Goal: Task Accomplishment & Management: Use online tool/utility

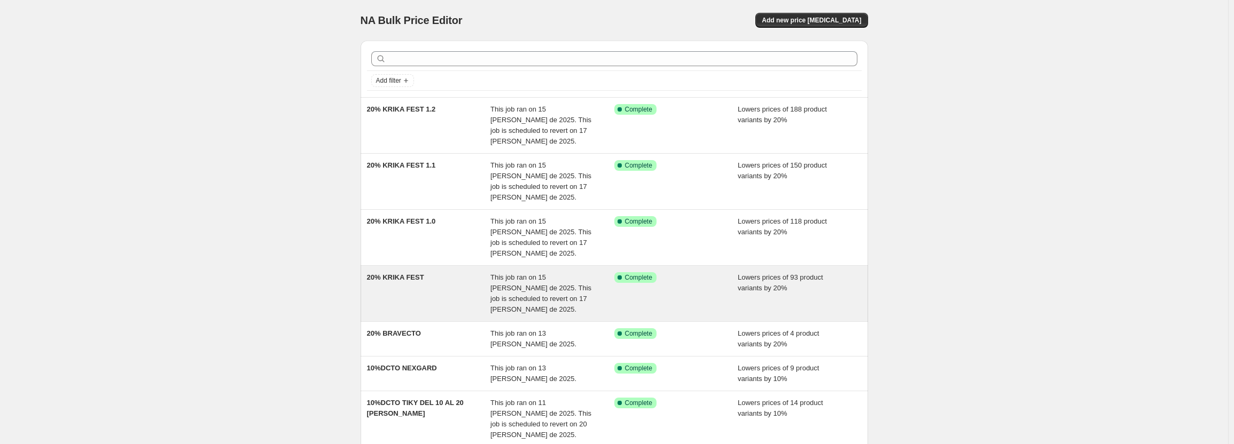
click at [578, 274] on span "This job ran on 15 de agosto de 2025. This job is scheduled to revert on 17 de …" at bounding box center [540, 294] width 101 height 40
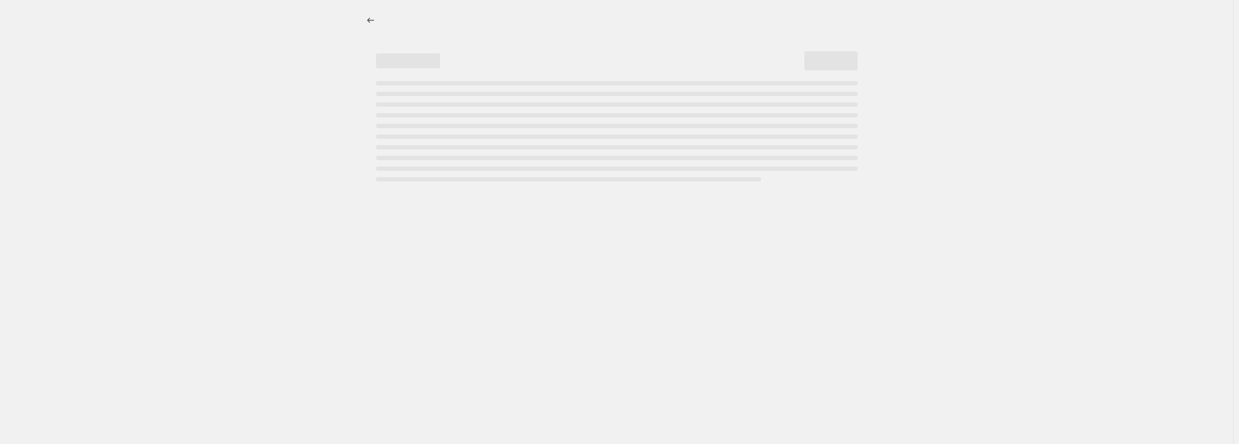
select select "percentage"
select select "pp"
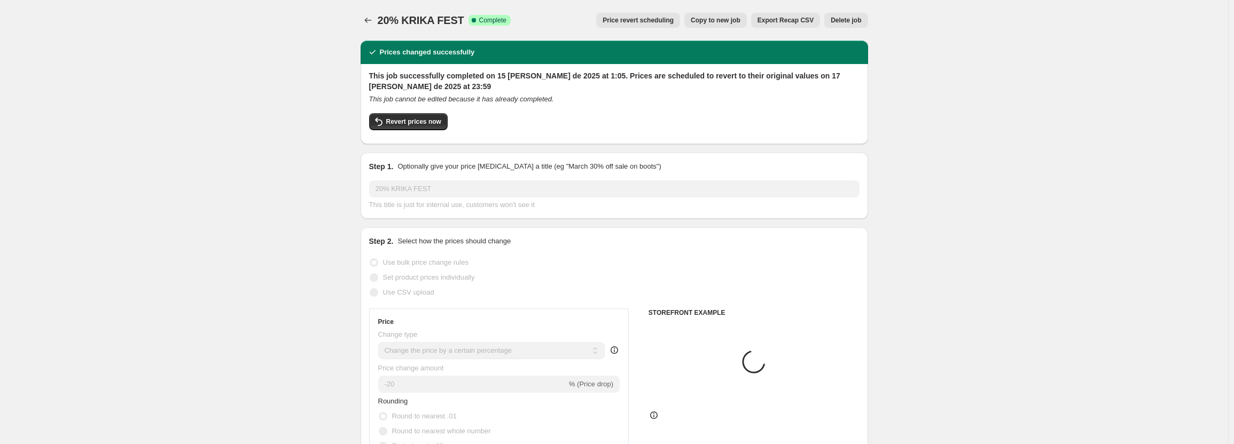
select select "collection"
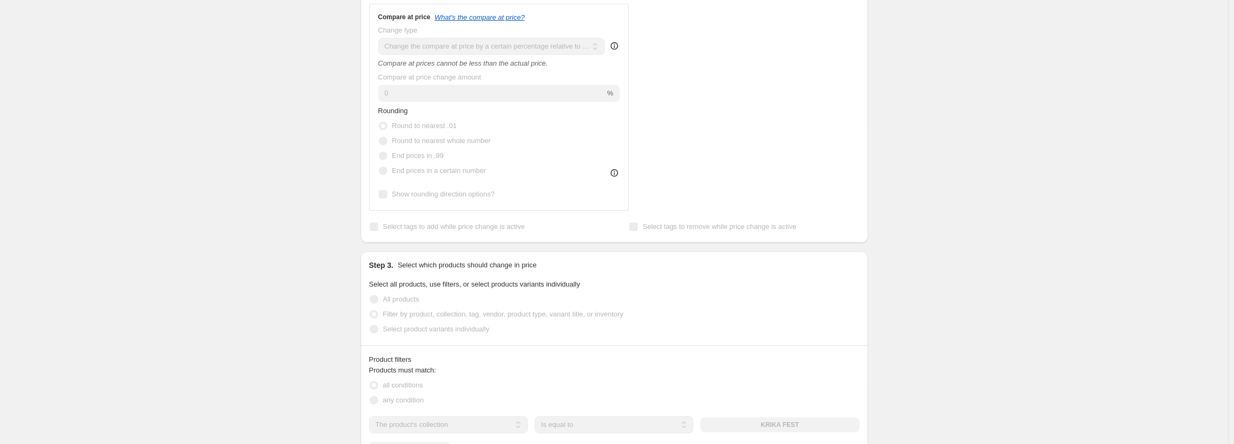
scroll to position [79, 0]
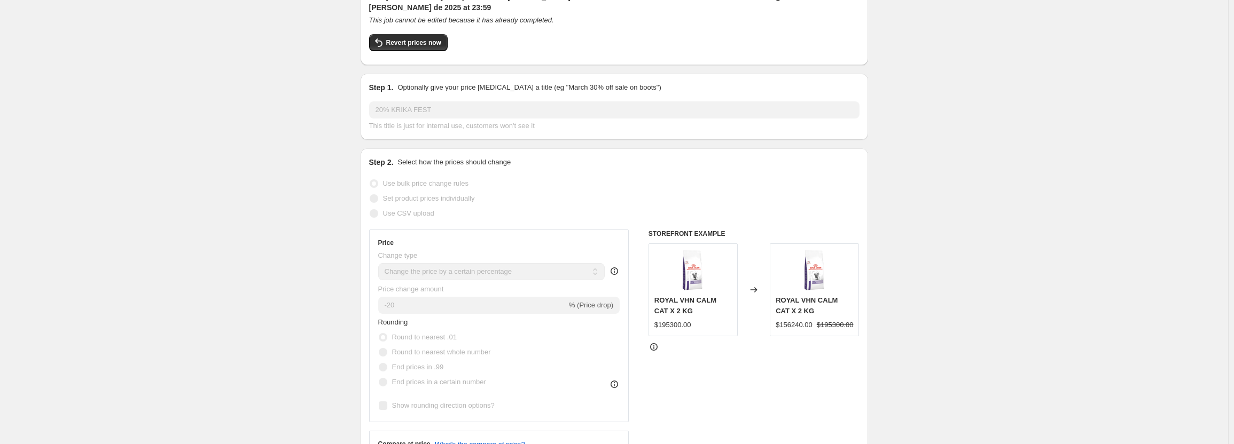
click at [763, 283] on div "Changed to" at bounding box center [754, 290] width 32 height 93
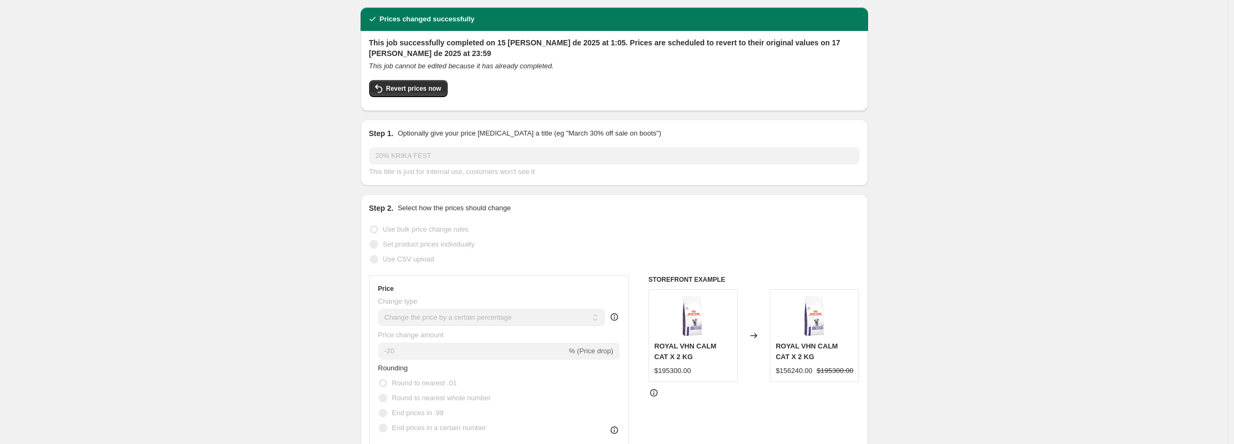
scroll to position [0, 0]
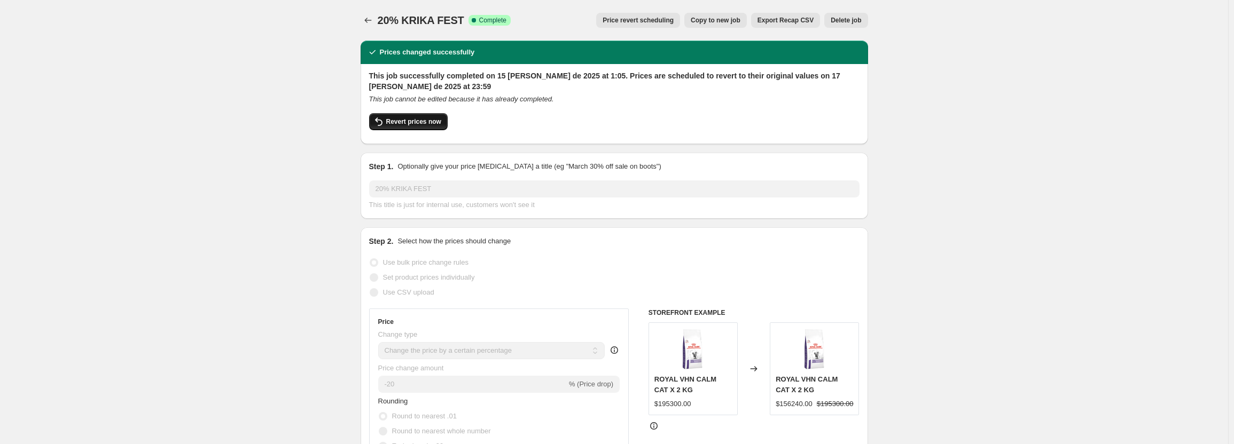
click at [408, 121] on span "Revert prices now" at bounding box center [413, 122] width 55 height 9
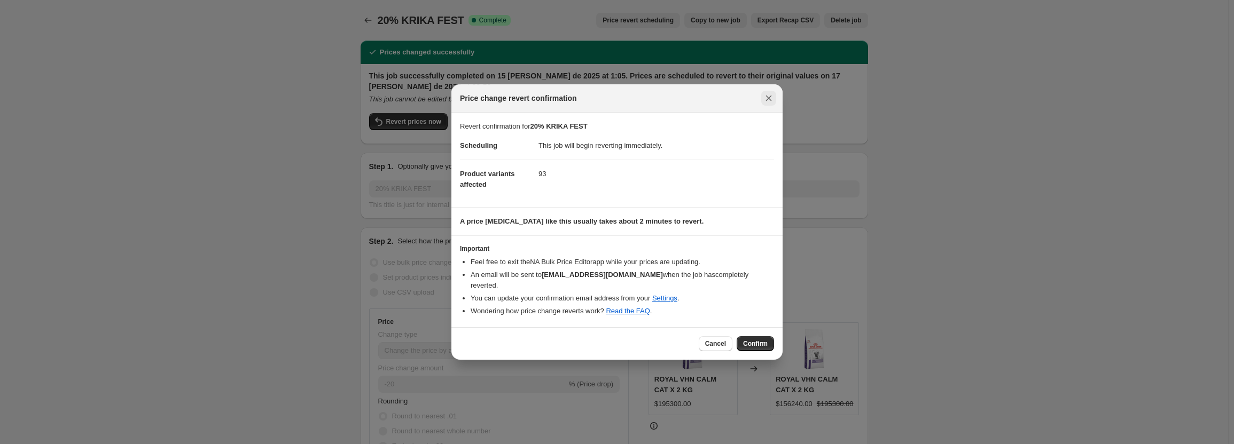
click at [766, 104] on icon "Close" at bounding box center [768, 98] width 11 height 11
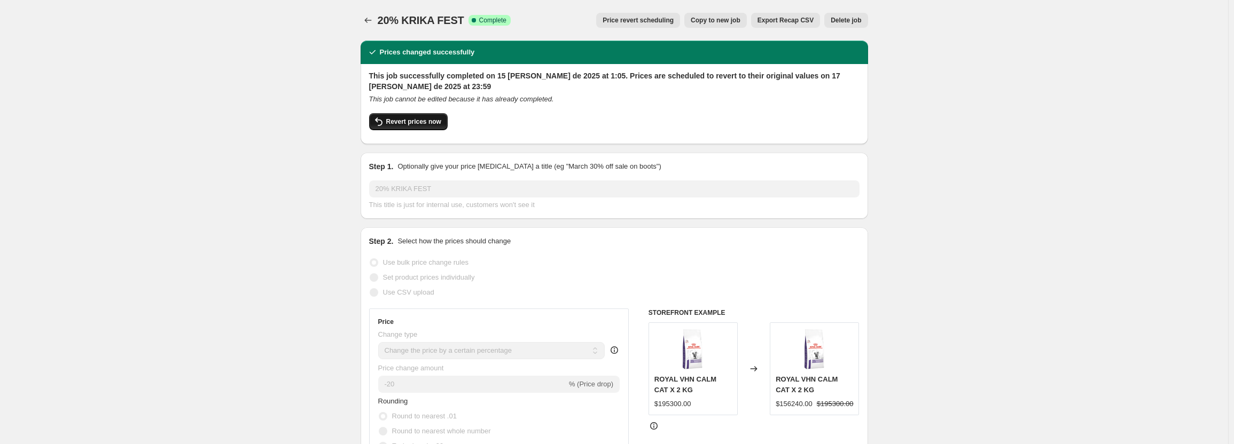
click at [425, 122] on span "Revert prices now" at bounding box center [413, 122] width 55 height 9
checkbox input "false"
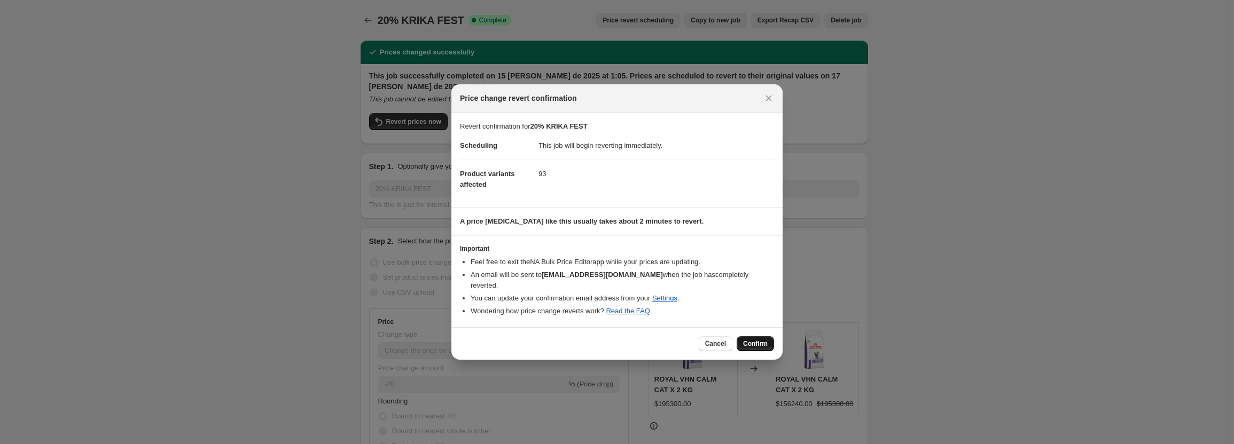
click at [765, 342] on span "Confirm" at bounding box center [755, 344] width 25 height 9
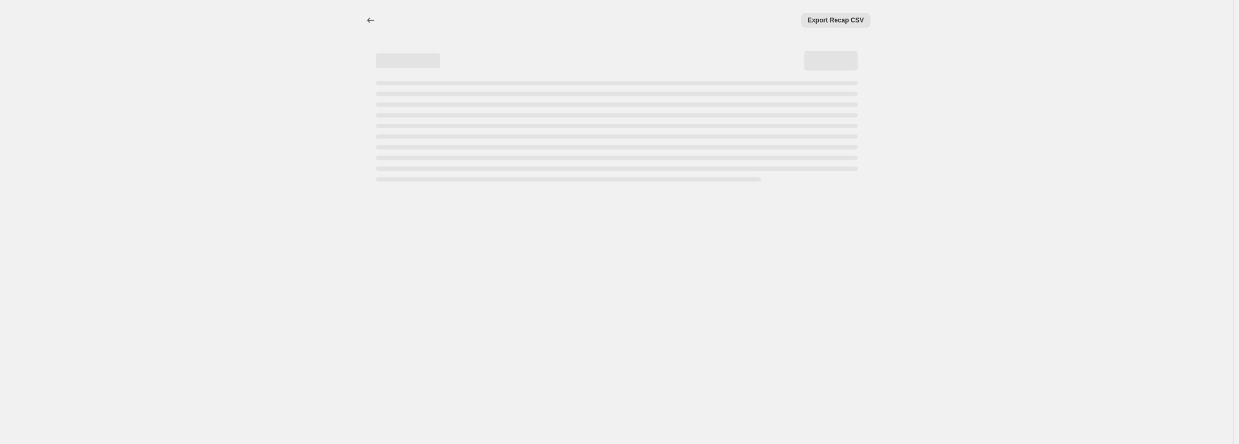
select select "percentage"
select select "pp"
select select "collection"
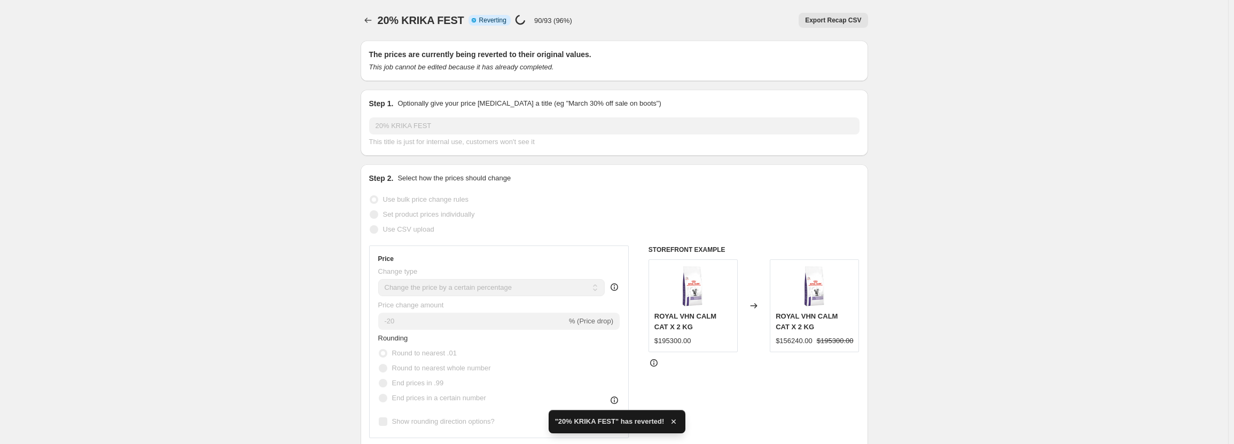
checkbox input "true"
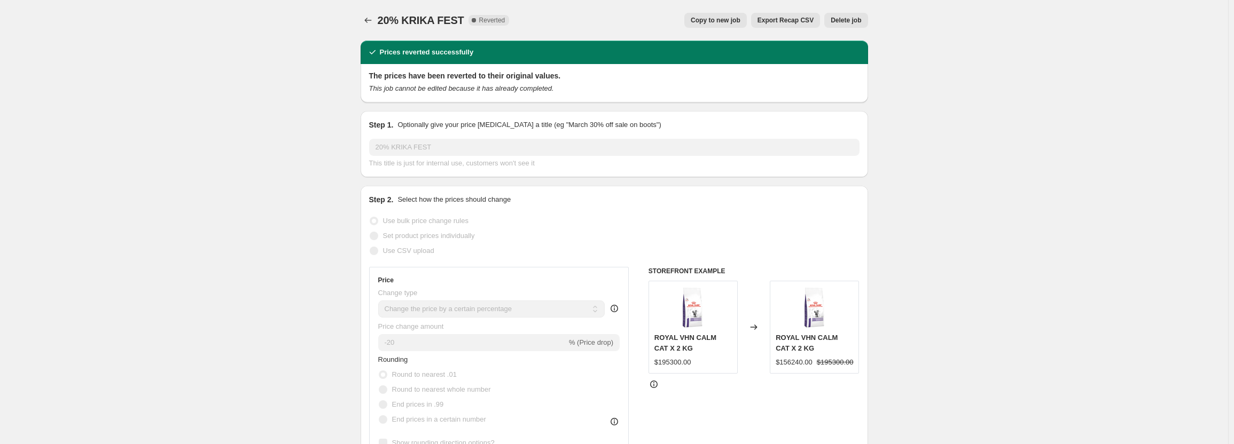
click at [739, 20] on span "Copy to new job" at bounding box center [716, 20] width 50 height 9
select select "percentage"
select select "pp"
select select "collection"
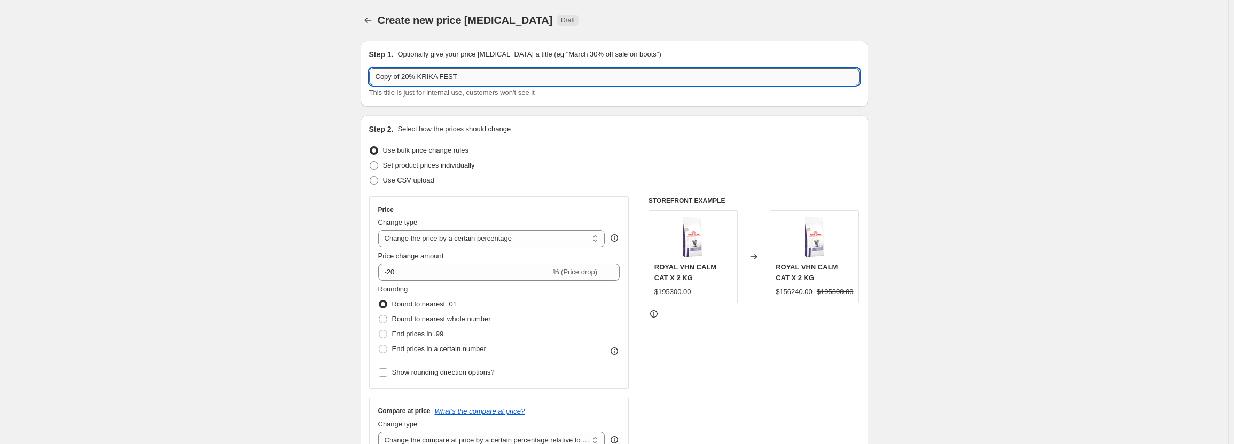
drag, startPoint x: 404, startPoint y: 79, endPoint x: 373, endPoint y: 76, distance: 31.6
click at [373, 76] on input "Copy of 20% KRIKA FEST" at bounding box center [614, 76] width 490 height 17
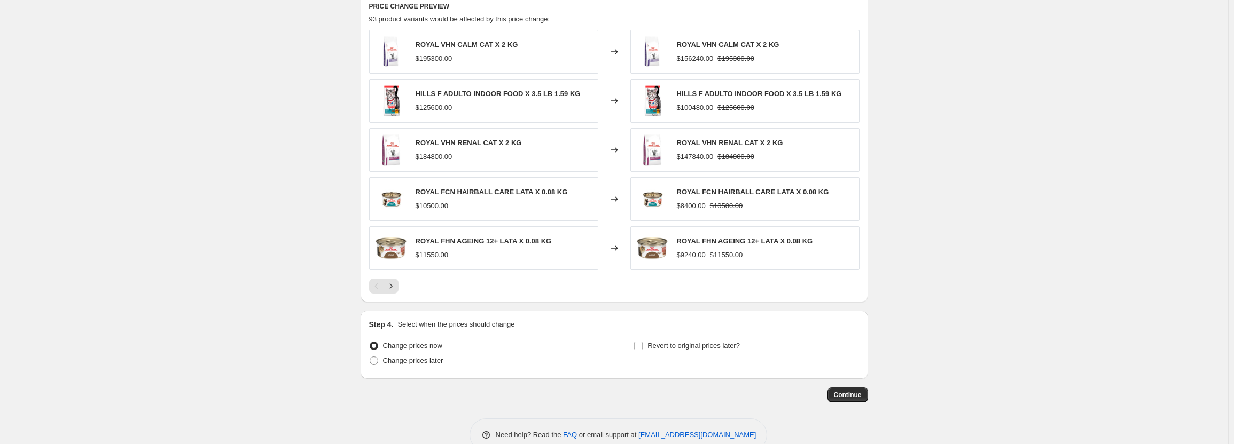
scroll to position [891, 0]
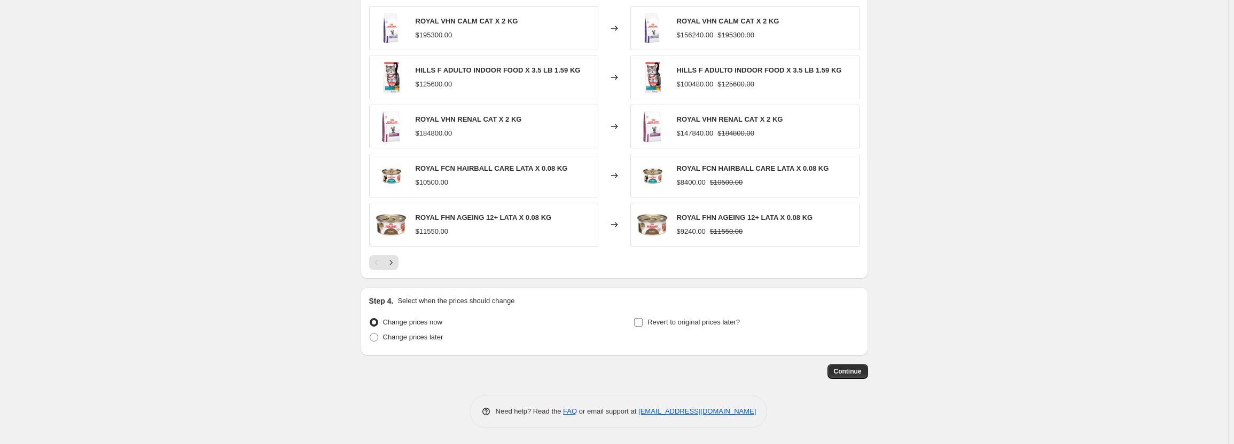
type input "20% KRIKA FEST"
click at [673, 323] on span "Revert to original prices later?" at bounding box center [694, 322] width 92 height 8
click at [643, 323] on input "Revert to original prices later?" at bounding box center [638, 322] width 9 height 9
checkbox input "true"
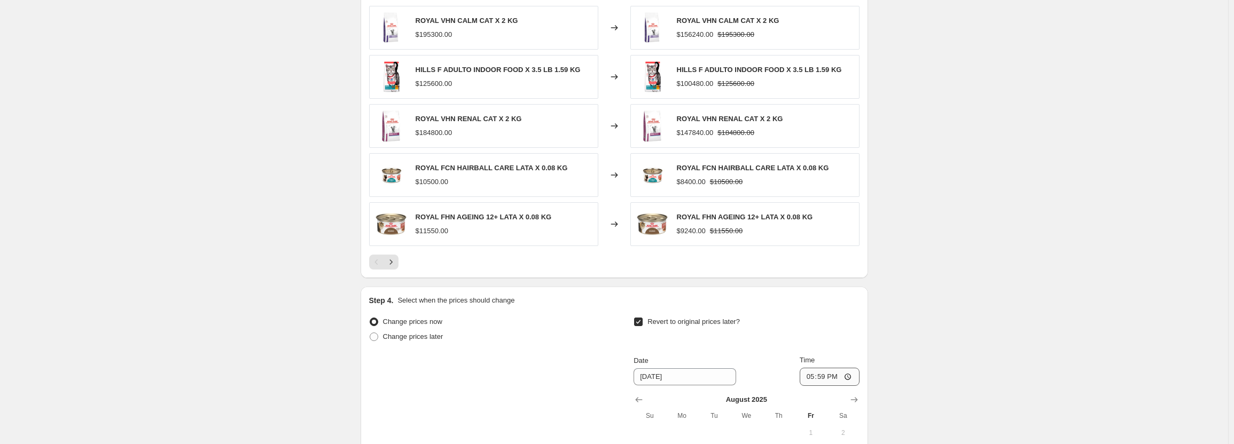
scroll to position [998, 0]
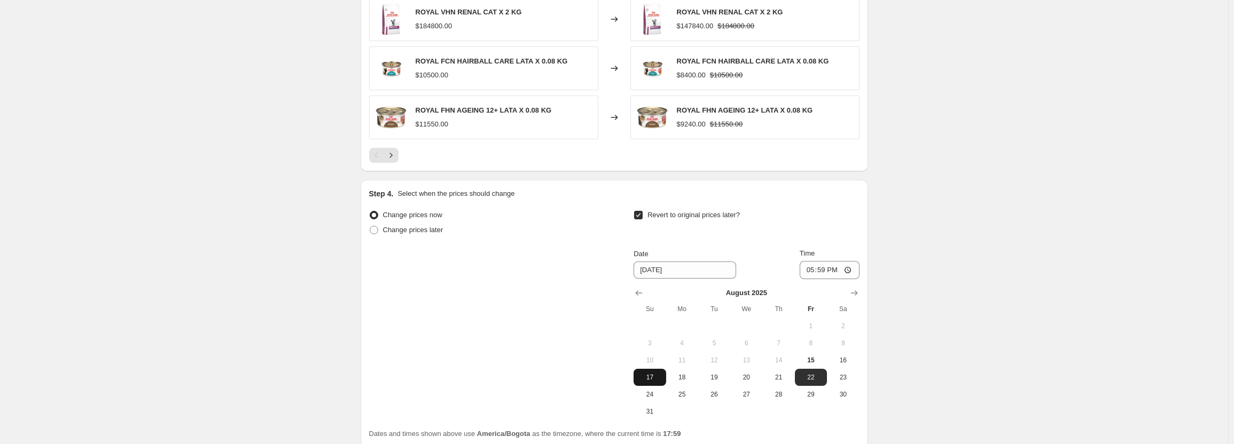
click at [660, 380] on span "17" at bounding box center [650, 377] width 24 height 9
type input "[DATE]"
click at [811, 272] on input "17:59" at bounding box center [830, 270] width 60 height 18
type input "23:59"
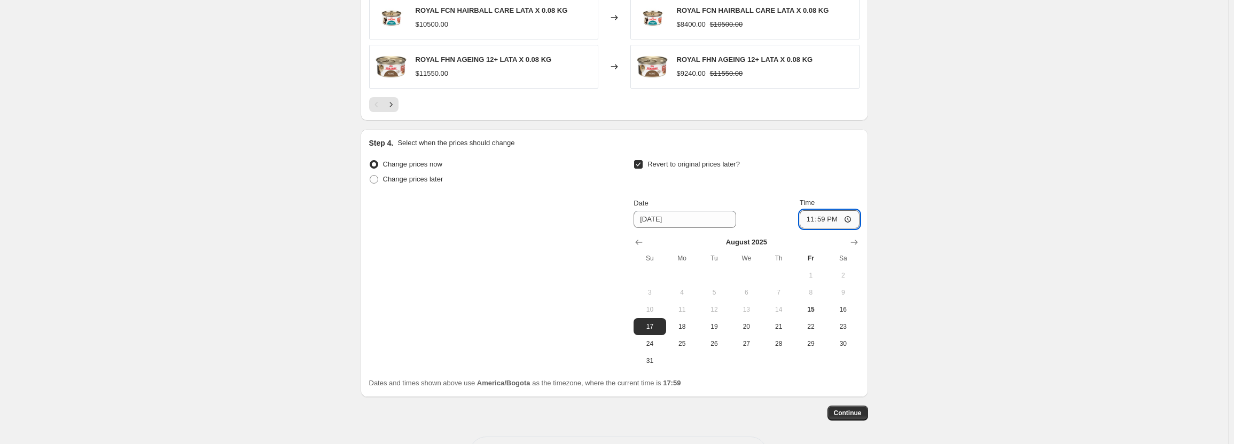
scroll to position [1091, 0]
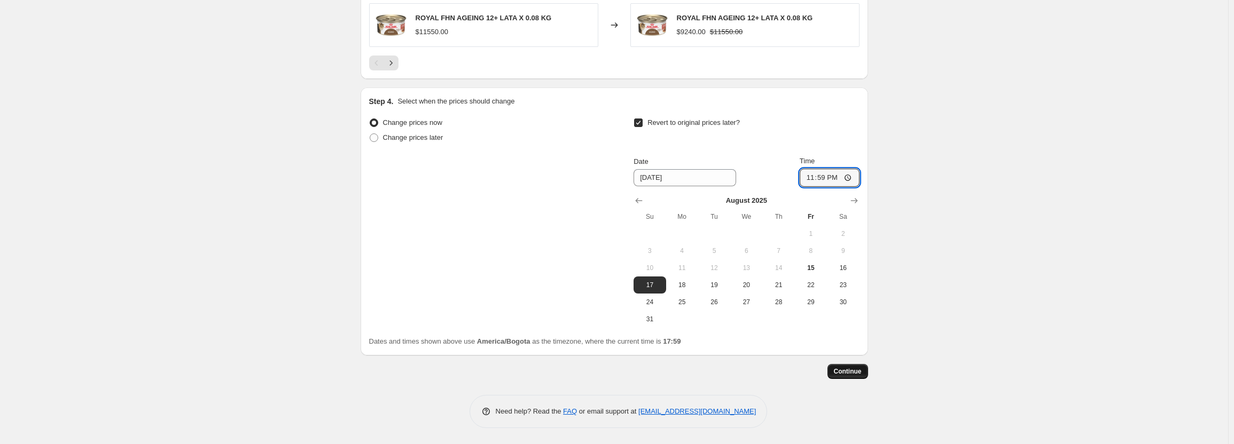
click at [861, 369] on span "Continue" at bounding box center [848, 372] width 28 height 9
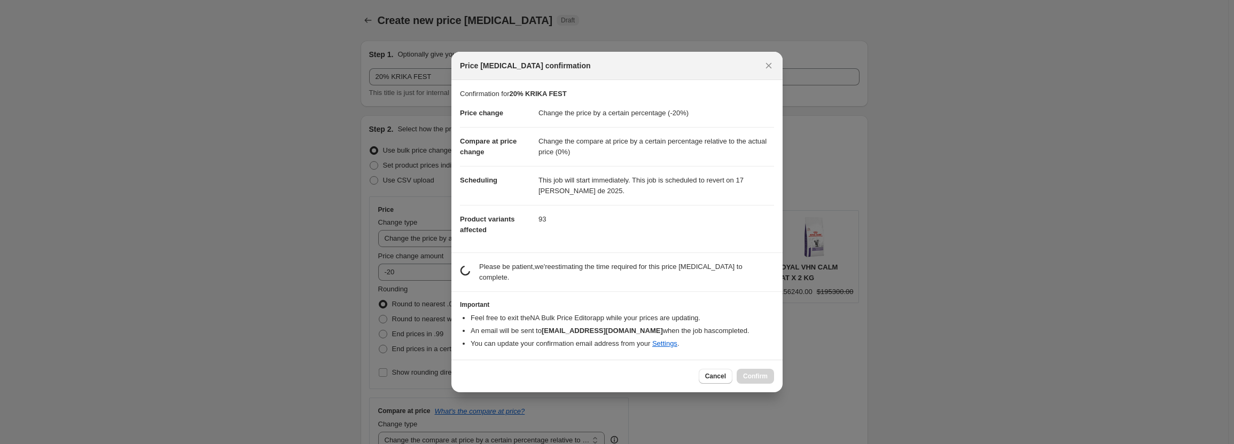
scroll to position [0, 0]
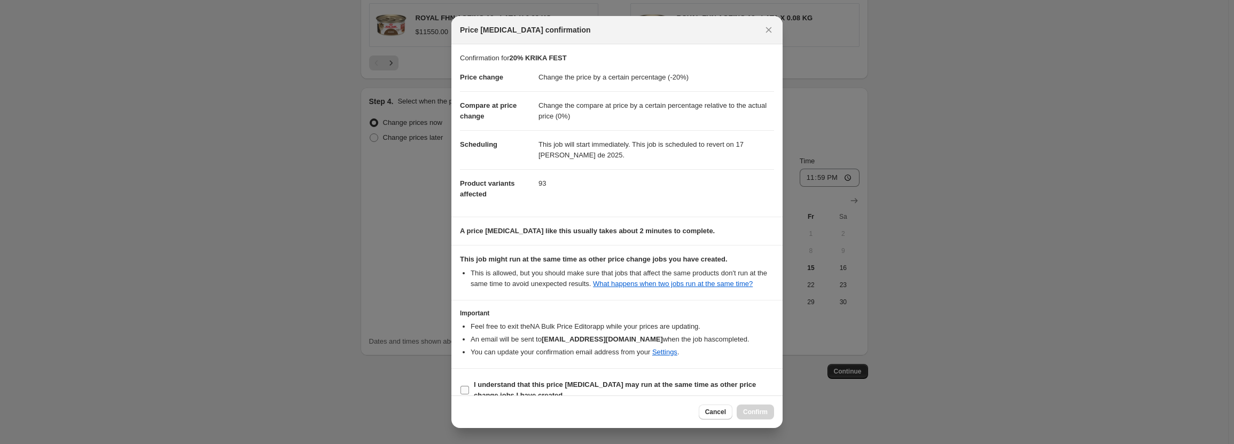
click at [607, 391] on span "I understand that this price [MEDICAL_DATA] may run at the same time as other p…" at bounding box center [624, 390] width 300 height 21
click at [469, 391] on input "I understand that this price [MEDICAL_DATA] may run at the same time as other p…" at bounding box center [465, 390] width 9 height 9
checkbox input "true"
click at [752, 417] on button "Confirm" at bounding box center [755, 412] width 37 height 15
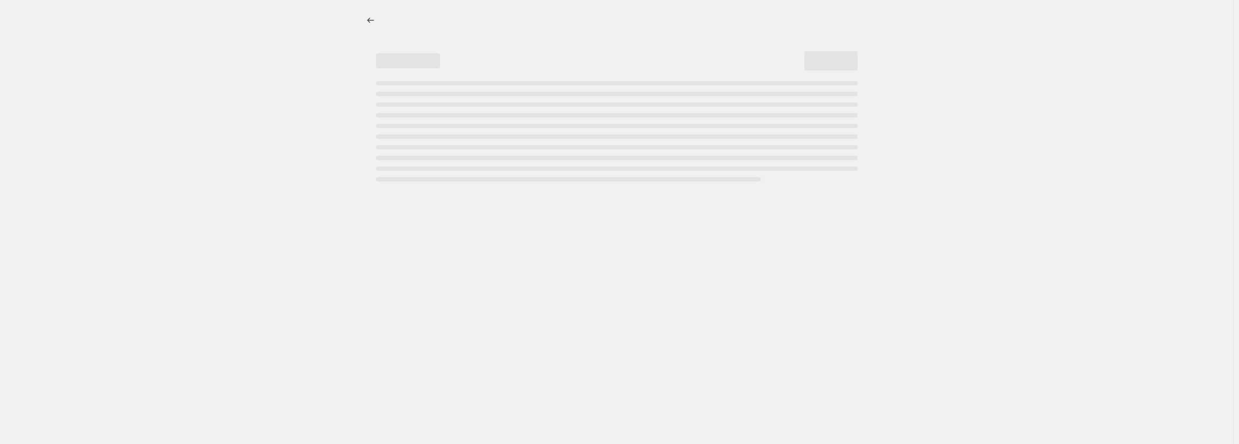
select select "percentage"
select select "pp"
select select "collection"
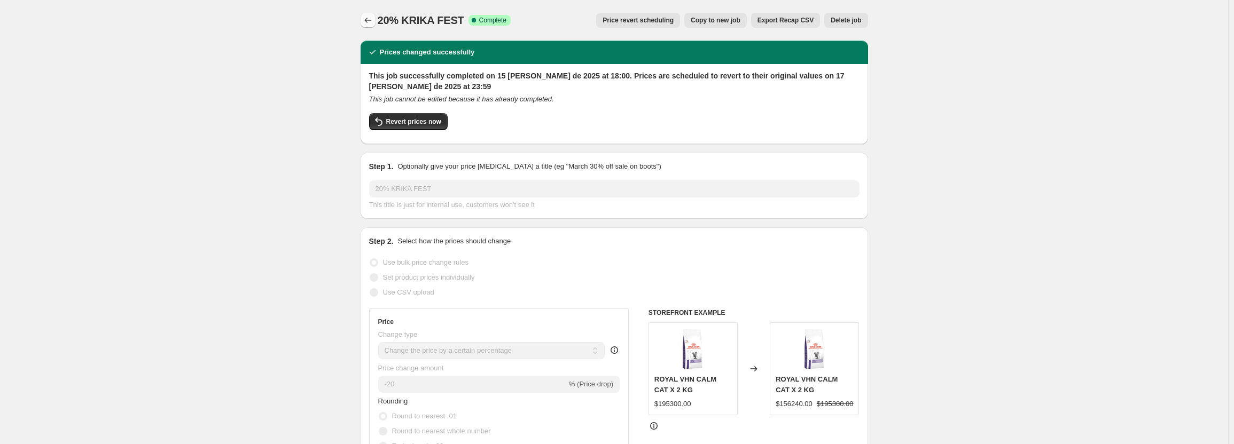
click at [371, 18] on icon "Price change jobs" at bounding box center [368, 20] width 11 height 11
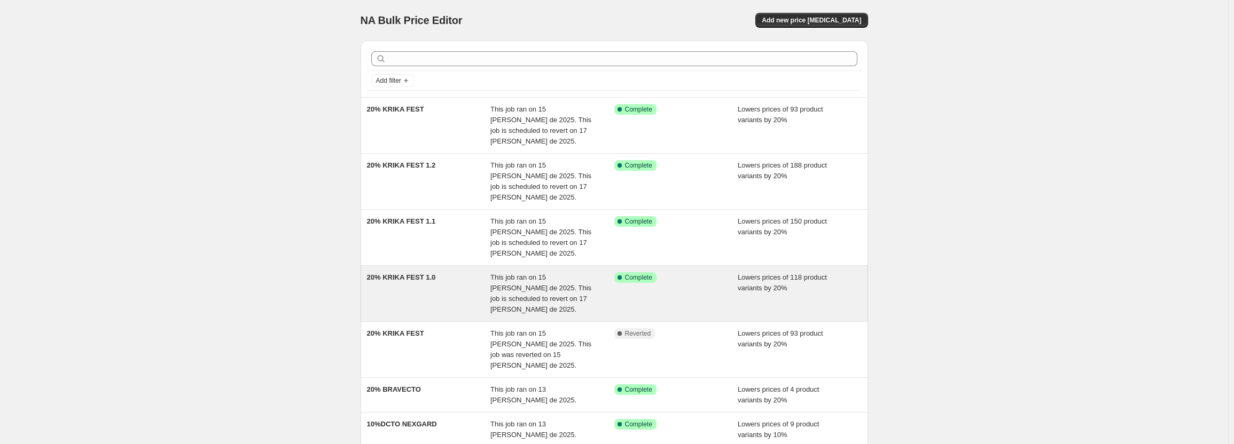
click at [642, 272] on div "Success Complete Complete" at bounding box center [676, 293] width 124 height 43
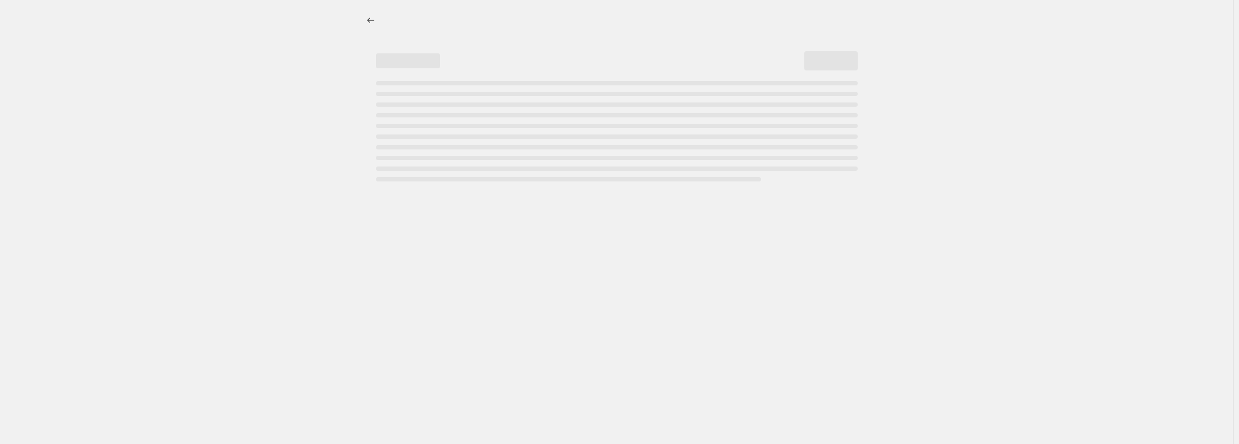
select select "percentage"
select select "pp"
select select "collection"
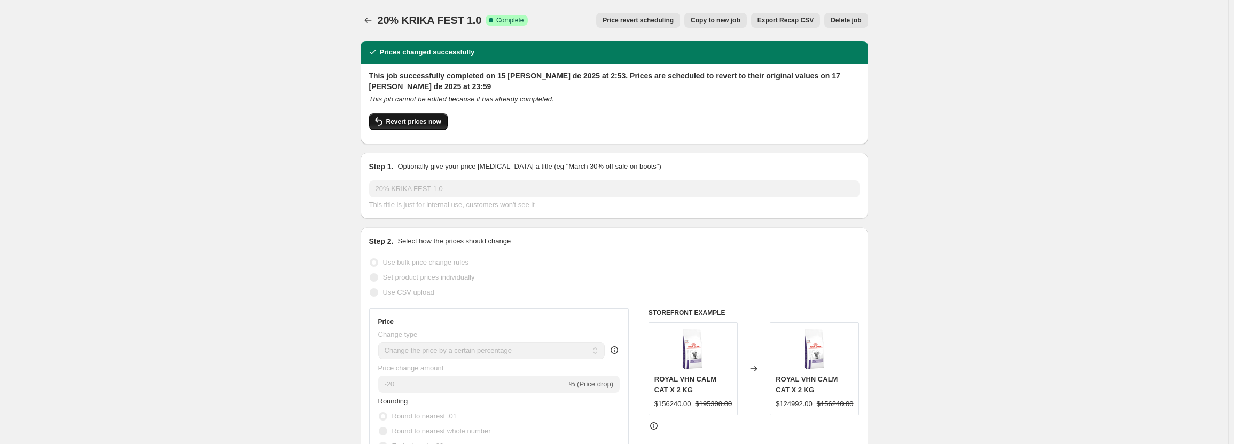
click at [434, 126] on button "Revert prices now" at bounding box center [408, 121] width 79 height 17
checkbox input "false"
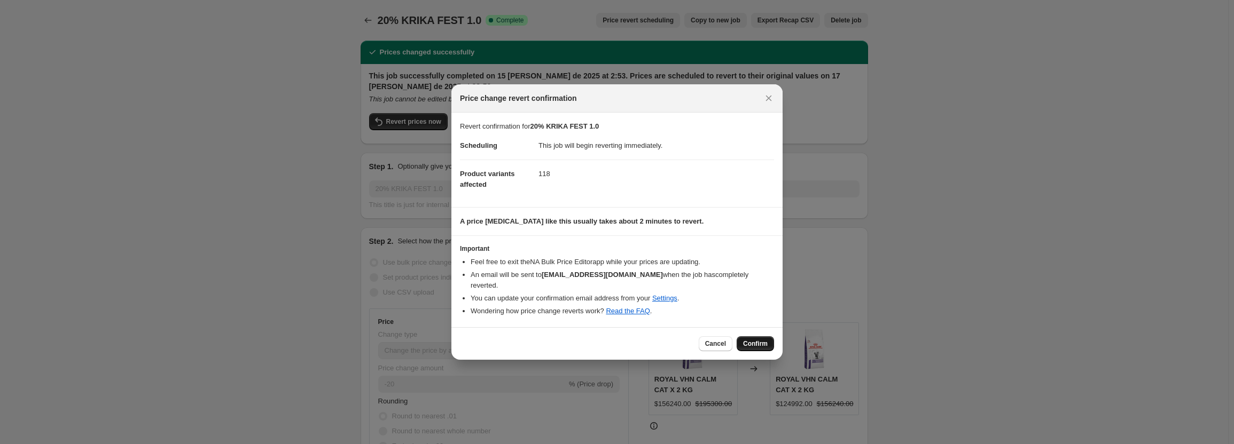
click at [744, 342] on button "Confirm" at bounding box center [755, 344] width 37 height 15
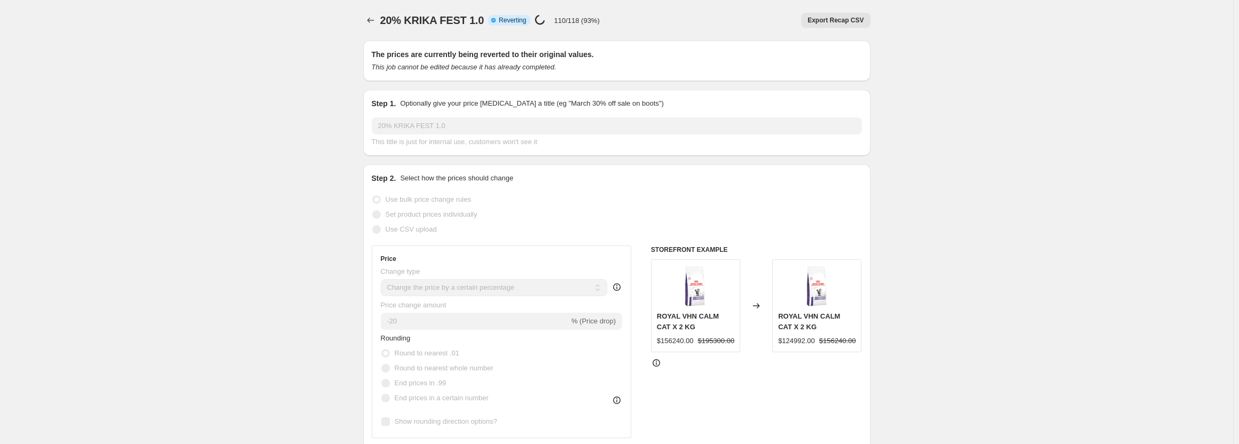
select select "percentage"
select select "pp"
select select "collection"
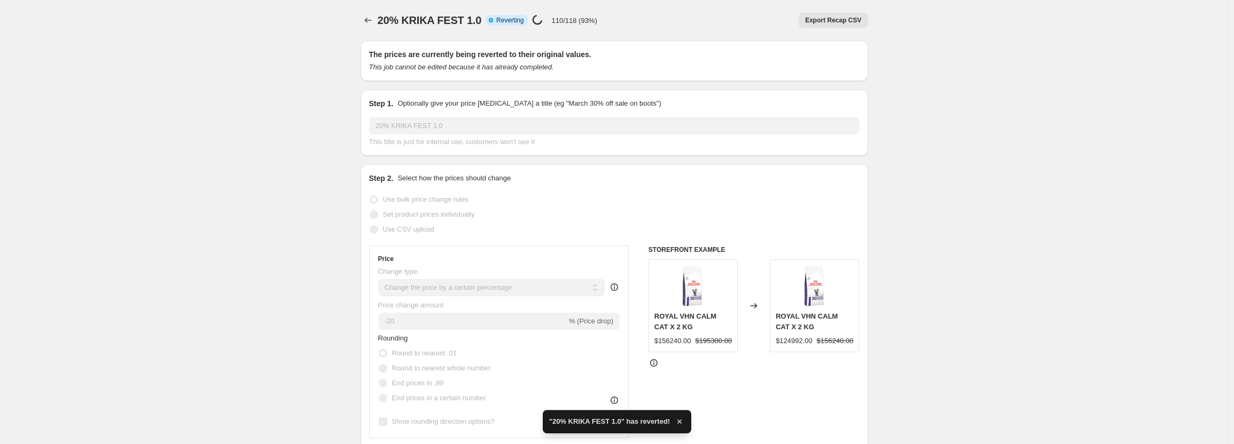
checkbox input "true"
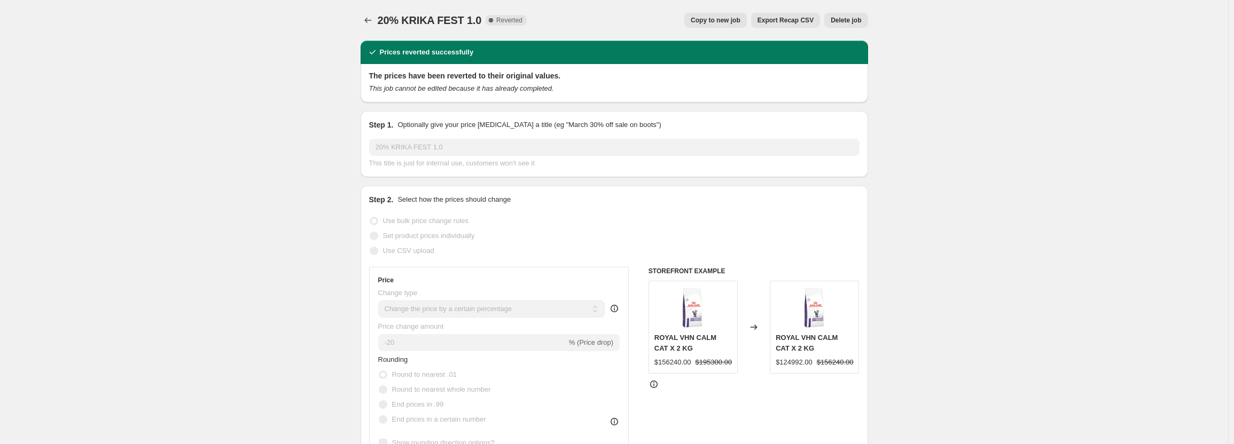
click at [733, 25] on button "Copy to new job" at bounding box center [715, 20] width 63 height 15
select select "percentage"
select select "pp"
select select "collection"
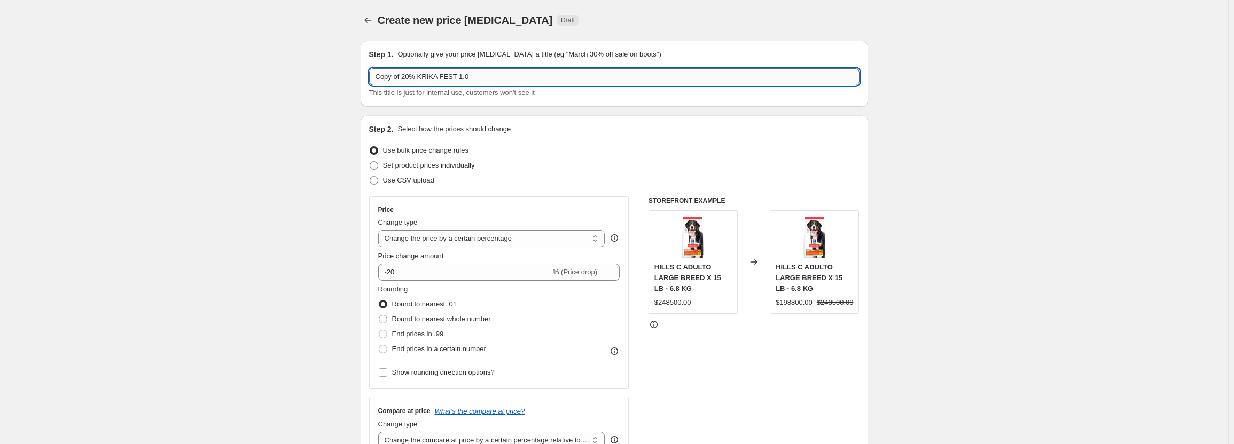
drag, startPoint x: 404, startPoint y: 76, endPoint x: 377, endPoint y: 78, distance: 27.3
click at [377, 78] on input "Copy of 20% KRIKA FEST 1.0" at bounding box center [614, 76] width 490 height 17
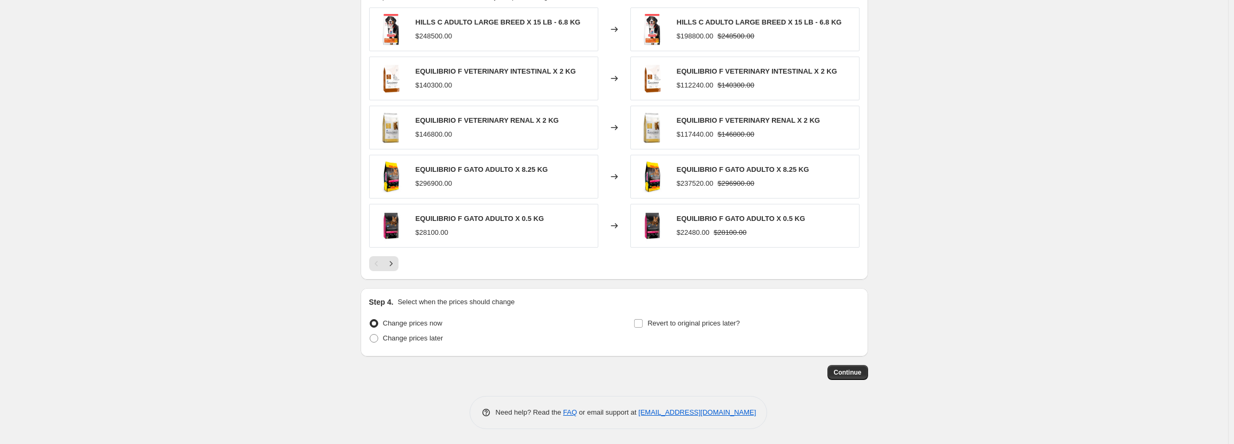
scroll to position [891, 0]
type input "20% KRIKA FEST 1.0"
click at [715, 326] on span "Revert to original prices later?" at bounding box center [694, 322] width 92 height 8
click at [643, 327] on input "Revert to original prices later?" at bounding box center [638, 322] width 9 height 9
checkbox input "true"
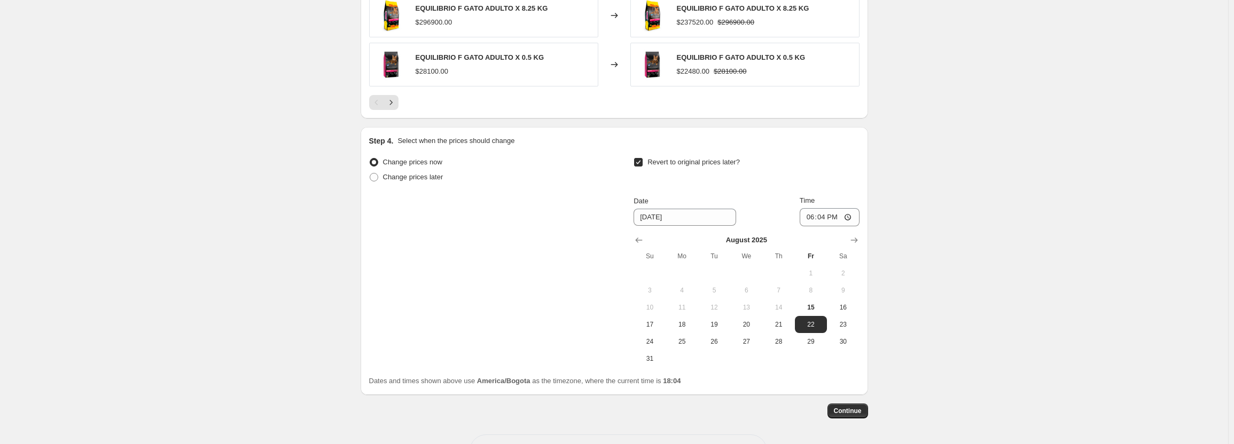
scroll to position [1051, 0]
click at [652, 329] on span "17" at bounding box center [650, 324] width 24 height 9
type input "[DATE]"
click at [812, 220] on input "18:04" at bounding box center [830, 217] width 60 height 18
type input "23:59"
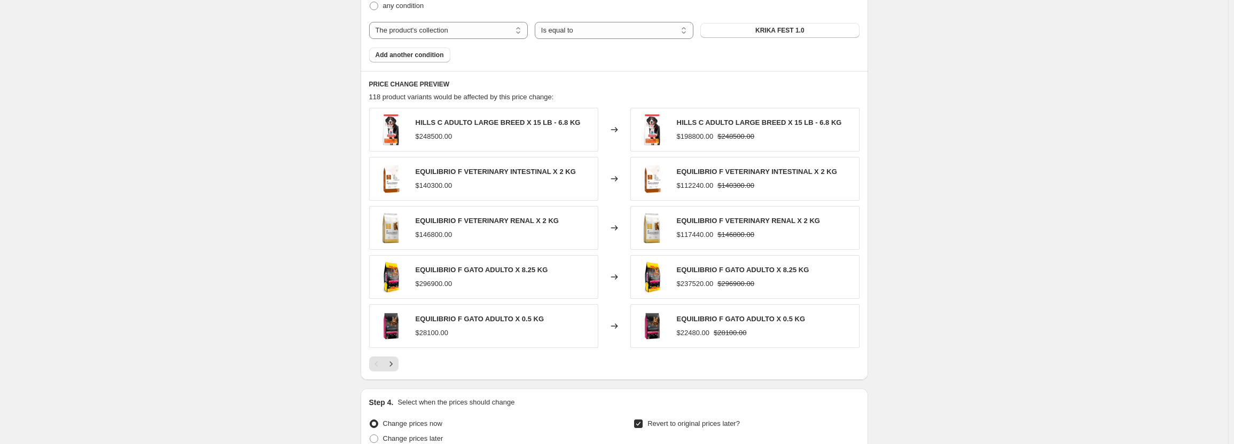
scroll to position [784, 0]
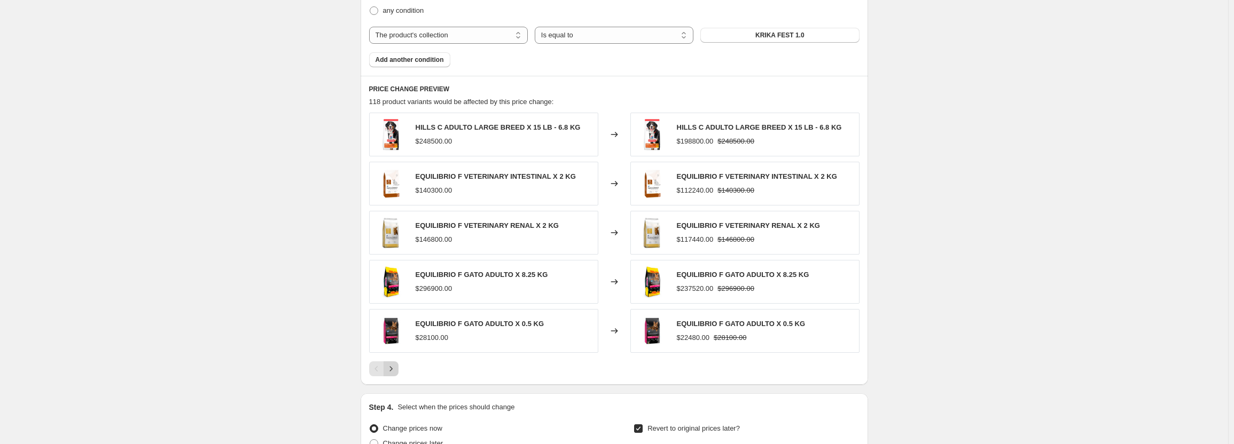
click at [394, 371] on icon "Next" at bounding box center [391, 369] width 11 height 11
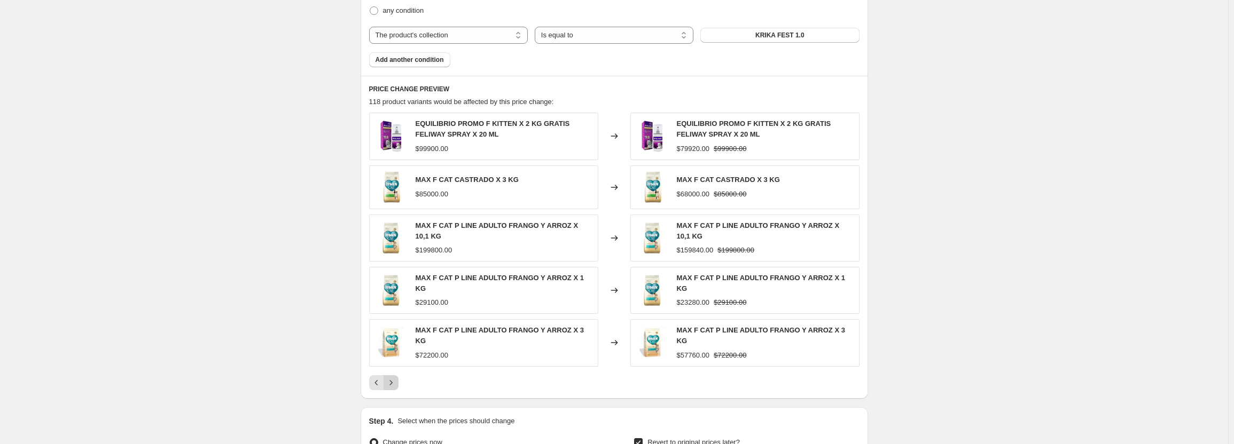
click at [394, 376] on button "Next" at bounding box center [391, 383] width 15 height 15
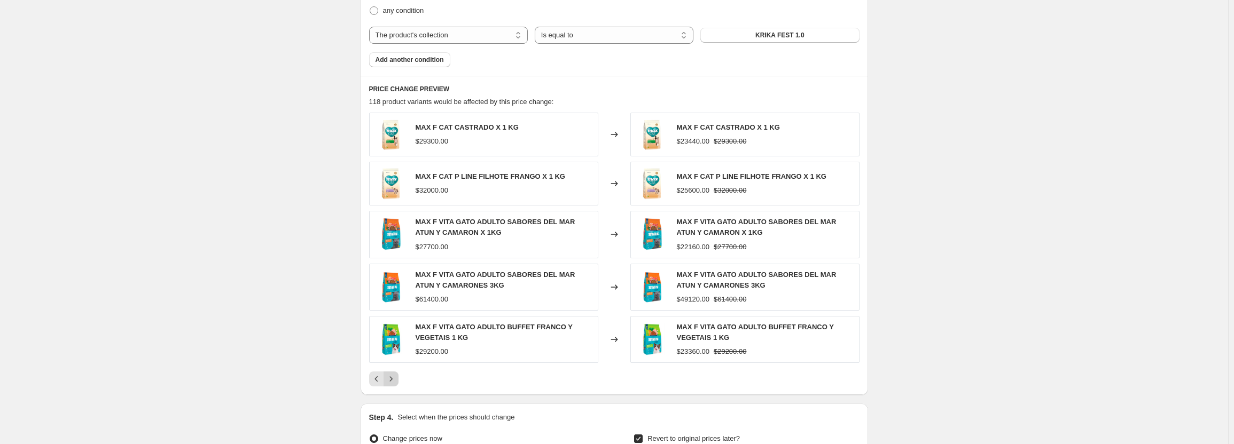
click at [394, 371] on div "MAX F CAT CASTRADO X 1 KG $29300.00 Changed to MAX F CAT CASTRADO X 1 KG $23440…" at bounding box center [614, 250] width 490 height 274
click at [392, 382] on icon "Next" at bounding box center [391, 379] width 11 height 11
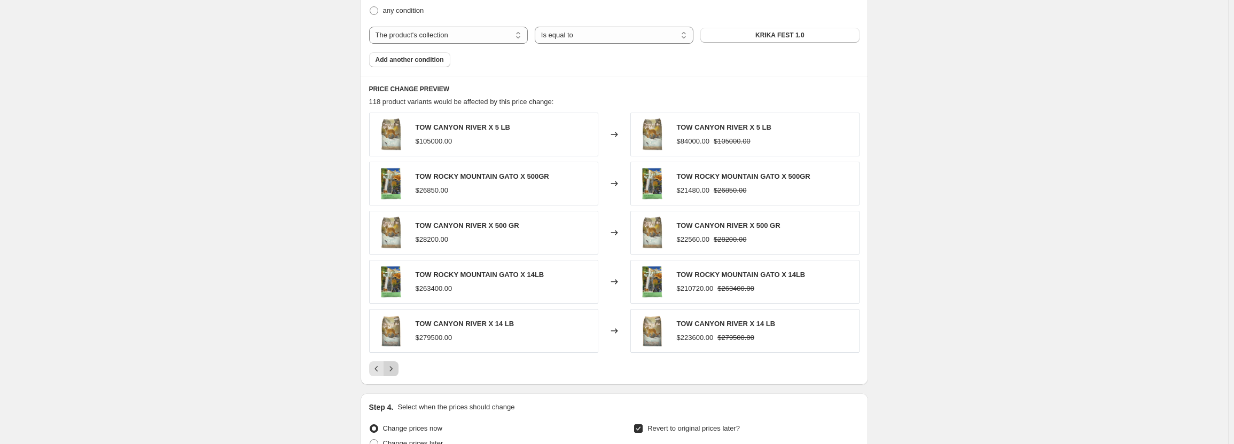
click at [391, 372] on icon "Next" at bounding box center [391, 369] width 11 height 11
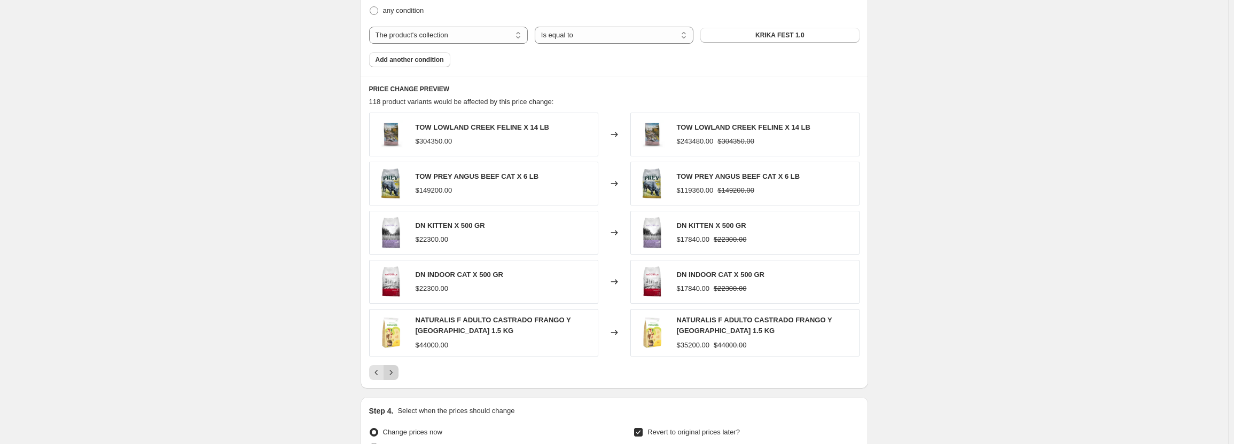
click at [391, 372] on icon "Next" at bounding box center [391, 373] width 11 height 11
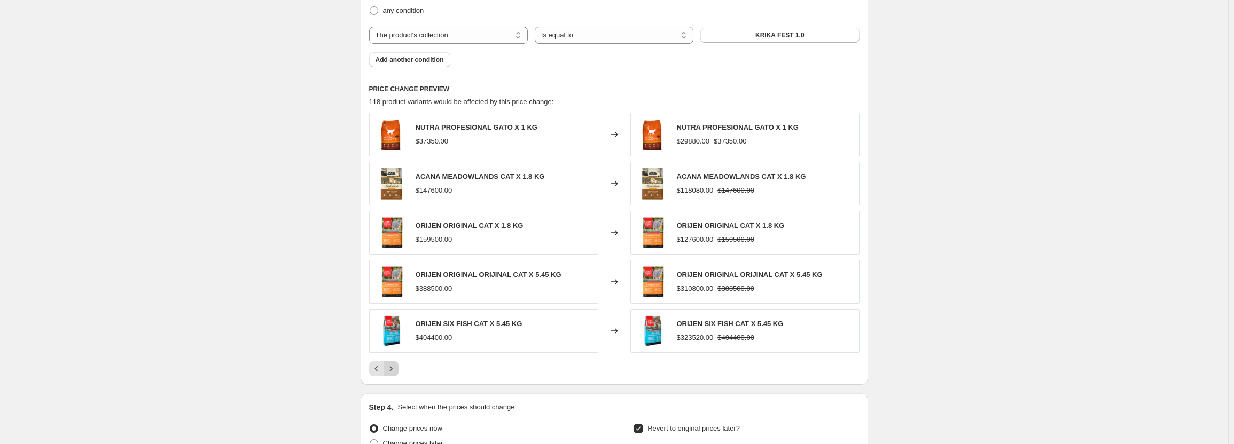
click at [391, 372] on icon "Next" at bounding box center [391, 369] width 11 height 11
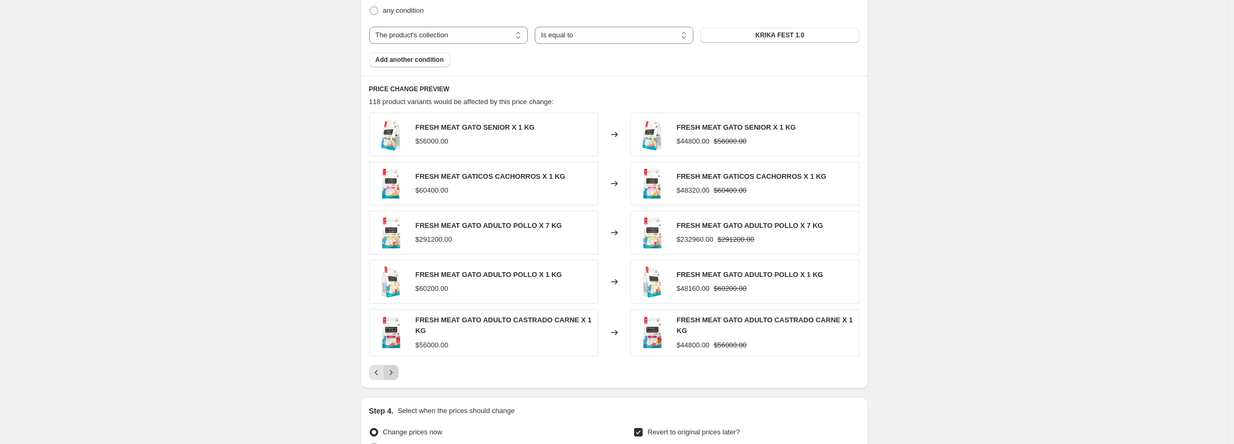
click at [391, 372] on icon "Next" at bounding box center [391, 373] width 11 height 11
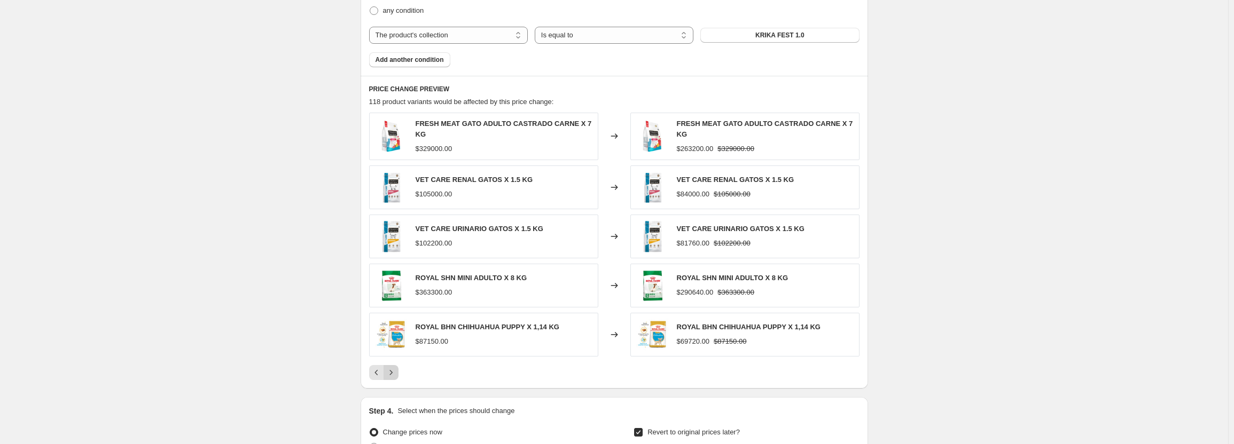
click at [391, 372] on icon "Next" at bounding box center [391, 373] width 11 height 11
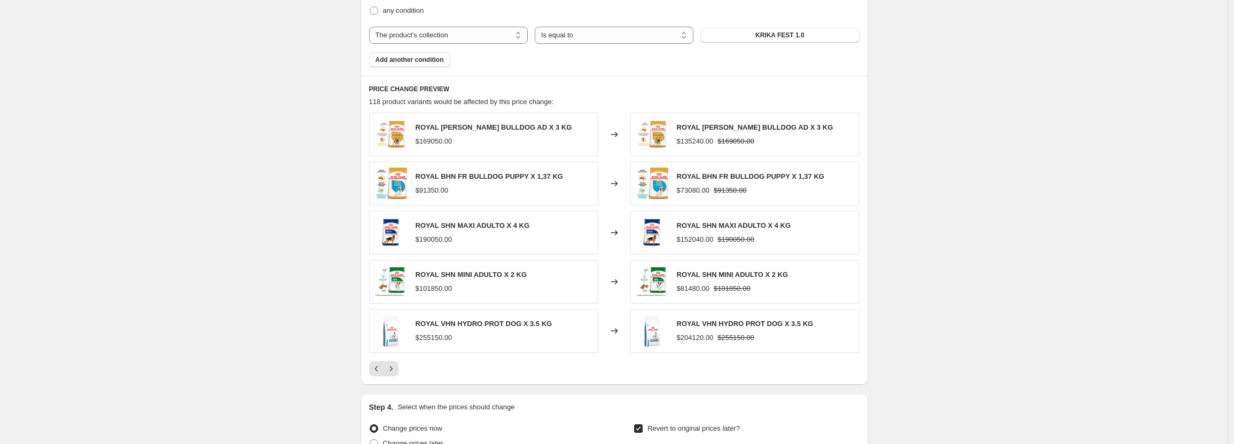
scroll to position [1091, 0]
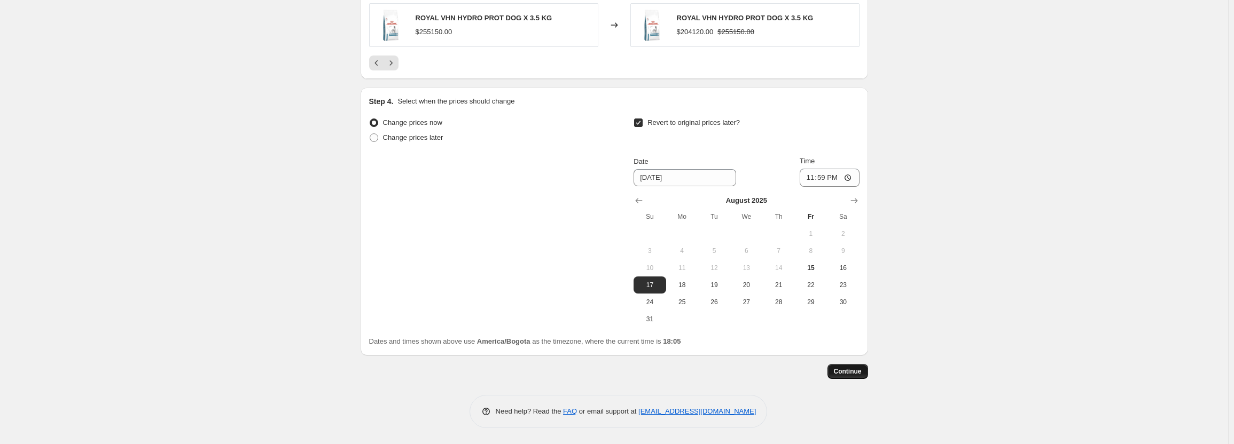
click at [840, 375] on span "Continue" at bounding box center [848, 372] width 28 height 9
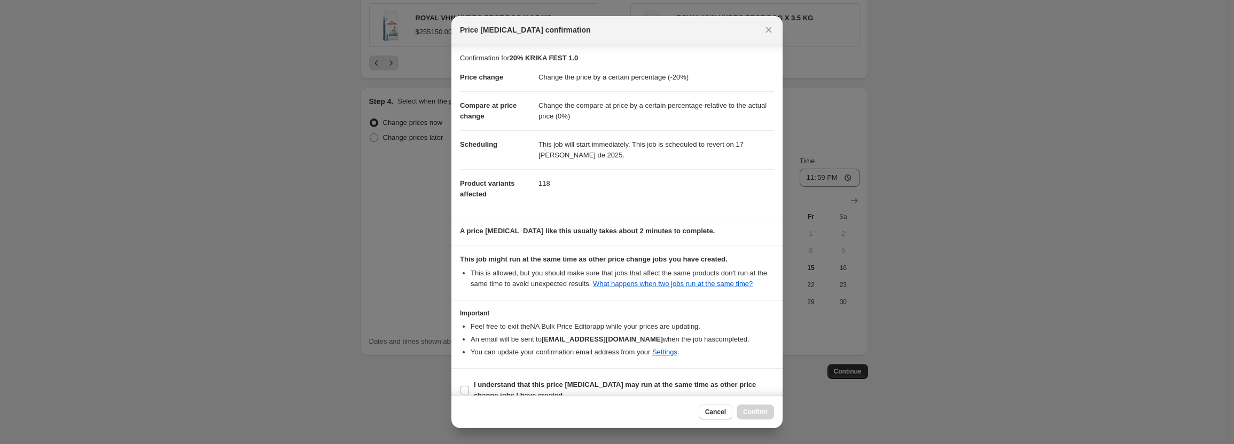
scroll to position [16, 0]
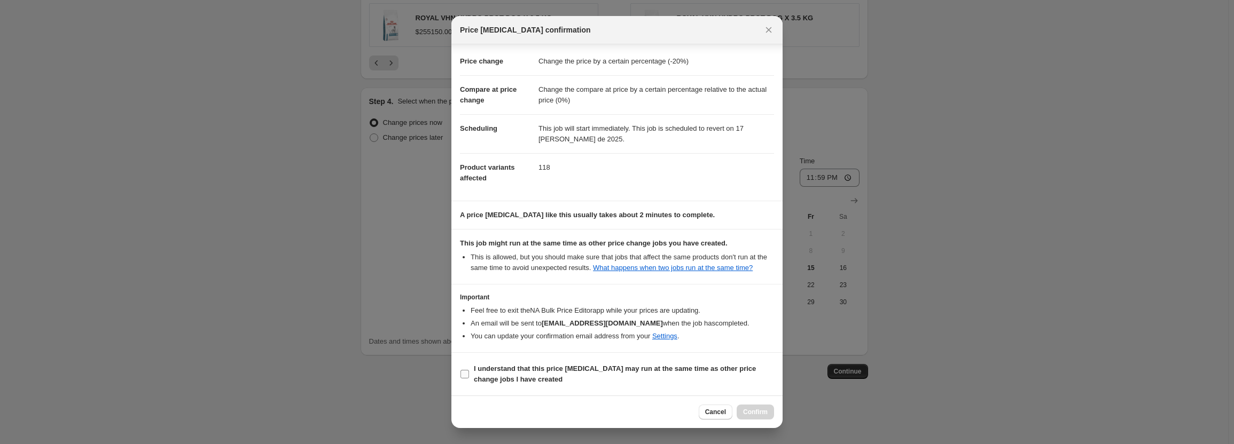
click at [465, 374] on input "I understand that this price [MEDICAL_DATA] may run at the same time as other p…" at bounding box center [465, 374] width 9 height 9
checkbox input "true"
click at [755, 416] on span "Confirm" at bounding box center [755, 412] width 25 height 9
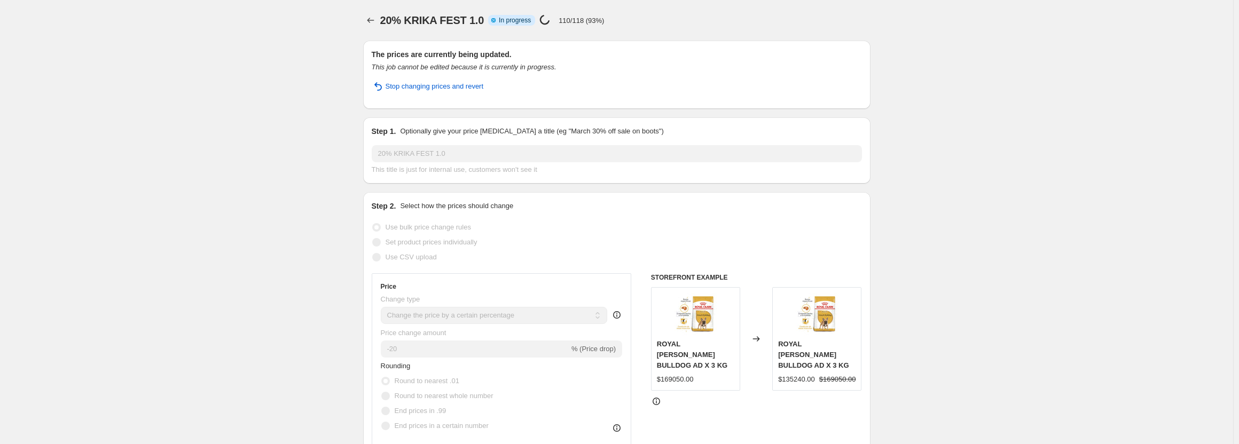
select select "percentage"
select select "pp"
select select "collection"
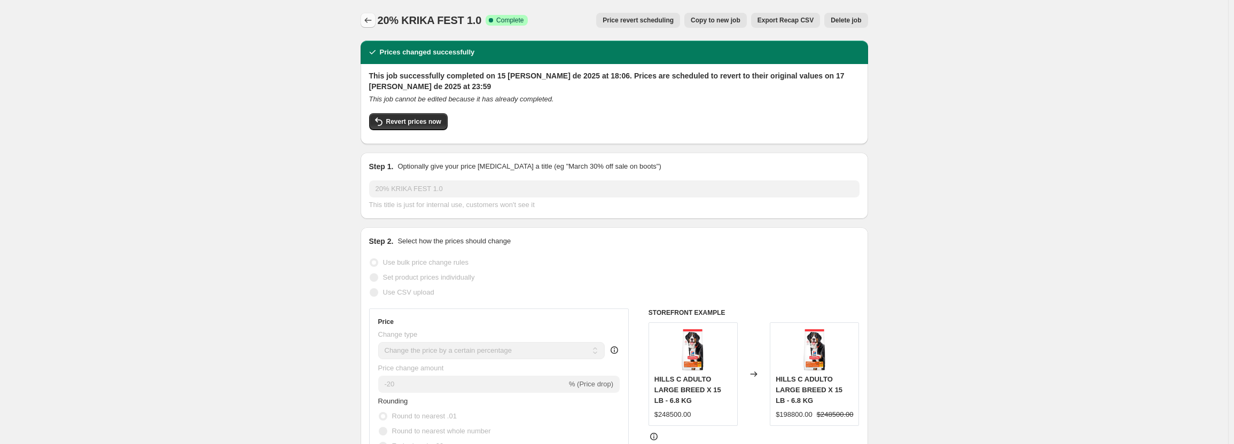
click at [367, 20] on icon "Price change jobs" at bounding box center [368, 20] width 11 height 11
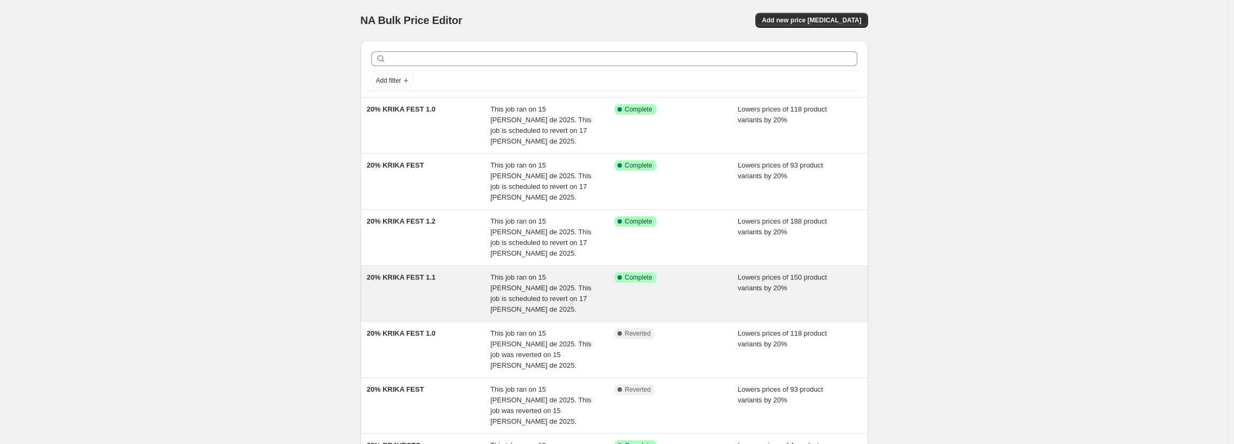
click at [600, 272] on div "This job ran on 15 [PERSON_NAME] de 2025. This job is scheduled to revert on 17…" at bounding box center [552, 293] width 124 height 43
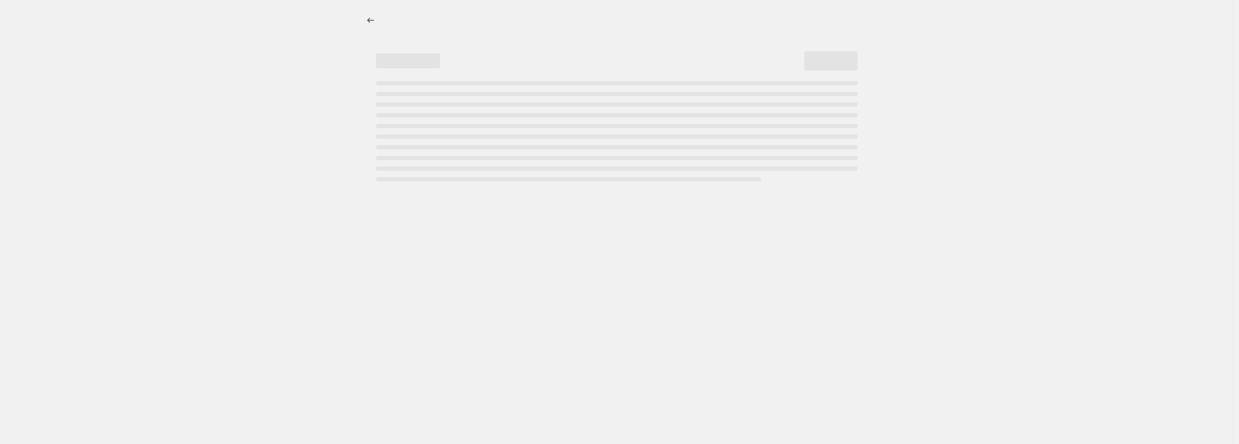
select select "percentage"
select select "pp"
select select "collection"
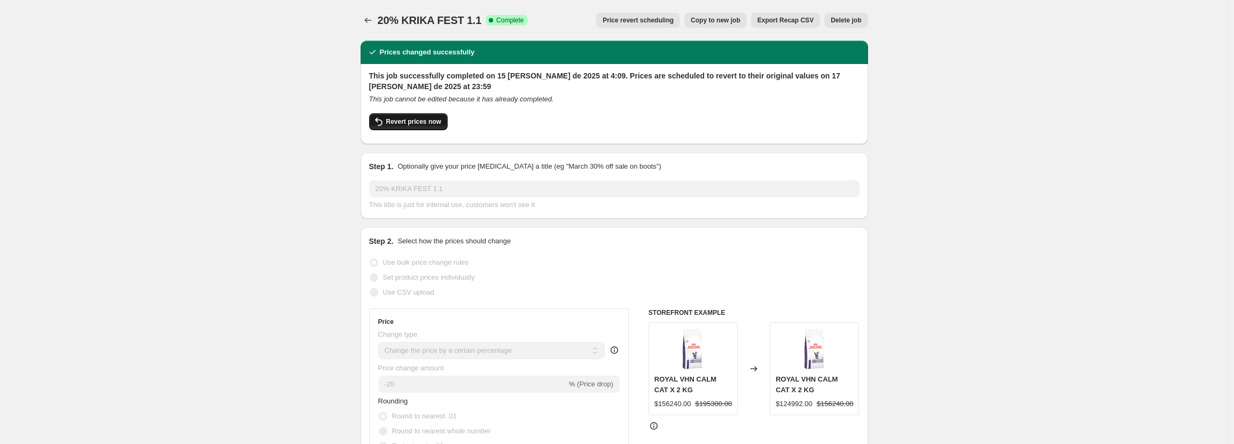
click at [438, 116] on button "Revert prices now" at bounding box center [408, 121] width 79 height 17
checkbox input "false"
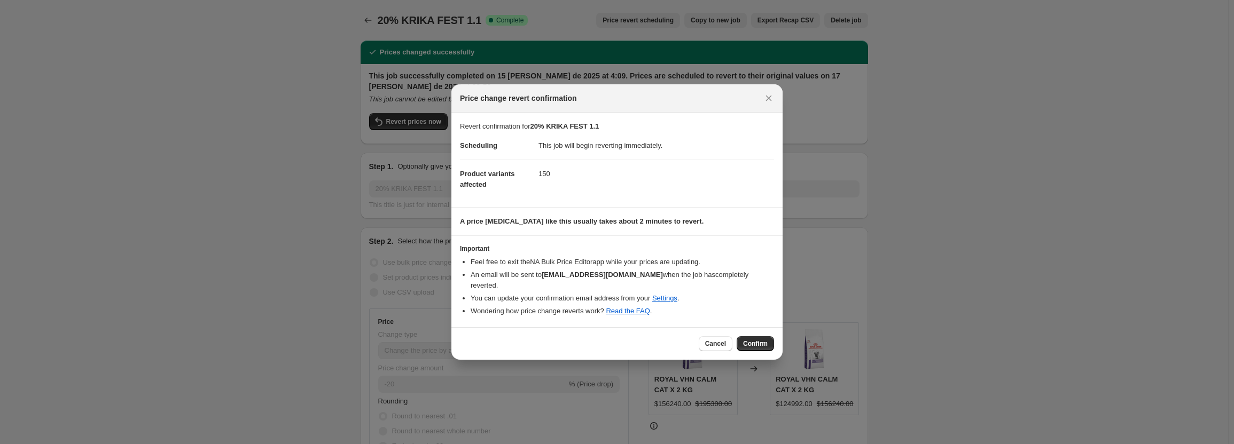
click at [757, 343] on button "Confirm" at bounding box center [755, 344] width 37 height 15
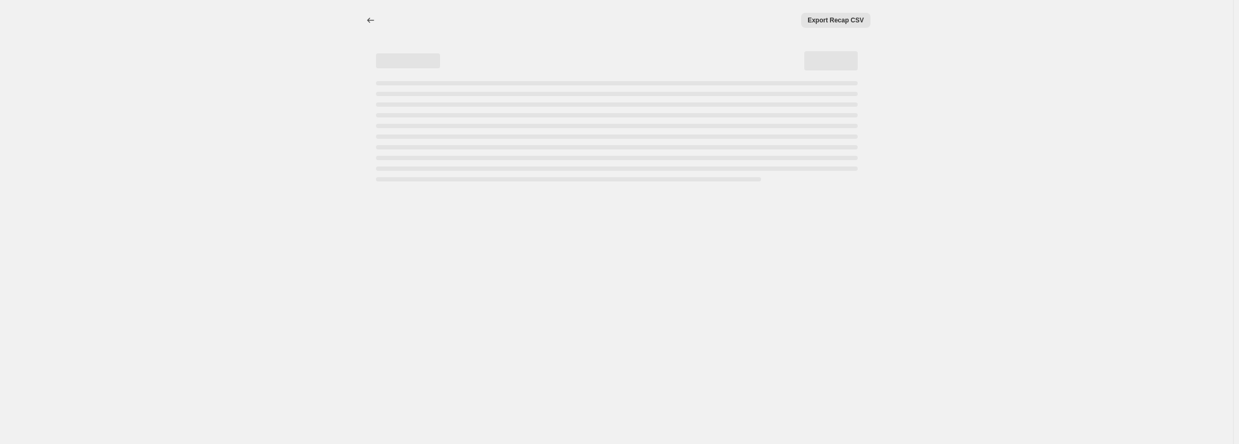
select select "percentage"
select select "pp"
select select "collection"
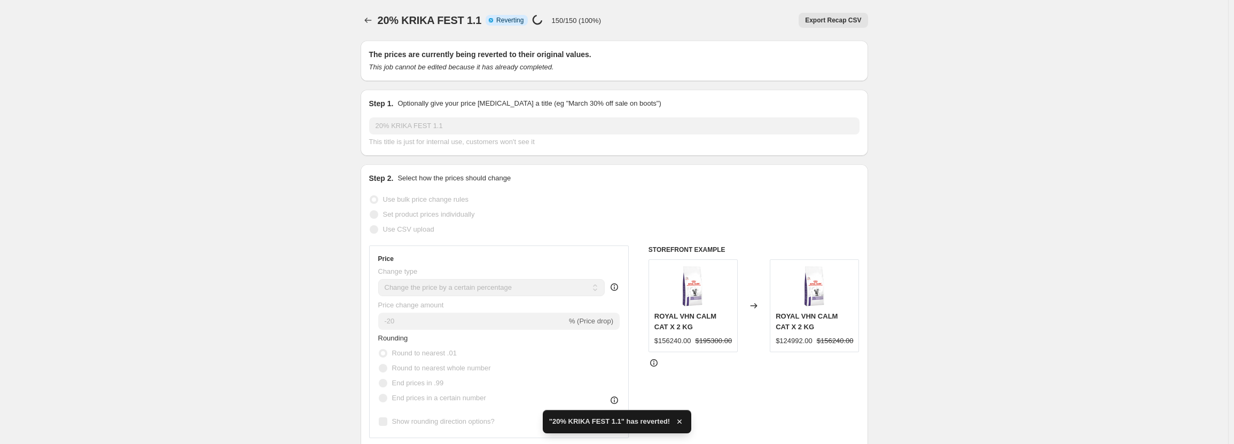
checkbox input "true"
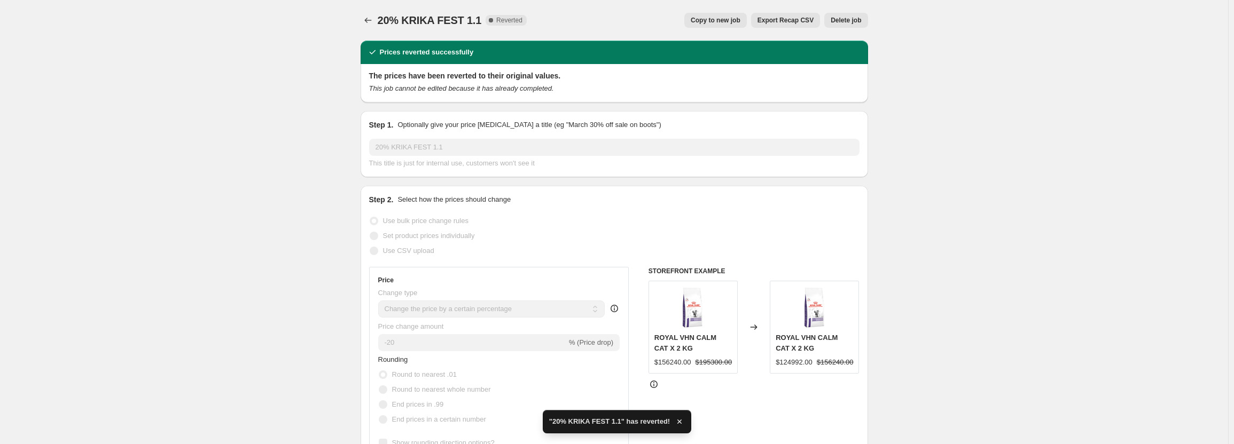
click at [743, 25] on button "Copy to new job" at bounding box center [715, 20] width 63 height 15
select select "percentage"
select select "pp"
select select "collection"
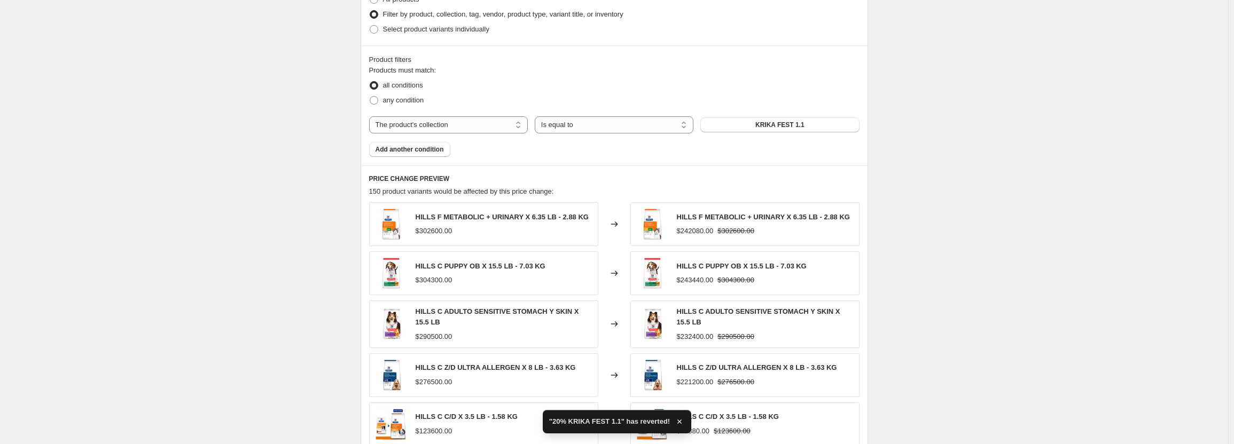
scroll to position [895, 0]
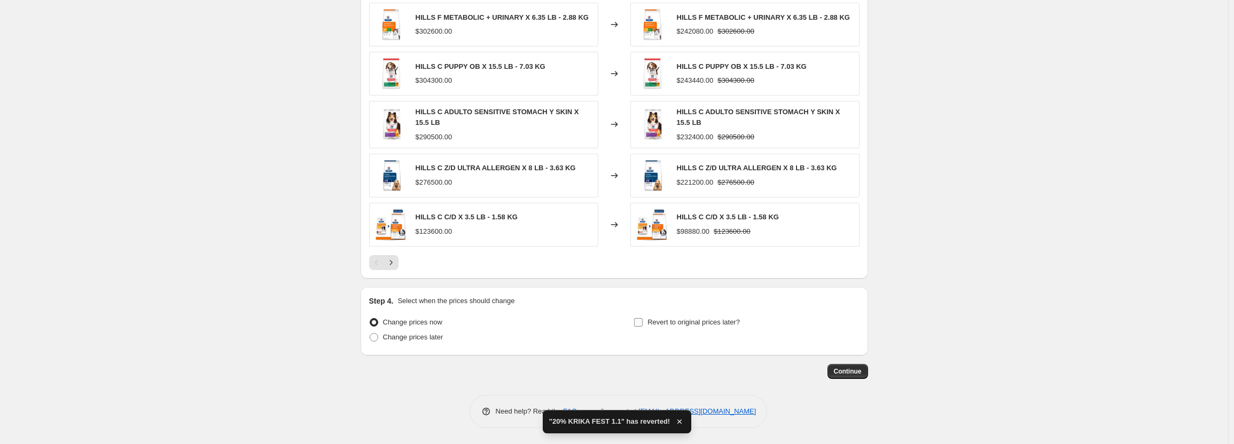
click at [652, 322] on span "Revert to original prices later?" at bounding box center [694, 322] width 92 height 8
click at [643, 322] on input "Revert to original prices later?" at bounding box center [638, 322] width 9 height 9
checkbox input "true"
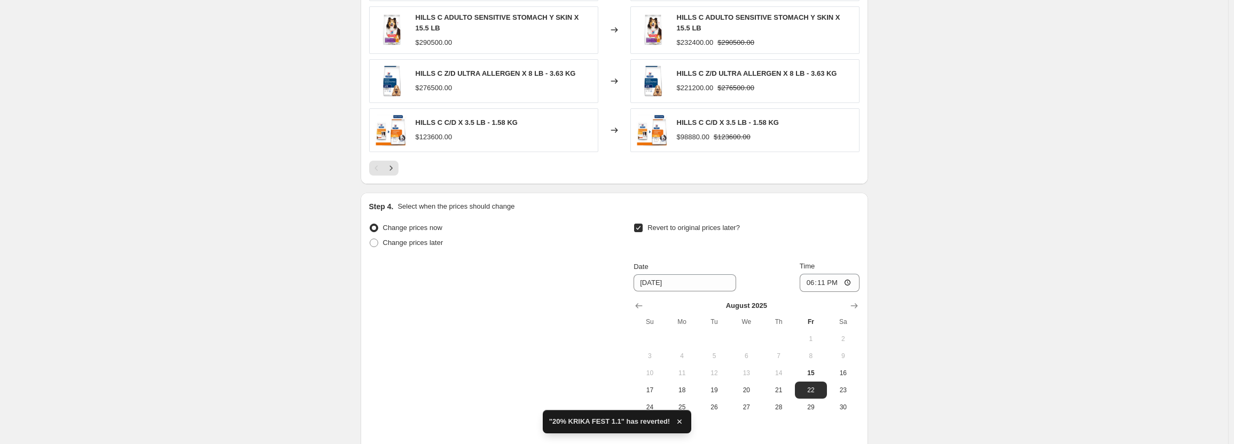
scroll to position [1095, 0]
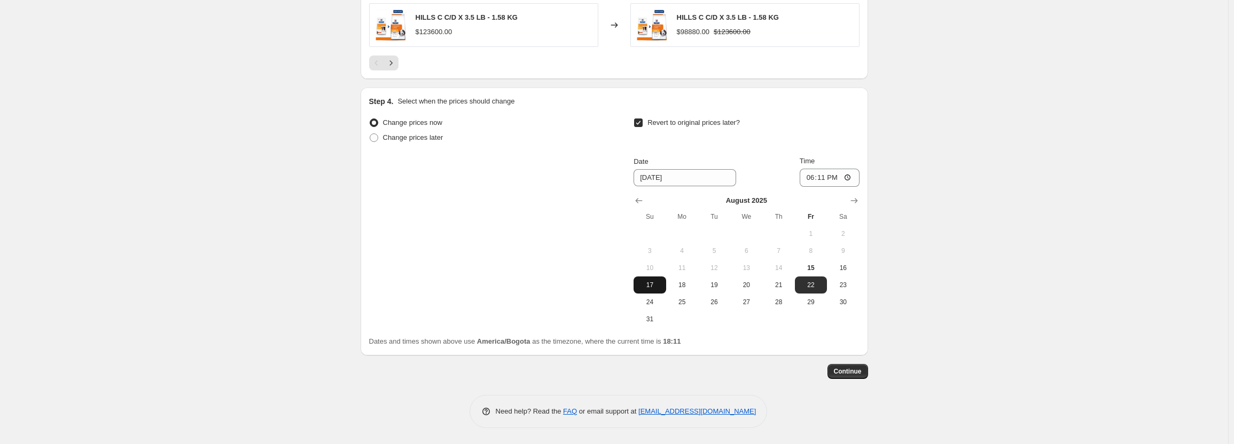
click at [659, 290] on button "17" at bounding box center [650, 285] width 32 height 17
type input "[DATE]"
click at [817, 177] on input "18:11" at bounding box center [830, 178] width 60 height 18
click at [812, 177] on input "18:11" at bounding box center [830, 178] width 60 height 18
click at [817, 175] on input "23:11" at bounding box center [830, 178] width 60 height 18
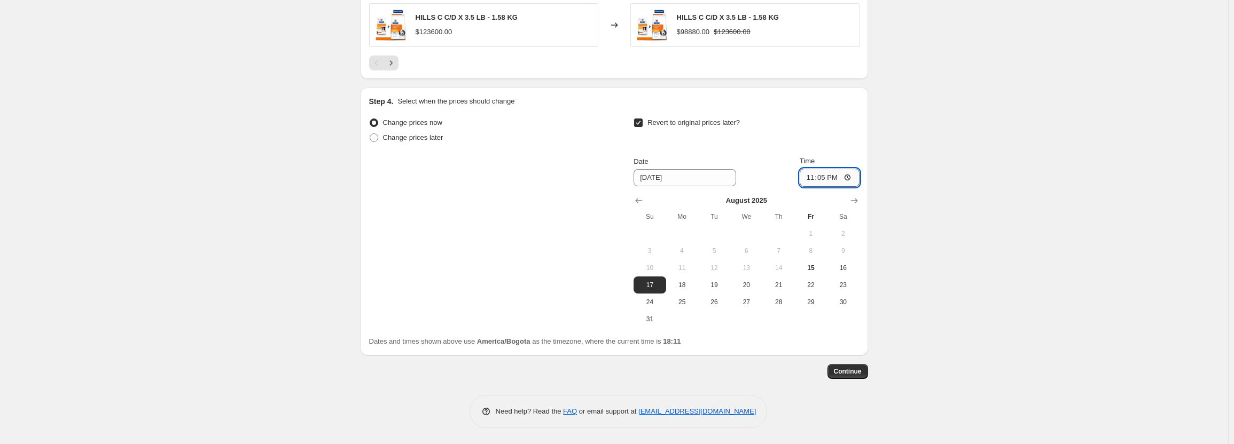
type input "23:59"
click at [860, 377] on button "Continue" at bounding box center [848, 371] width 41 height 15
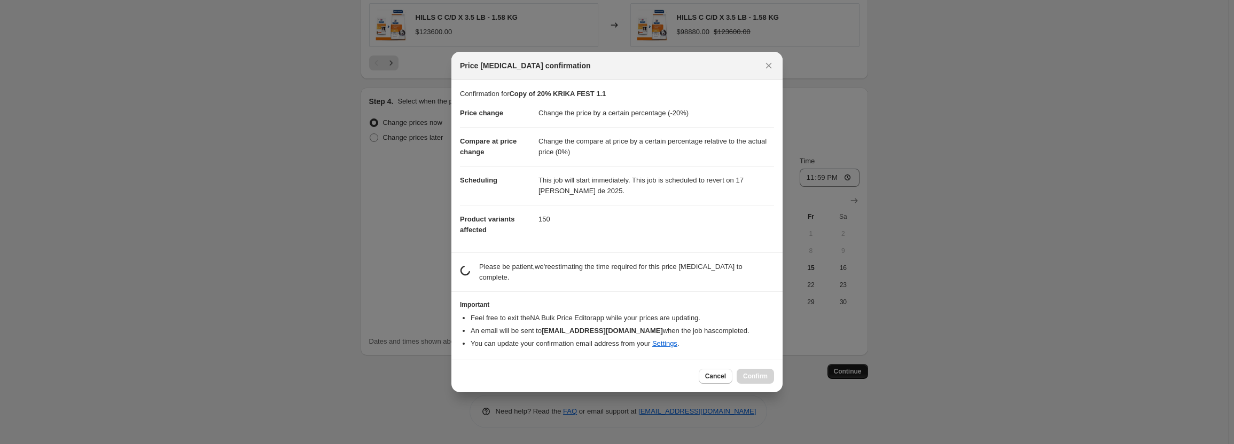
scroll to position [0, 0]
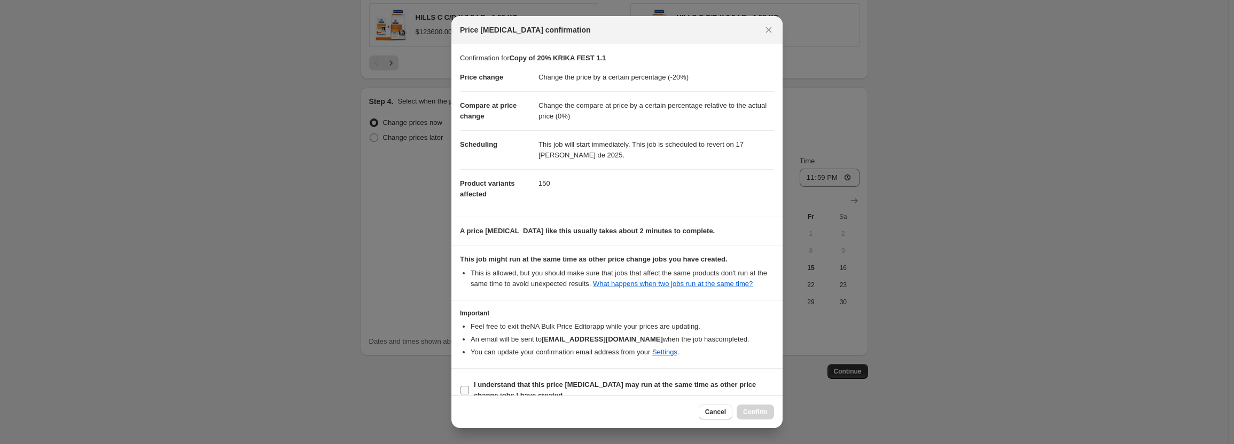
click at [595, 385] on b "I understand that this price [MEDICAL_DATA] may run at the same time as other p…" at bounding box center [615, 390] width 282 height 19
click at [469, 386] on input "I understand that this price [MEDICAL_DATA] may run at the same time as other p…" at bounding box center [465, 390] width 9 height 9
checkbox input "true"
click at [750, 417] on button "Confirm" at bounding box center [755, 412] width 37 height 15
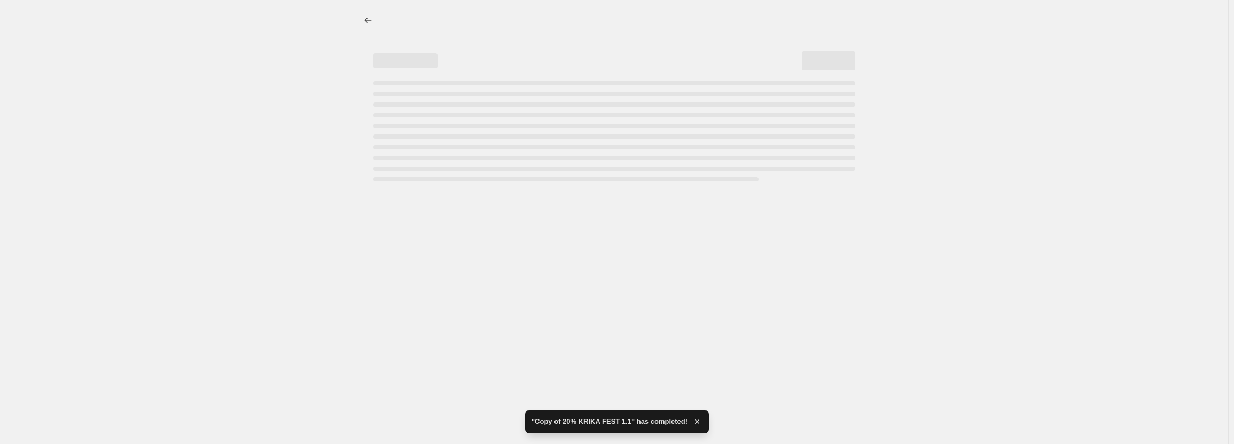
select select "percentage"
select select "pp"
select select "collection"
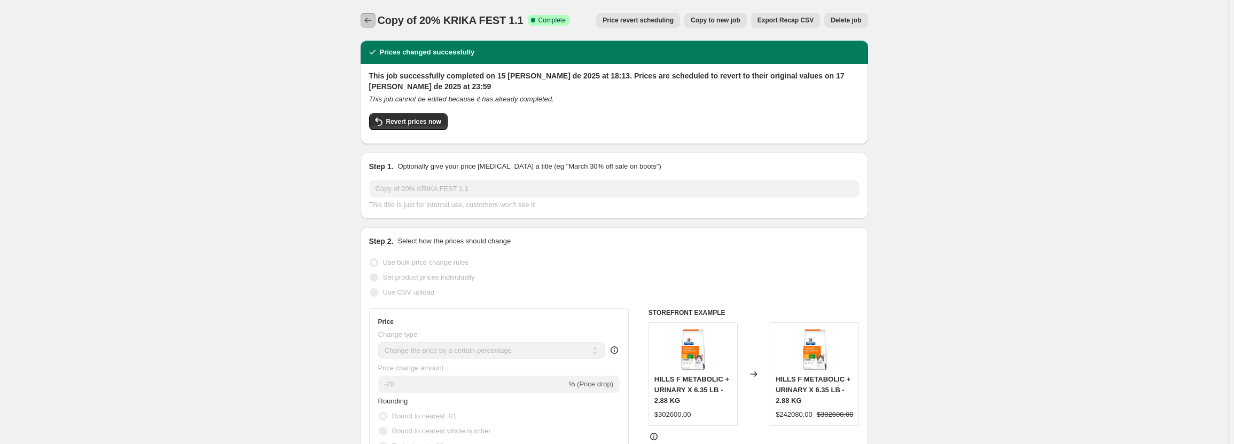
click at [364, 16] on button "Price change jobs" at bounding box center [368, 20] width 15 height 15
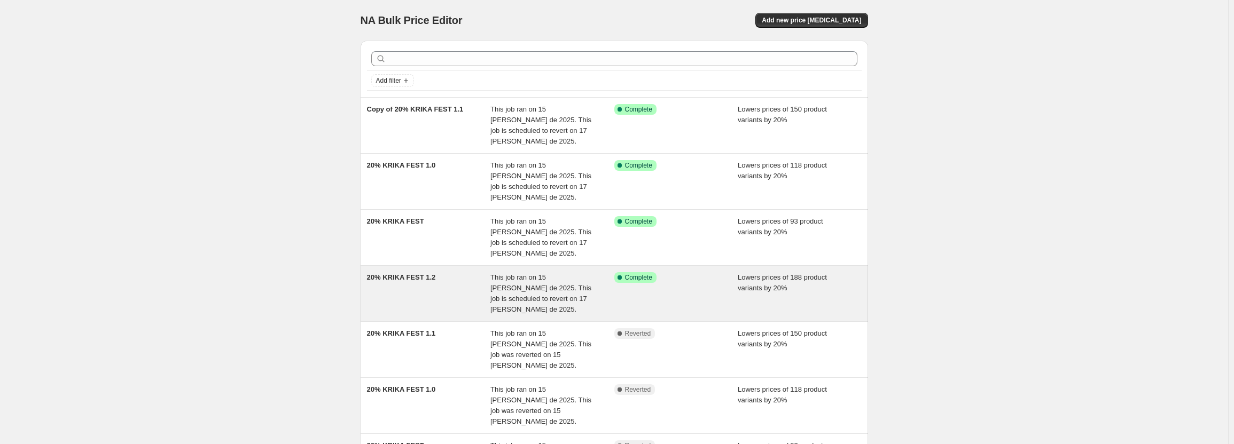
click at [598, 272] on div "This job ran on 15 [PERSON_NAME] de 2025. This job is scheduled to revert on 17…" at bounding box center [552, 293] width 124 height 43
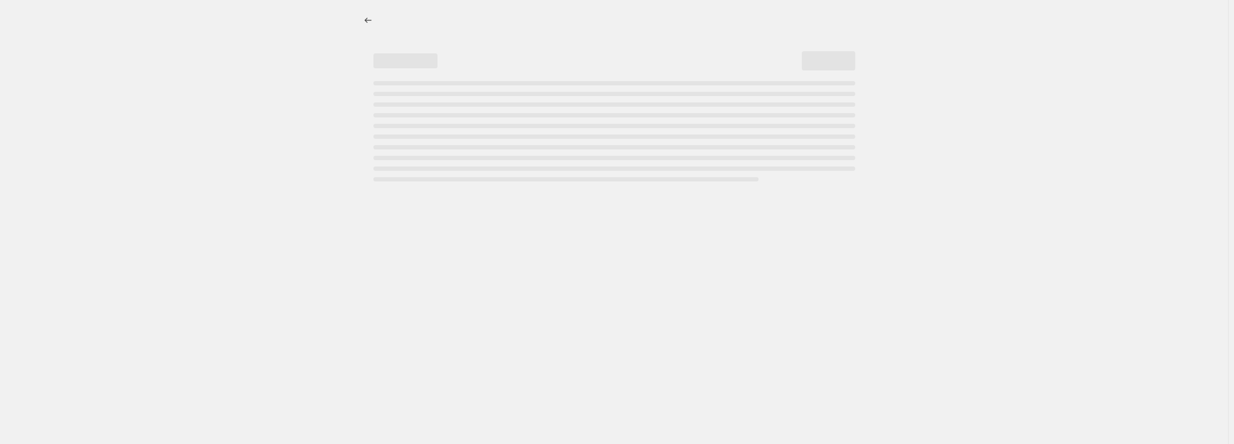
select select "percentage"
select select "pp"
select select "collection"
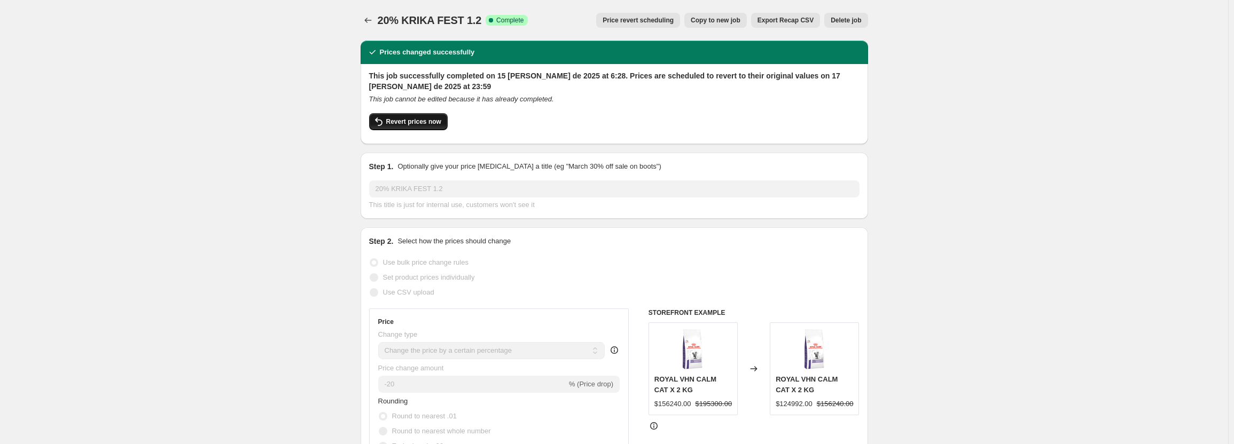
click at [432, 121] on span "Revert prices now" at bounding box center [413, 122] width 55 height 9
checkbox input "false"
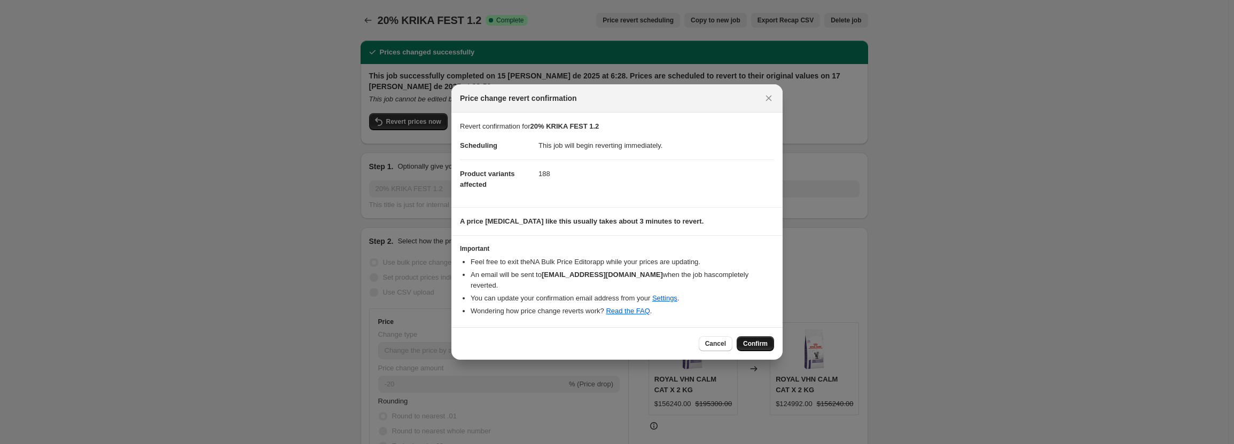
click at [747, 340] on span "Confirm" at bounding box center [755, 344] width 25 height 9
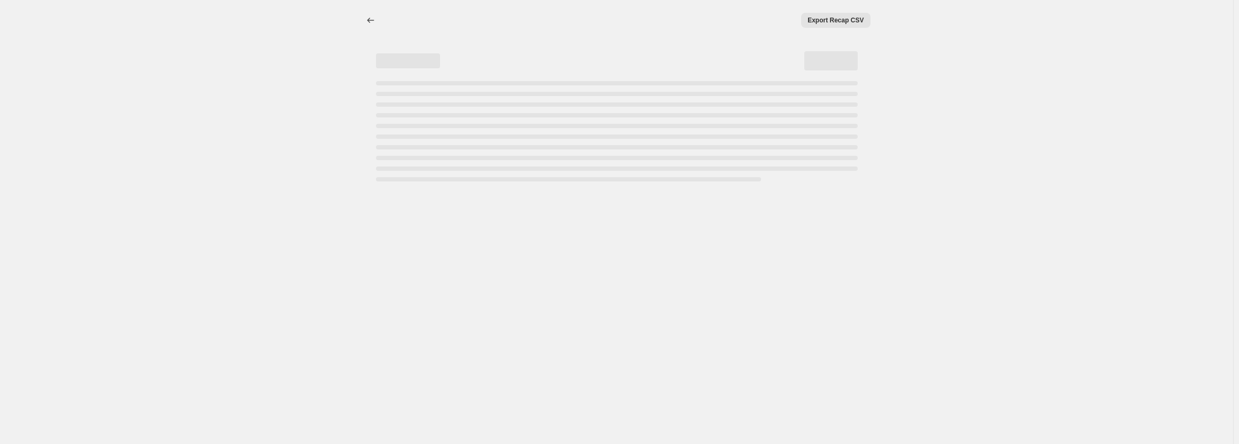
select select "percentage"
select select "pp"
select select "collection"
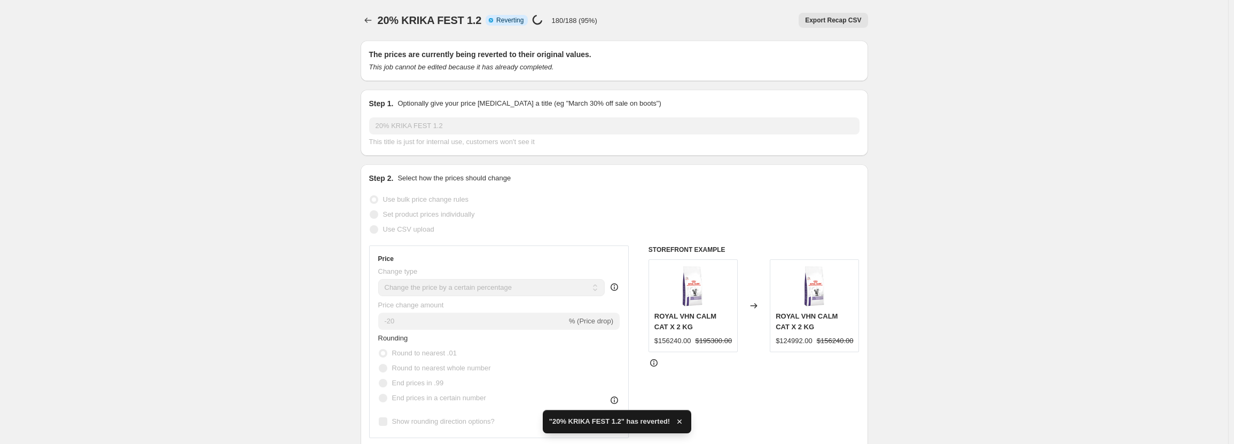
checkbox input "true"
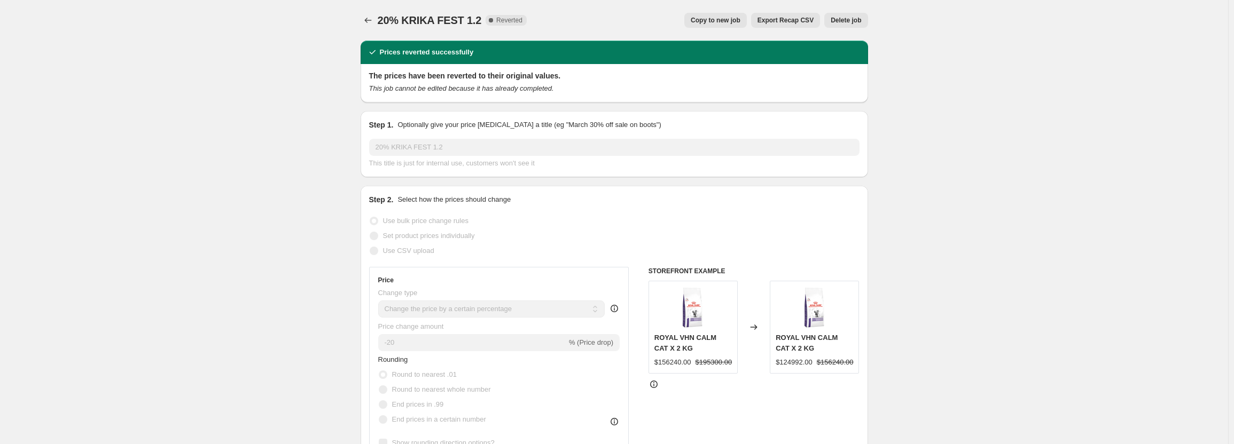
click at [713, 23] on span "Copy to new job" at bounding box center [716, 20] width 50 height 9
select select "percentage"
select select "pp"
select select "collection"
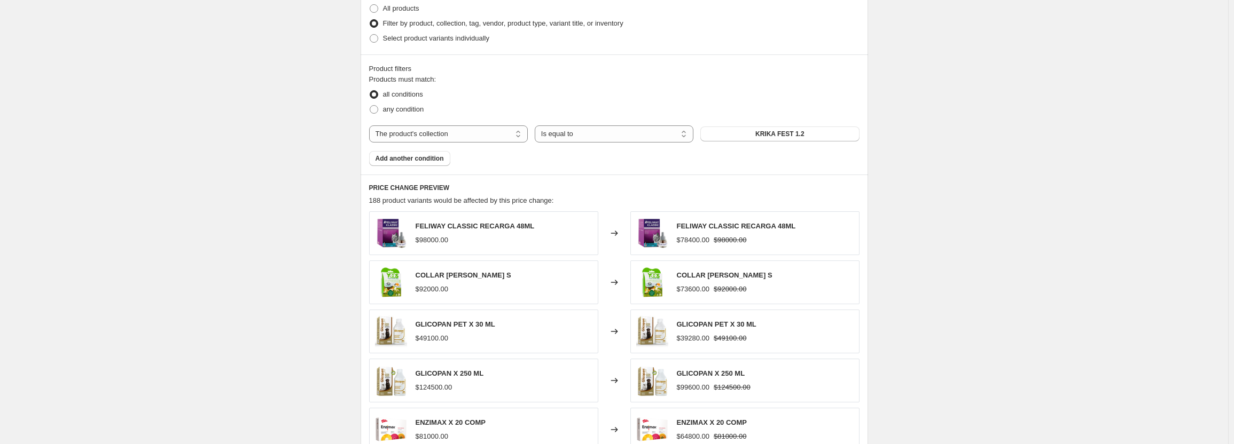
scroll to position [891, 0]
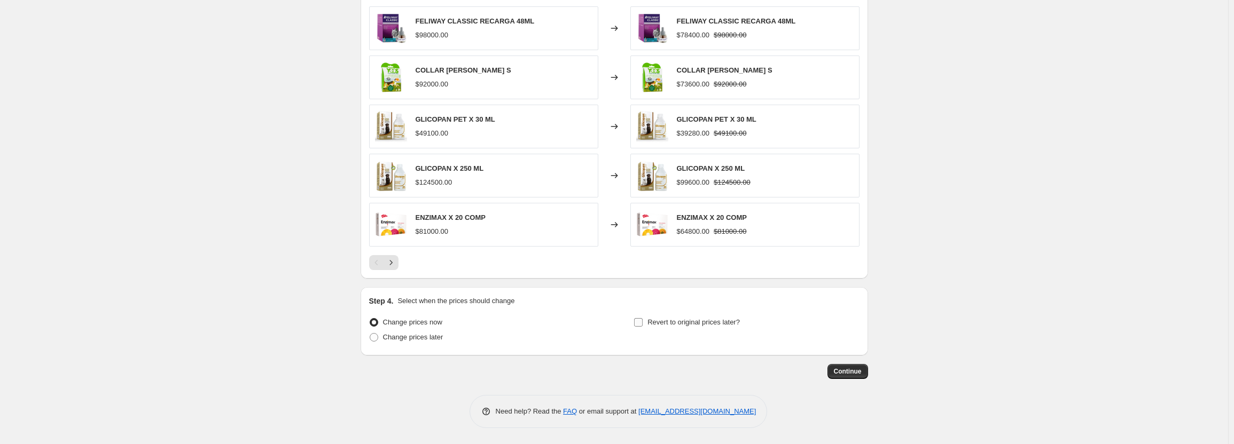
click at [709, 326] on span "Revert to original prices later?" at bounding box center [694, 322] width 92 height 8
click at [643, 326] on input "Revert to original prices later?" at bounding box center [638, 322] width 9 height 9
checkbox input "true"
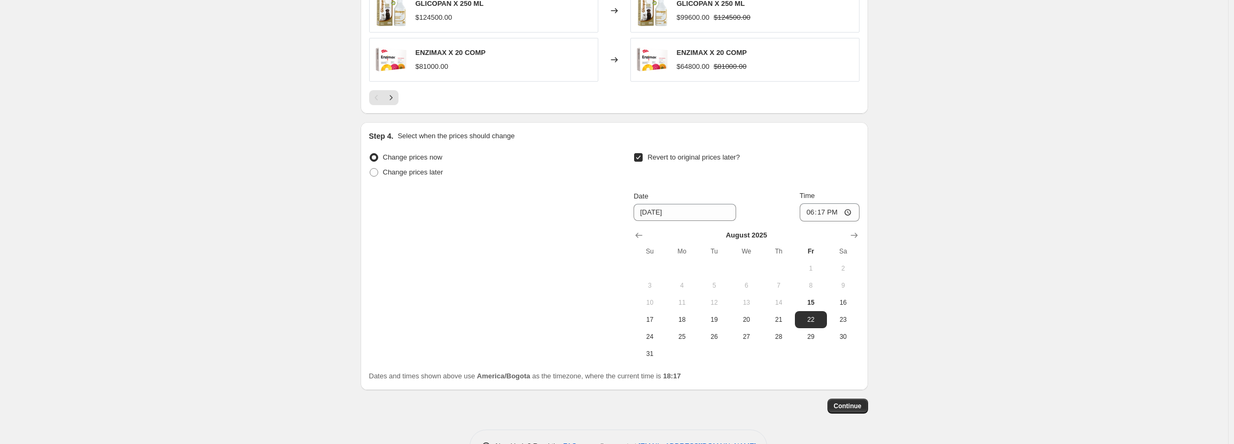
scroll to position [1091, 0]
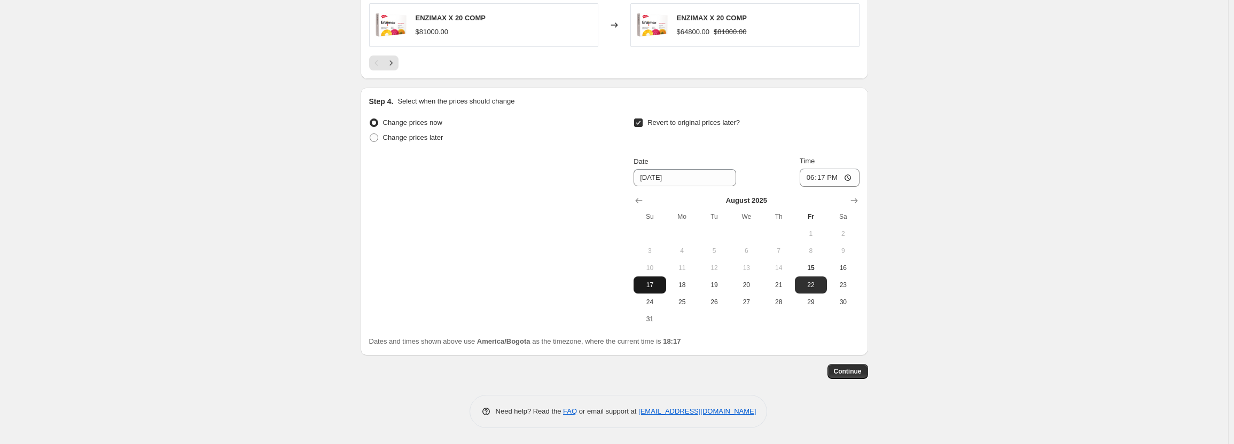
click at [654, 286] on span "17" at bounding box center [650, 285] width 24 height 9
type input "[DATE]"
click at [807, 181] on input "18:17" at bounding box center [830, 178] width 60 height 18
type input "23:59"
click at [795, 131] on div "Revert to original prices later?" at bounding box center [746, 131] width 225 height 32
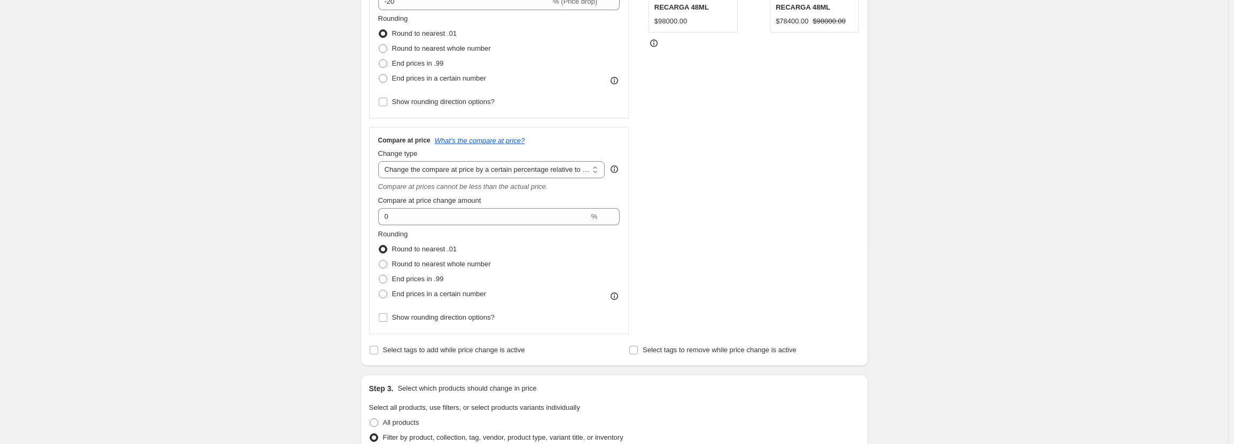
scroll to position [290, 0]
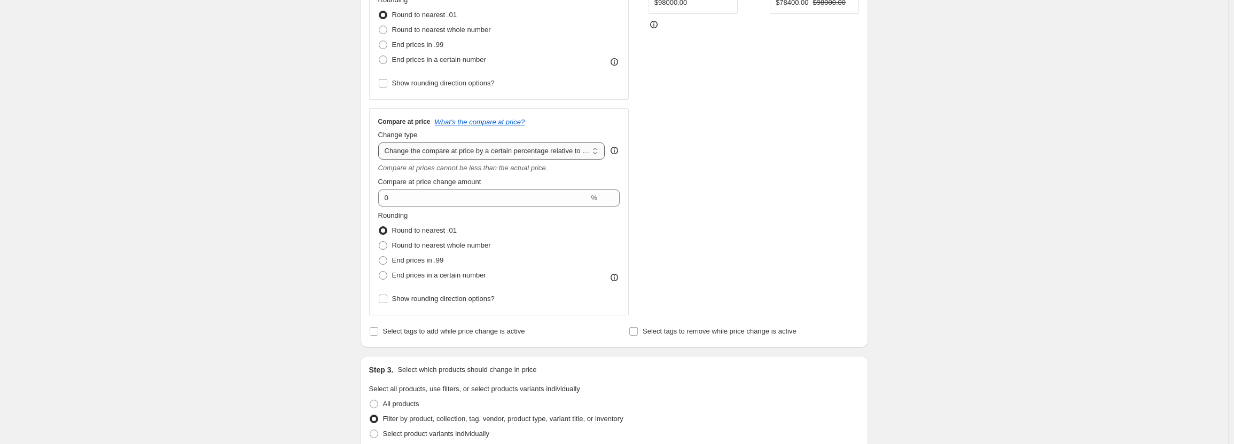
click at [584, 158] on select "Change the compare at price to the current price (sale) Change the compare at p…" at bounding box center [491, 151] width 227 height 17
click at [380, 143] on select "Change the compare at price to the current price (sale) Change the compare at p…" at bounding box center [491, 151] width 227 height 17
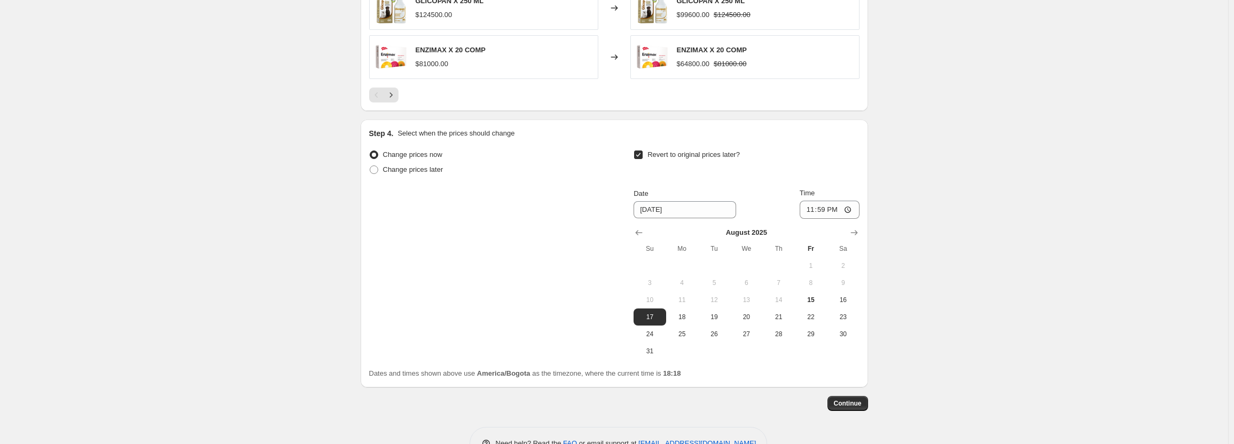
scroll to position [1091, 0]
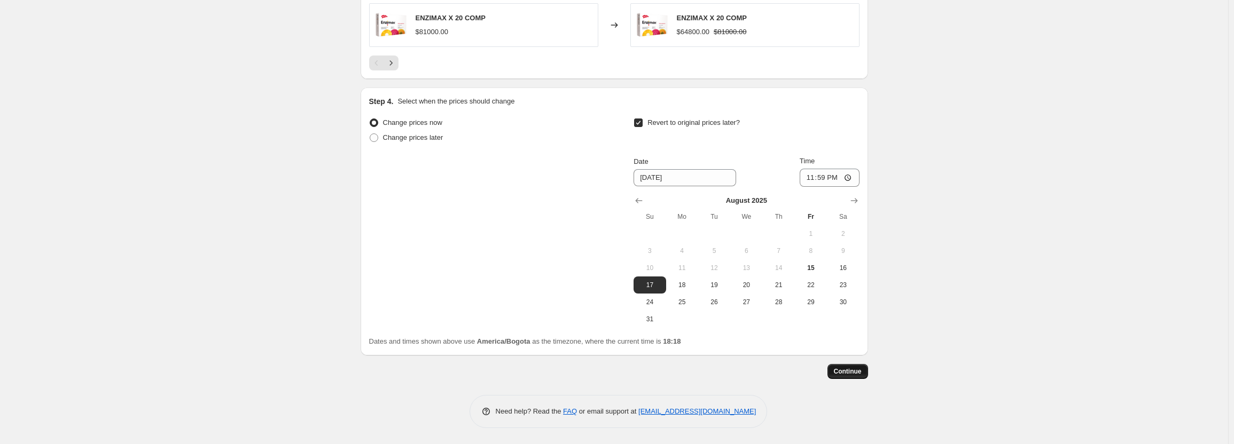
click at [848, 371] on span "Continue" at bounding box center [848, 372] width 28 height 9
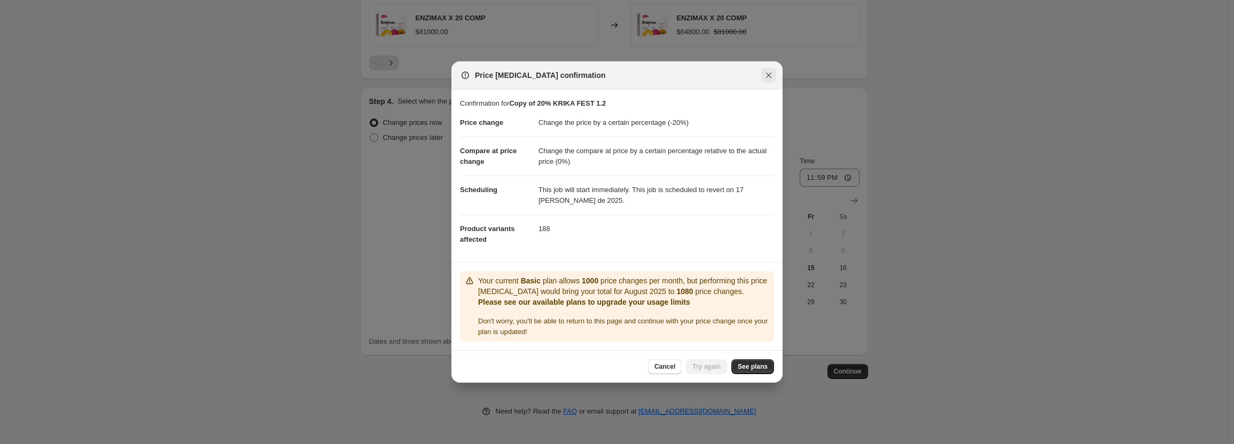
click at [763, 79] on button "Close" at bounding box center [768, 75] width 15 height 15
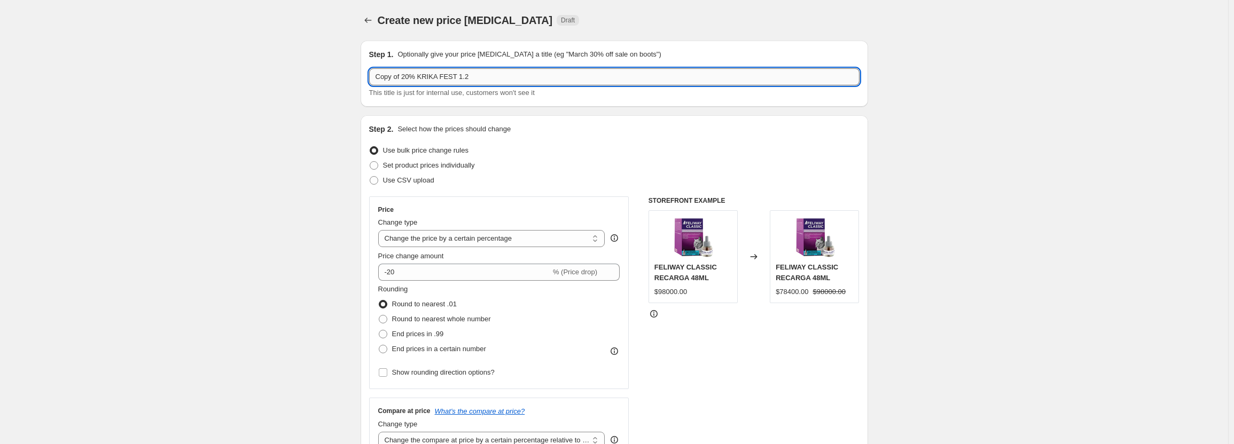
click at [405, 77] on input "Copy of 20% KRIKA FEST 1.2" at bounding box center [614, 76] width 490 height 17
drag, startPoint x: 404, startPoint y: 77, endPoint x: 376, endPoint y: 77, distance: 28.8
click at [376, 77] on input "Copy of 20% KRIKA FEST 1.2" at bounding box center [614, 76] width 490 height 17
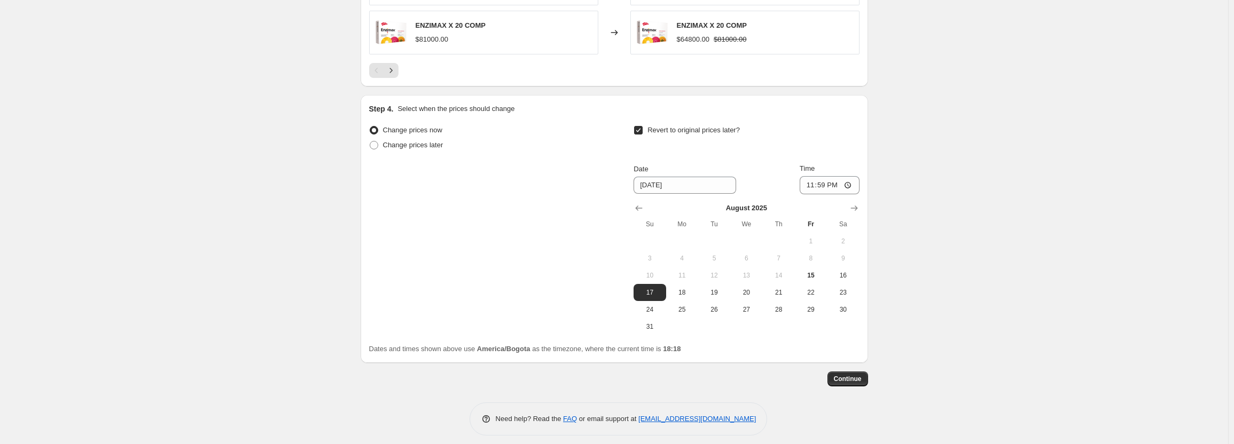
scroll to position [1091, 0]
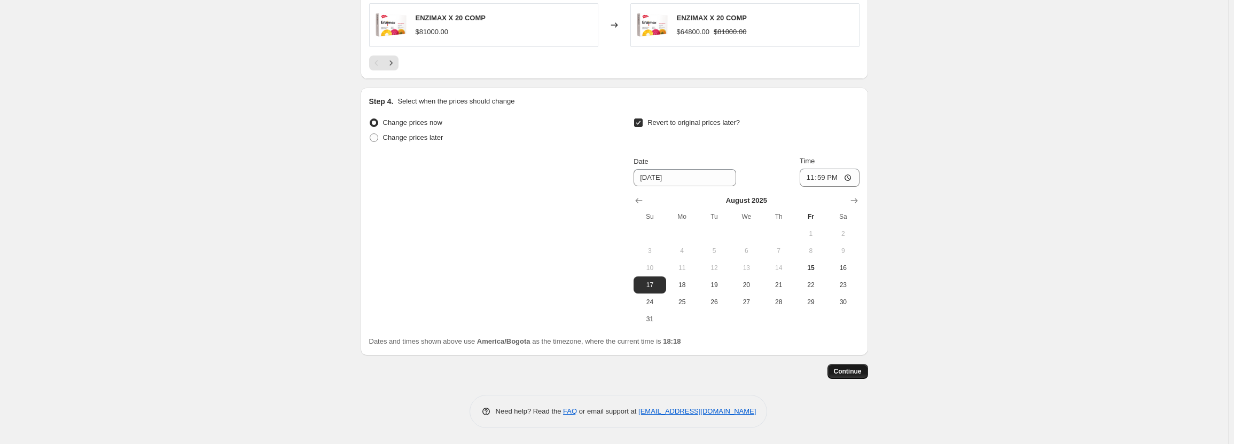
type input "20% KRIKA FEST 1.2"
click at [852, 370] on span "Continue" at bounding box center [848, 372] width 28 height 9
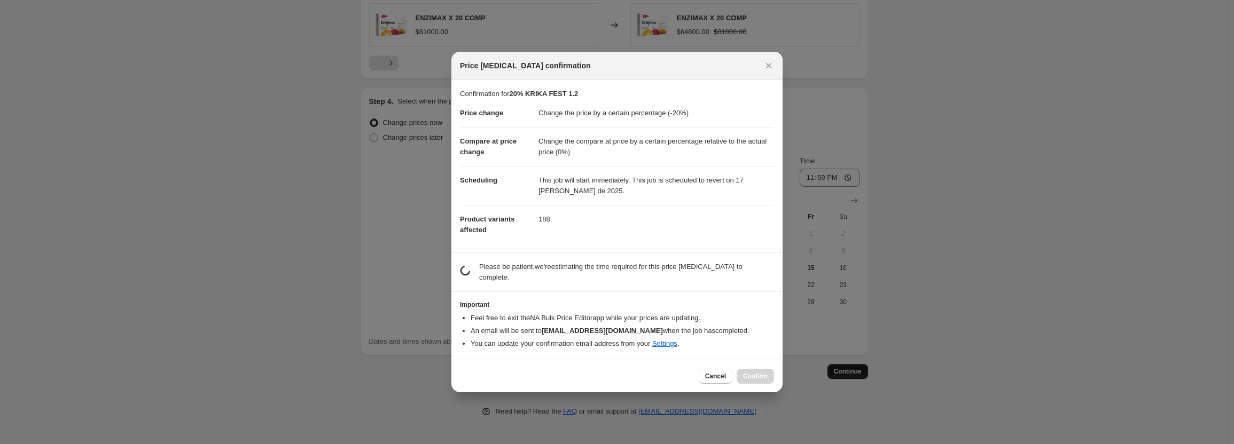
scroll to position [0, 0]
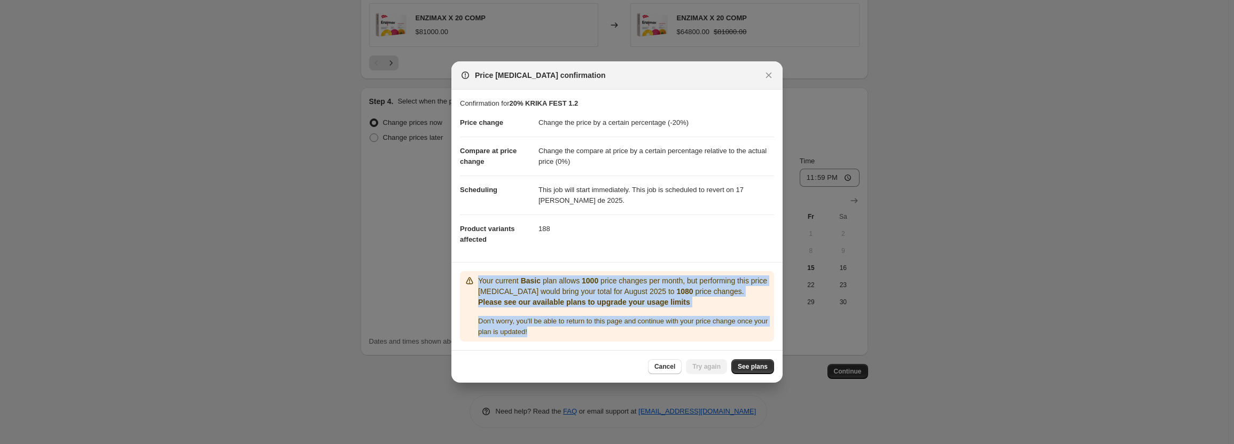
drag, startPoint x: 482, startPoint y: 281, endPoint x: 557, endPoint y: 329, distance: 88.9
click at [557, 329] on div "Your current Basic plan allows 1000 price changes per month, but performing thi…" at bounding box center [617, 307] width 306 height 62
copy div "Your current Basic plan allows 1000 price changes per month, but performing thi…"
click at [769, 80] on icon "Close" at bounding box center [768, 75] width 11 height 11
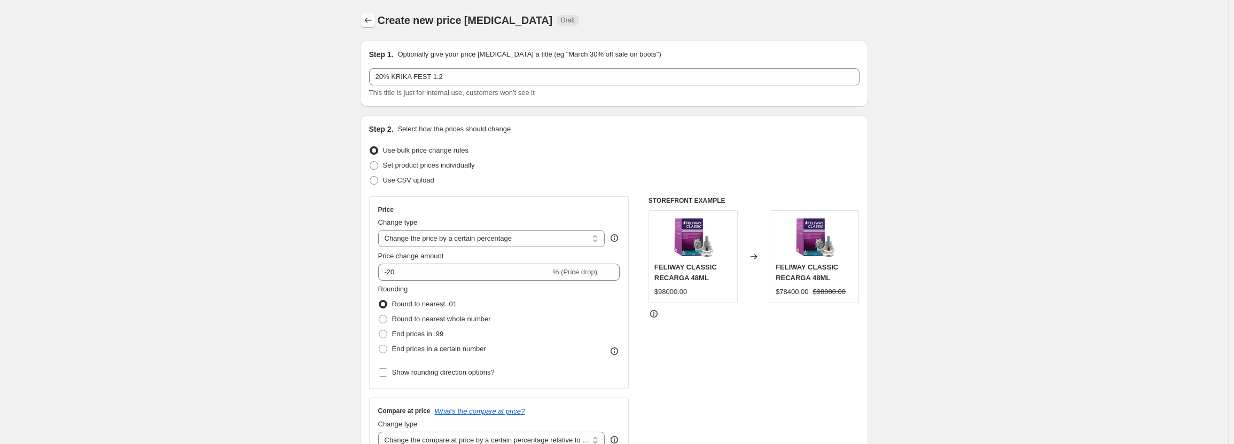
click at [375, 27] on button "Price change jobs" at bounding box center [368, 20] width 15 height 15
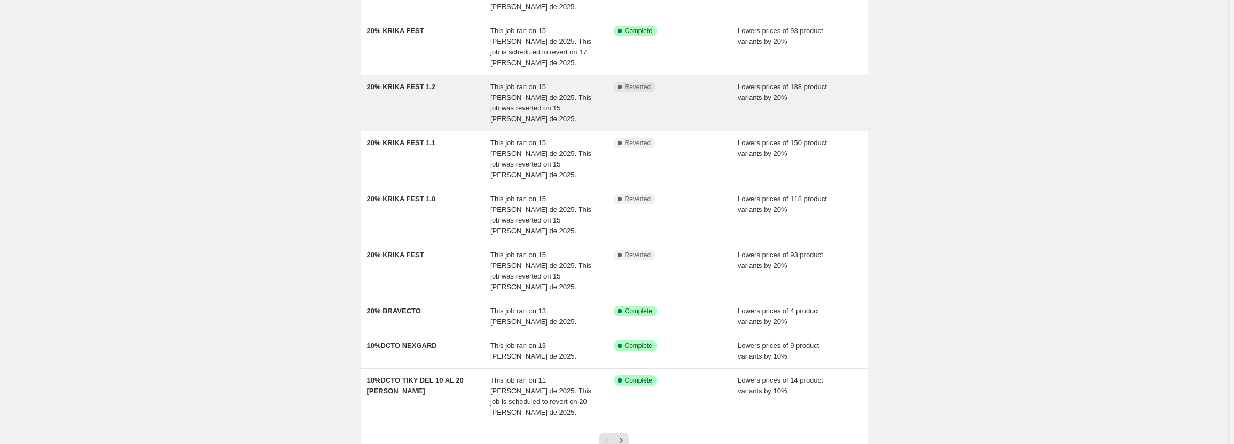
scroll to position [191, 0]
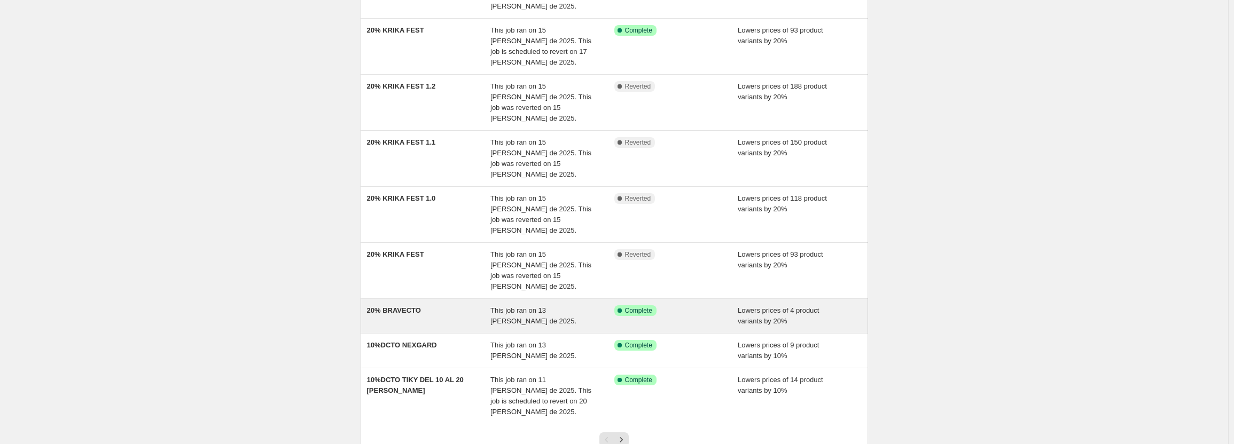
click at [627, 299] on div "20% BRAVECTO This job ran on 13 de agosto de 2025. Success Complete Complete Lo…" at bounding box center [615, 316] width 508 height 34
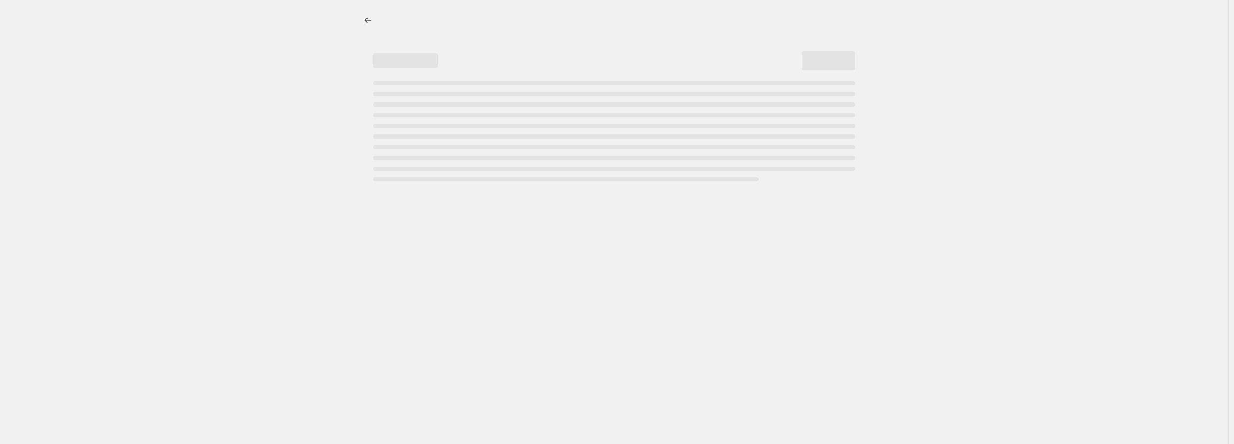
select select "percentage"
select select "pp"
select select "collection"
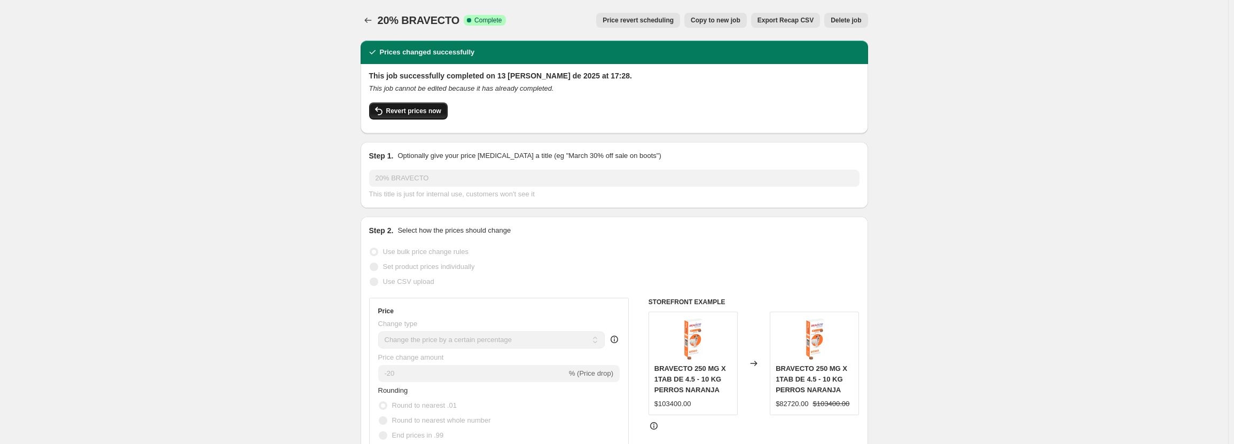
click at [433, 110] on span "Revert prices now" at bounding box center [413, 111] width 55 height 9
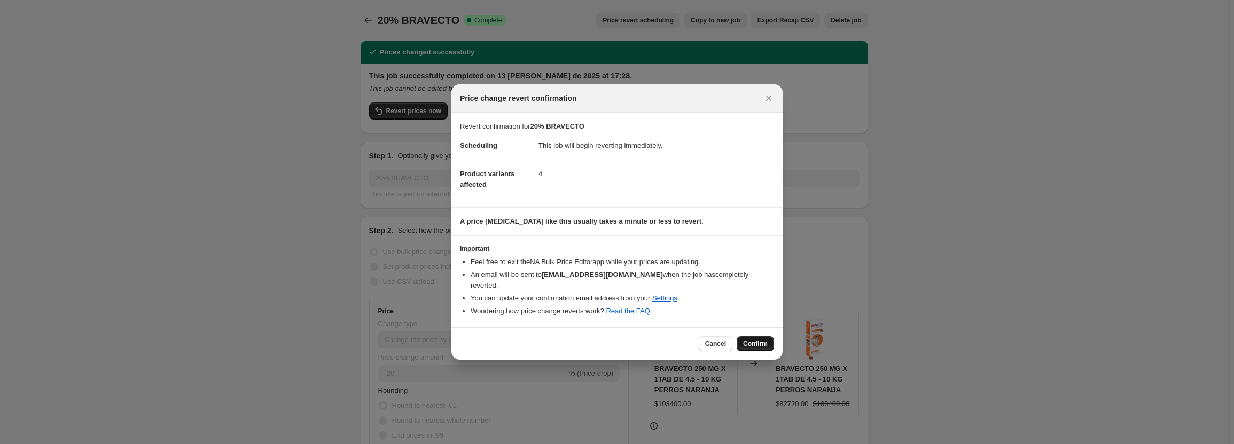
click at [766, 340] on span "Confirm" at bounding box center [755, 344] width 25 height 9
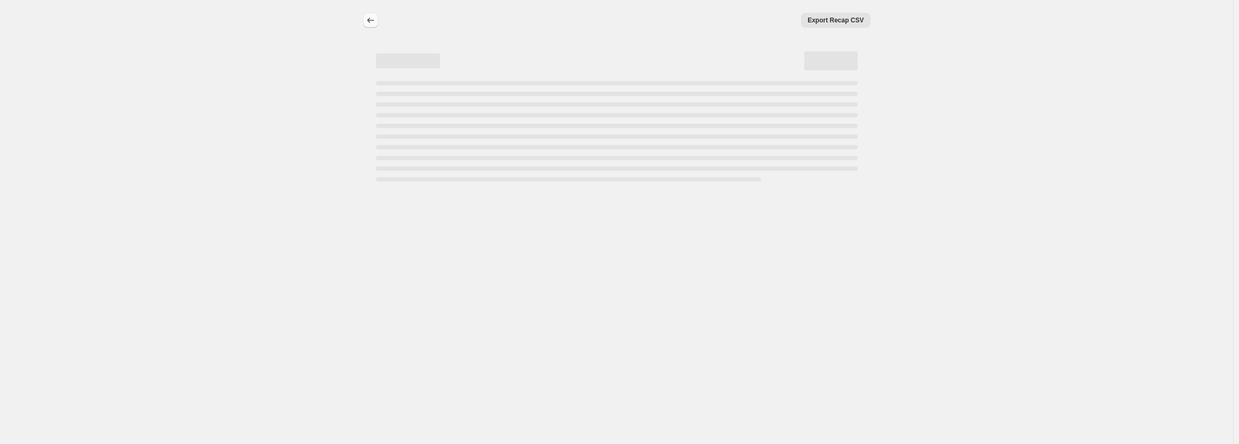
select select "percentage"
select select "pp"
select select "collection"
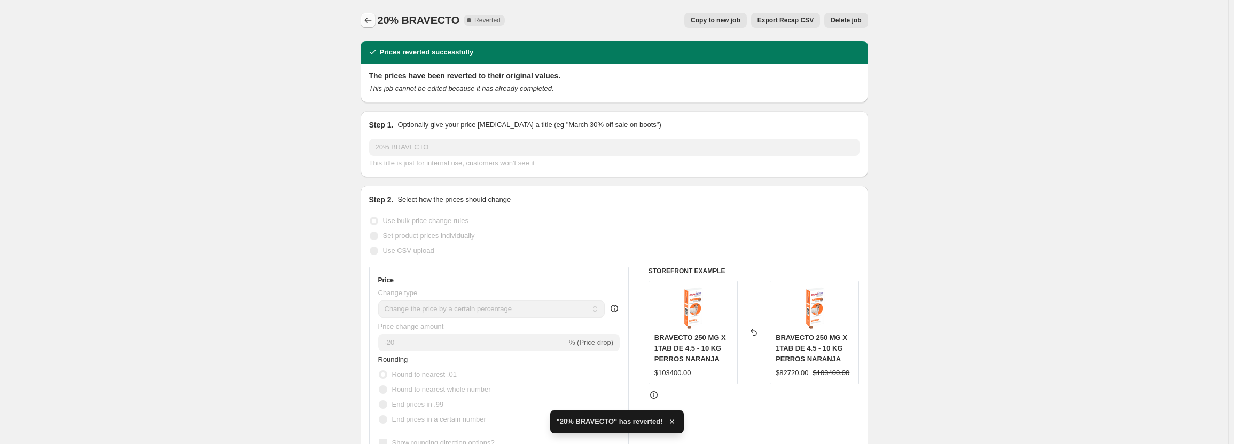
click at [372, 19] on icon "Price change jobs" at bounding box center [368, 20] width 11 height 11
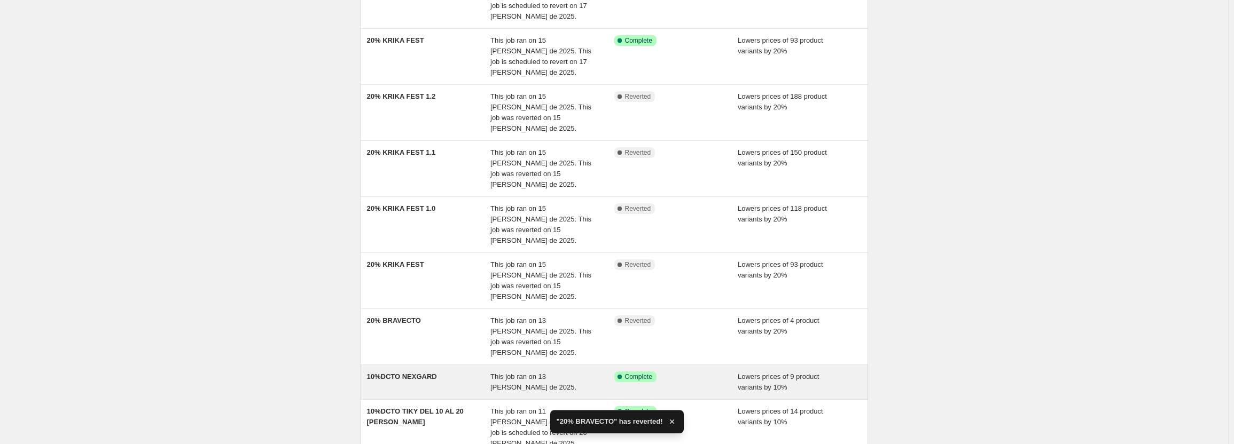
scroll to position [202, 0]
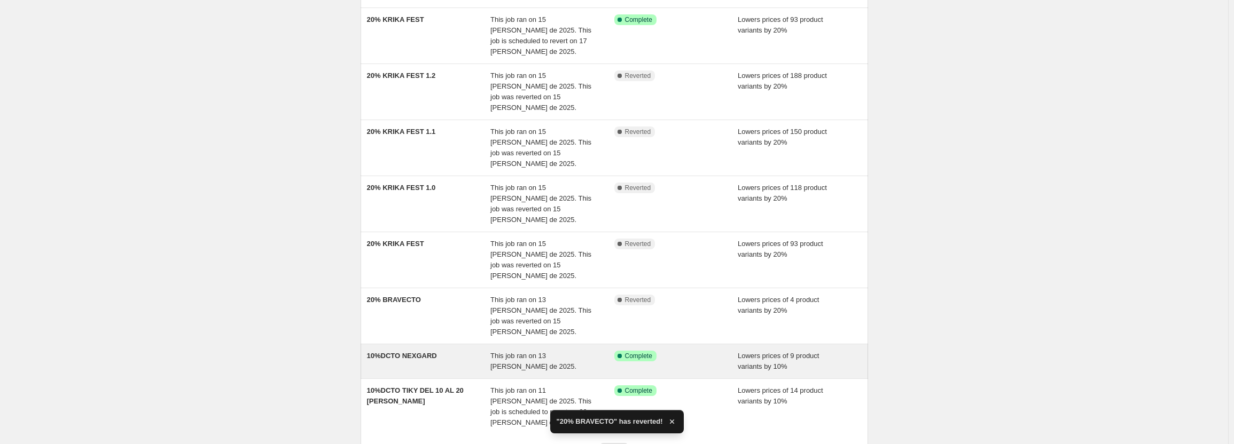
click at [590, 351] on div "This job ran on 13 de agosto de 2025." at bounding box center [552, 361] width 124 height 21
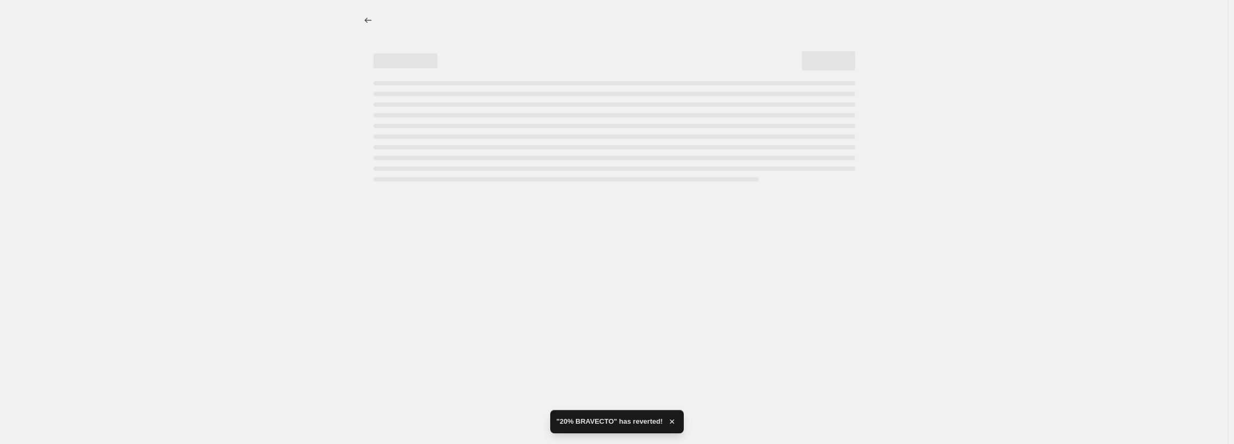
select select "percentage"
select select "pp"
select select "collection"
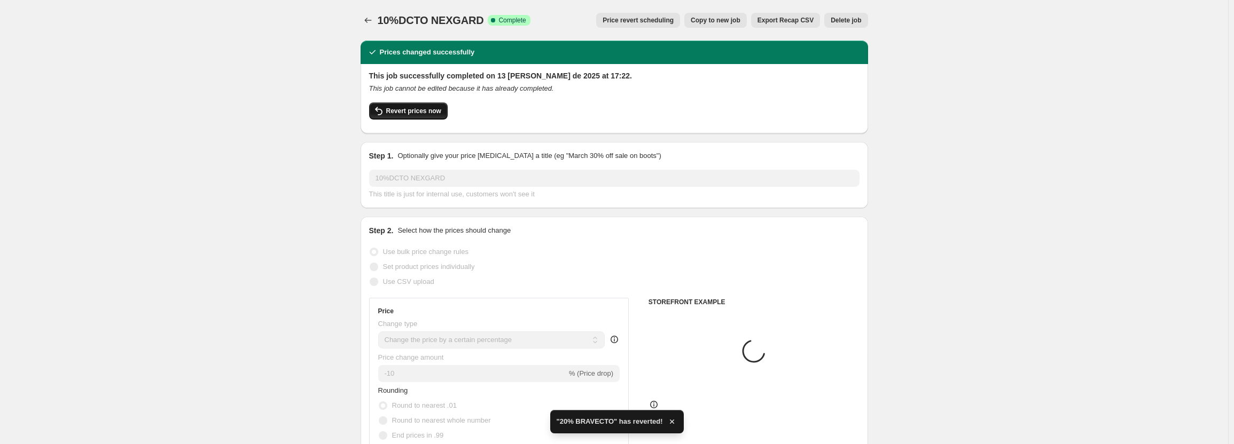
click at [431, 107] on button "Revert prices now" at bounding box center [408, 111] width 79 height 17
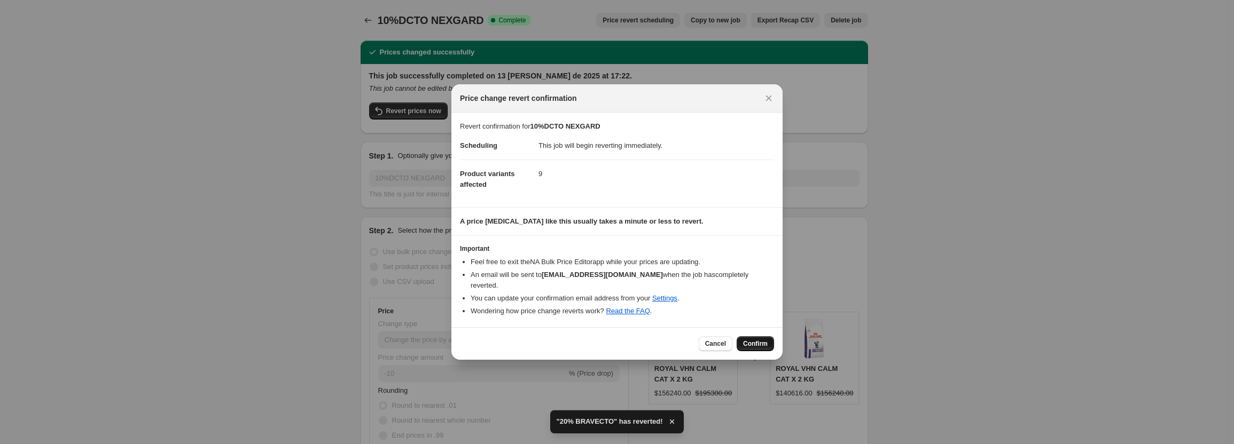
click at [756, 340] on span "Confirm" at bounding box center [755, 344] width 25 height 9
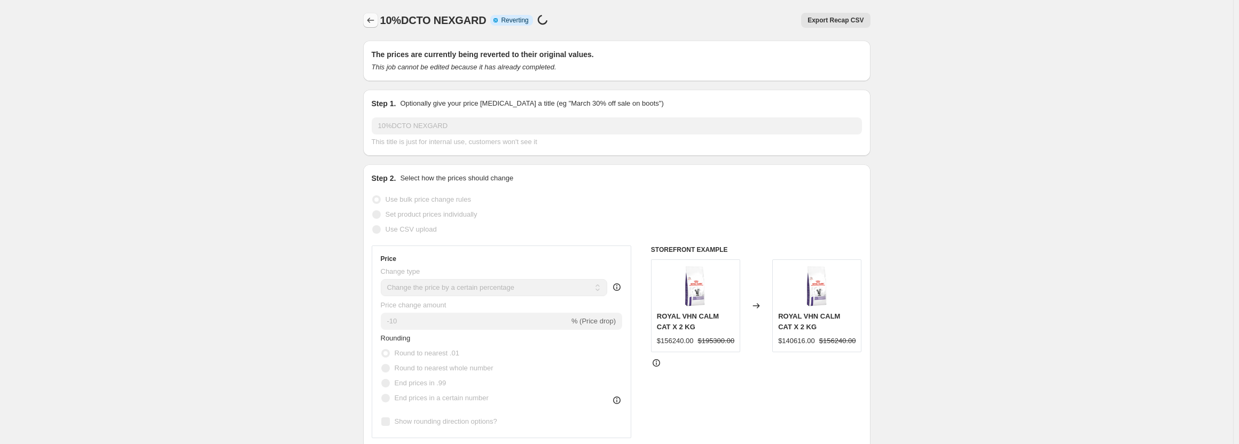
select select "percentage"
select select "pp"
select select "collection"
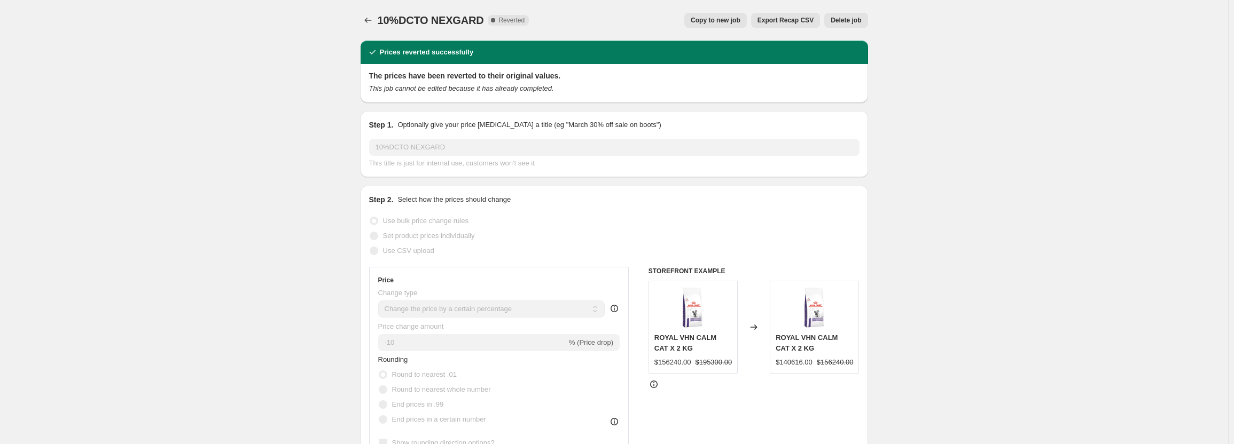
click at [378, 19] on div at bounding box center [369, 20] width 17 height 15
click at [373, 19] on icon "Price change jobs" at bounding box center [368, 20] width 11 height 11
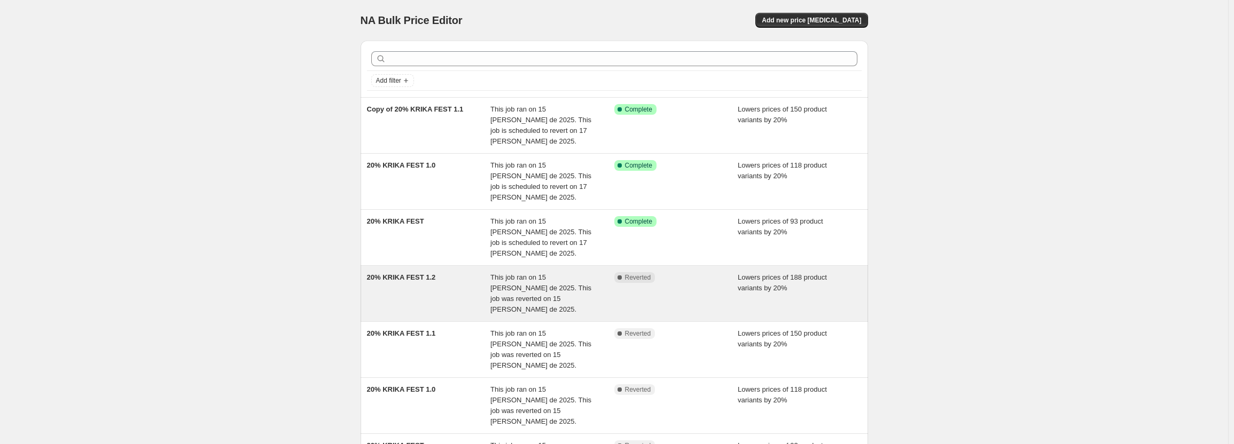
click at [582, 274] on span "This job ran on 15 [PERSON_NAME] de 2025. This job was reverted on 15 [PERSON_N…" at bounding box center [540, 294] width 101 height 40
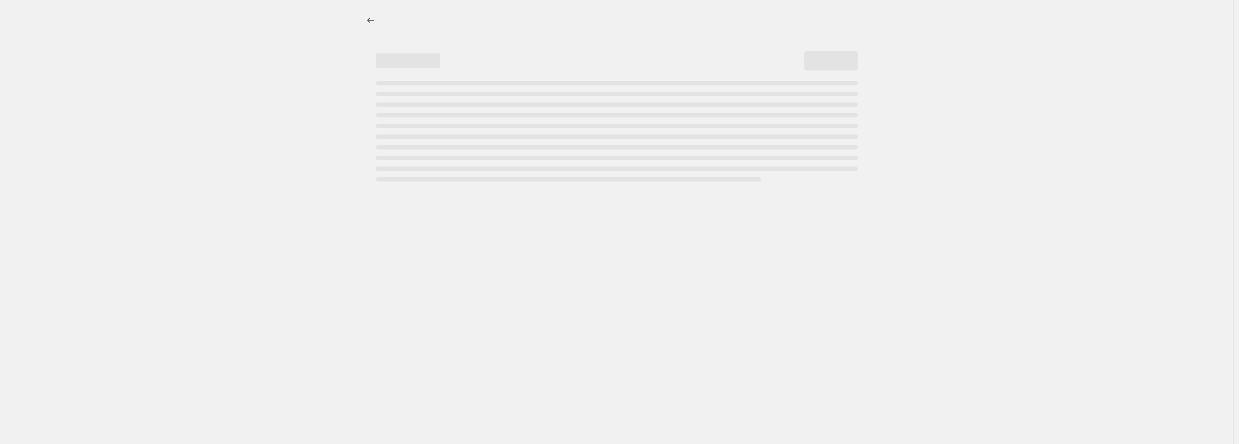
select select "percentage"
select select "pp"
select select "collection"
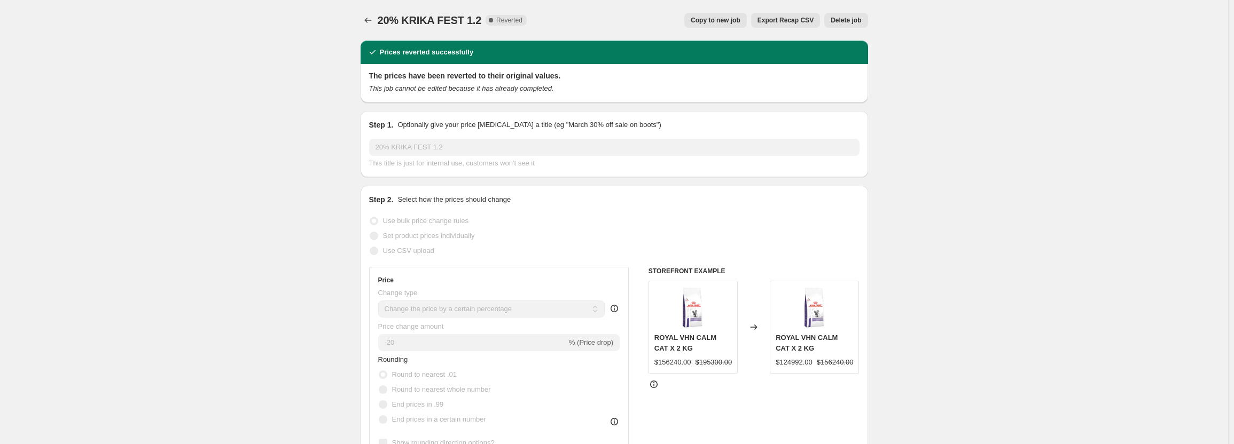
click at [706, 21] on span "Copy to new job" at bounding box center [716, 20] width 50 height 9
select select "percentage"
select select "pp"
select select "collection"
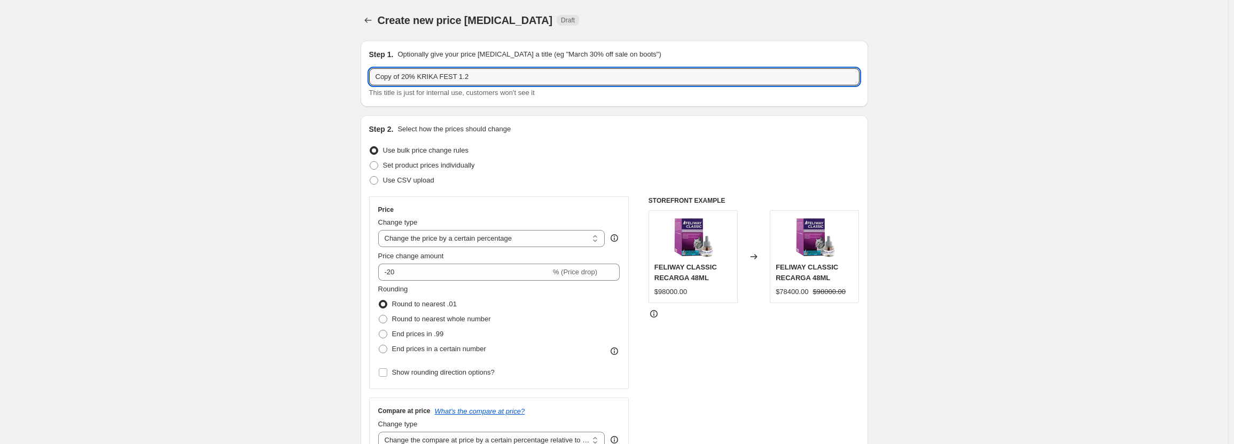
drag, startPoint x: 404, startPoint y: 75, endPoint x: 371, endPoint y: 77, distance: 33.2
click at [371, 77] on div "Step 1. Optionally give your price change job a title (eg "March 30% off sale o…" at bounding box center [615, 74] width 508 height 66
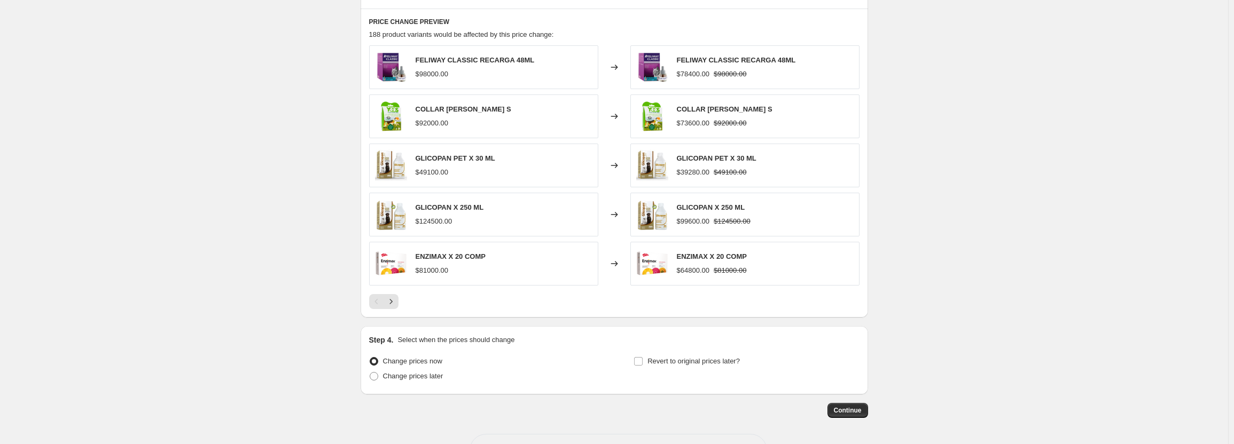
scroll to position [891, 0]
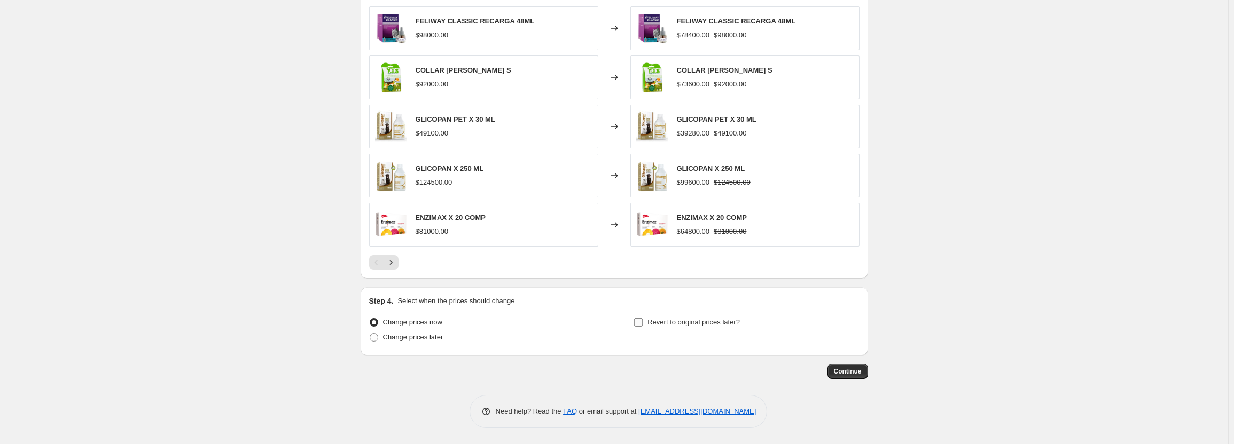
type input "20% KRIKA FEST 1.2"
click at [643, 320] on input "Revert to original prices later?" at bounding box center [638, 322] width 9 height 9
checkbox input "true"
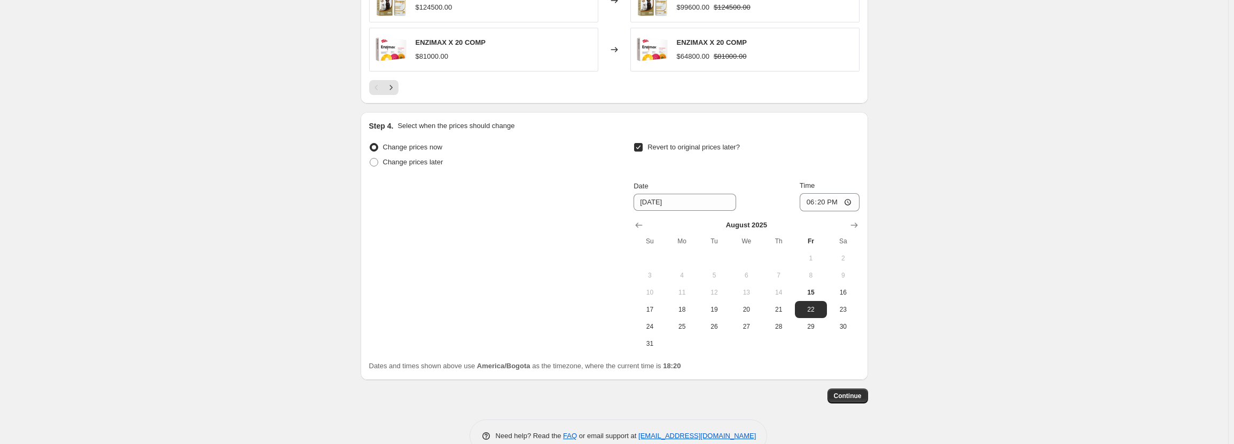
scroll to position [1091, 0]
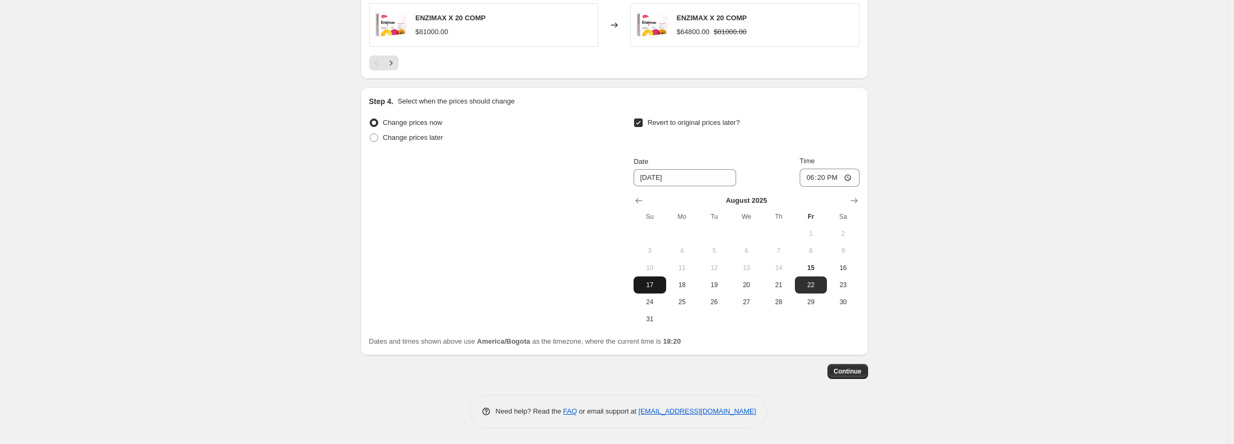
click at [661, 283] on span "17" at bounding box center [650, 285] width 24 height 9
type input "[DATE]"
click at [808, 180] on input "18:20" at bounding box center [830, 178] width 60 height 18
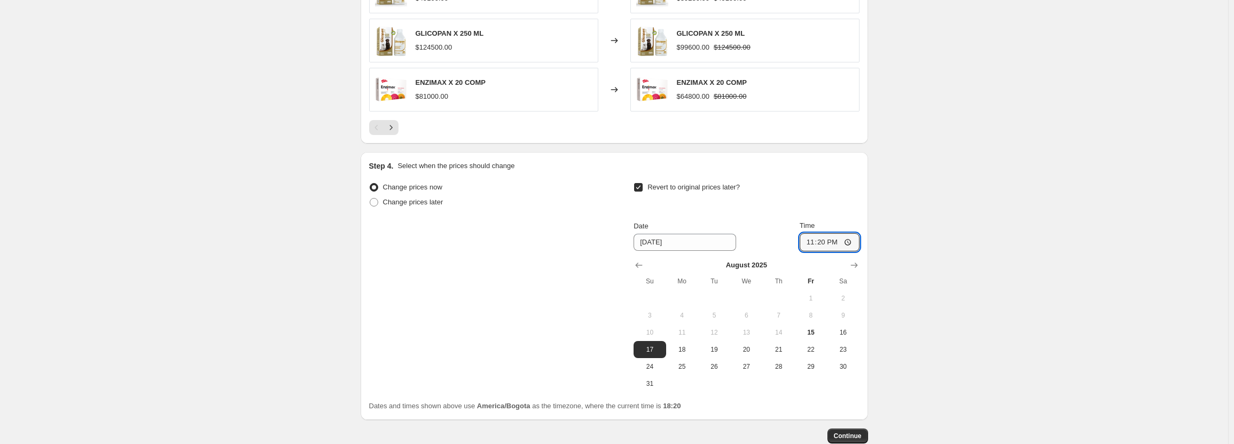
scroll to position [984, 0]
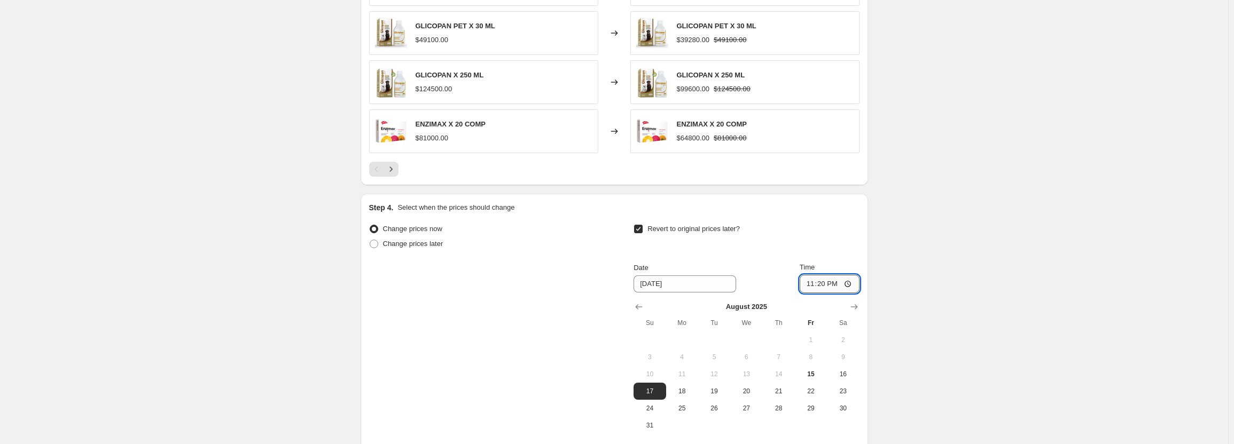
click at [823, 282] on input "23:20" at bounding box center [830, 284] width 60 height 18
type input "23:59"
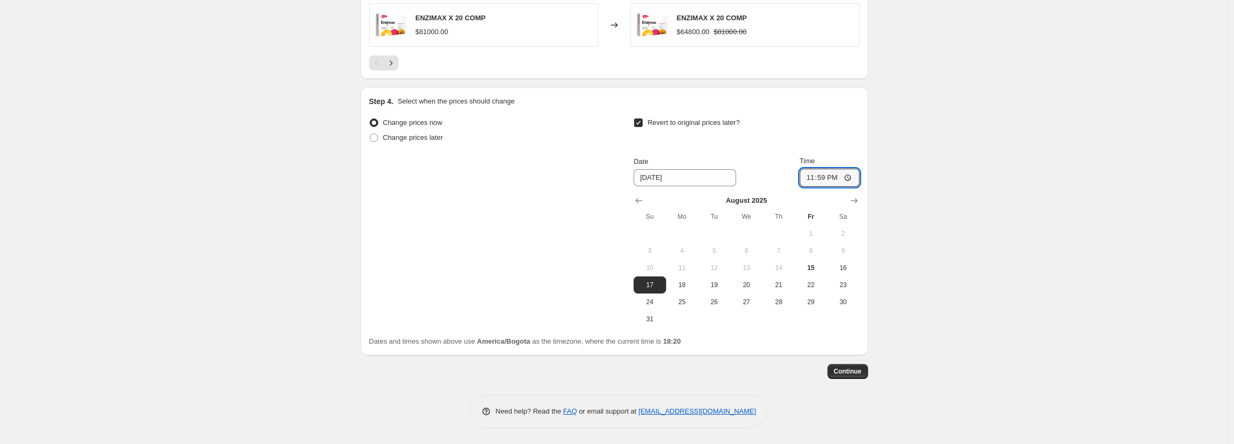
scroll to position [1091, 0]
click at [850, 375] on span "Continue" at bounding box center [848, 372] width 28 height 9
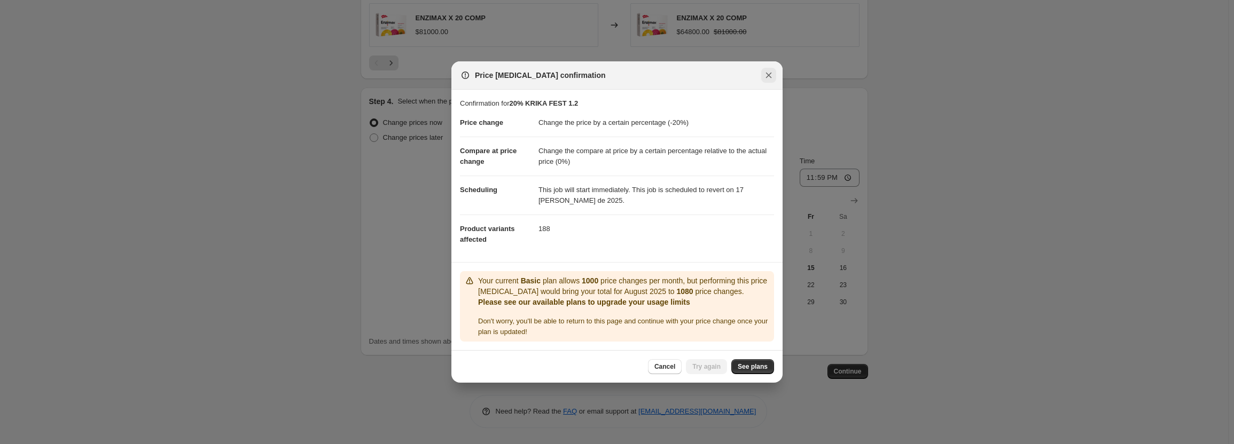
click at [766, 74] on icon "Close" at bounding box center [768, 75] width 11 height 11
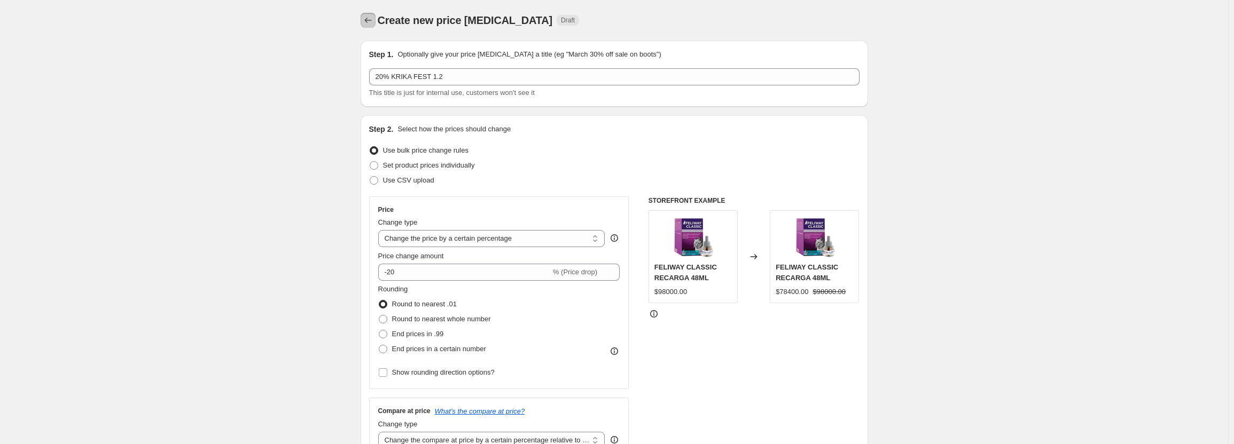
click at [373, 24] on icon "Price change jobs" at bounding box center [368, 20] width 11 height 11
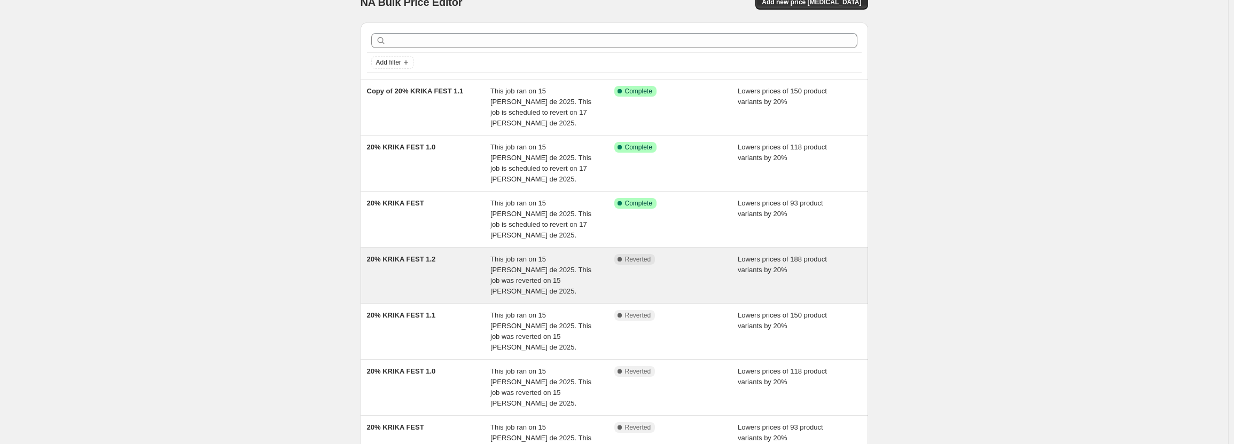
scroll to position [213, 0]
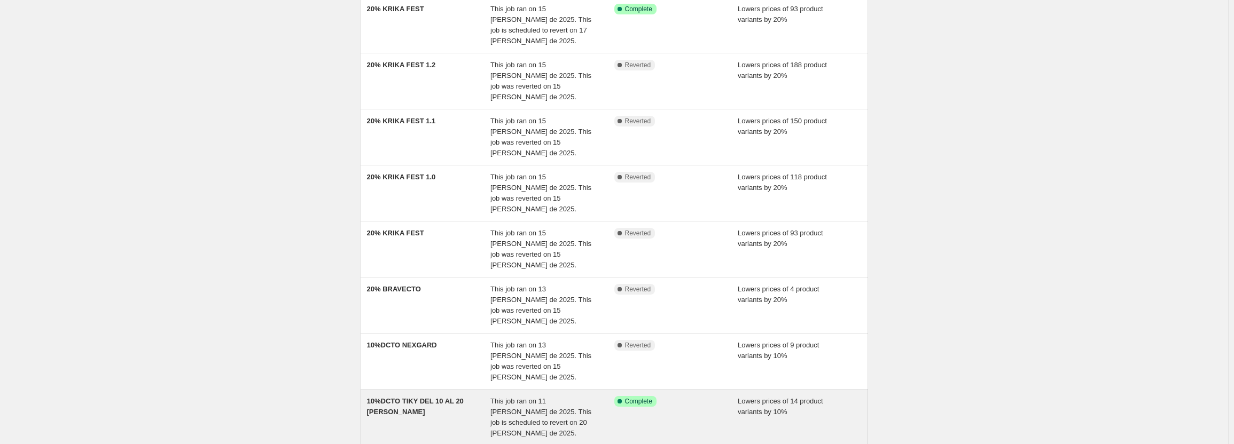
click at [612, 396] on div "This job ran on 11 de agosto de 2025. This job is scheduled to revert on 20 de …" at bounding box center [552, 417] width 124 height 43
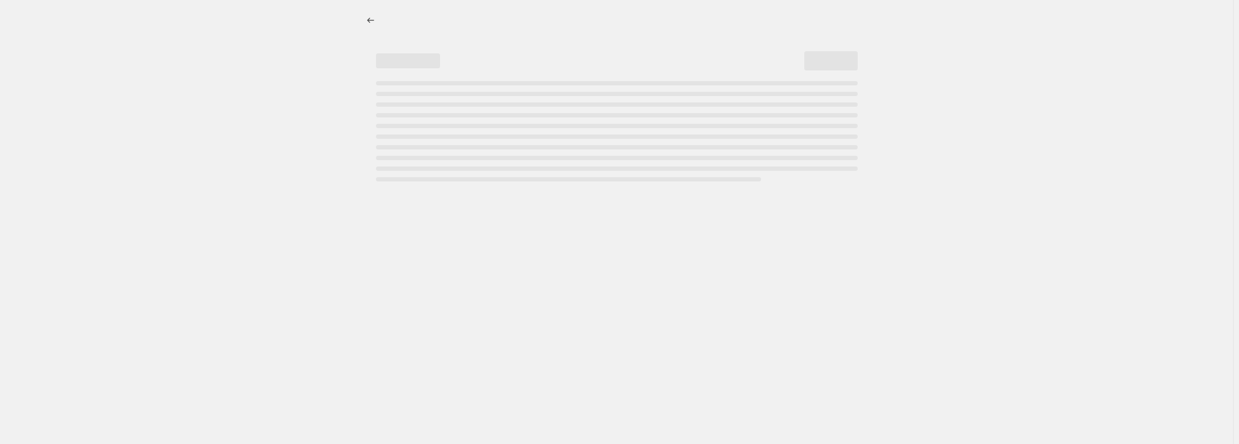
select select "percentage"
select select "pp"
select select "collection"
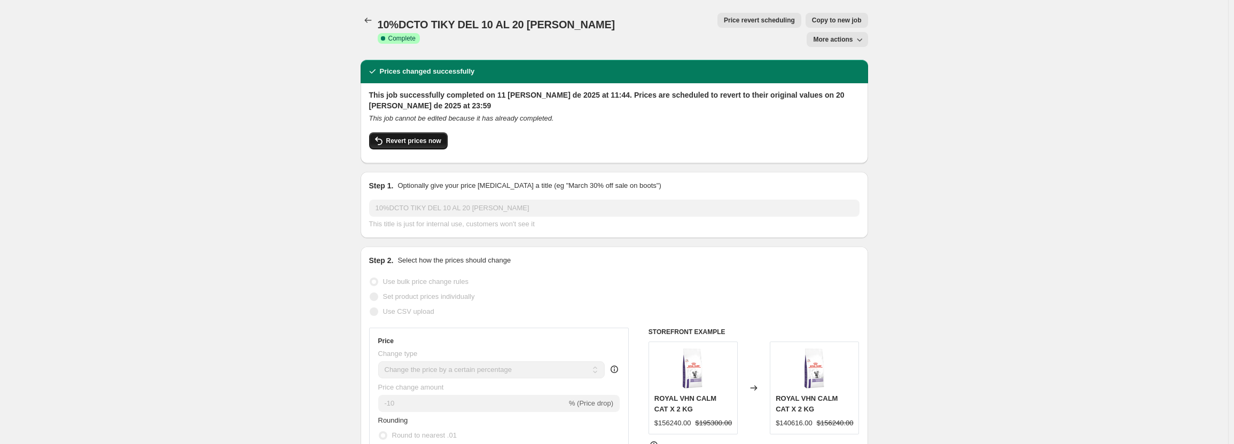
click at [432, 137] on span "Revert prices now" at bounding box center [413, 141] width 55 height 9
checkbox input "false"
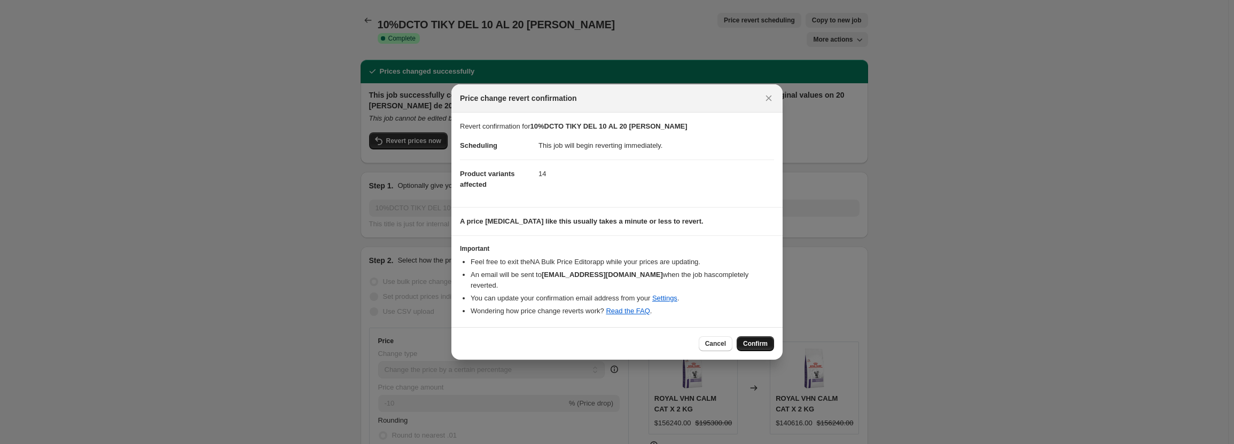
click at [748, 341] on span "Confirm" at bounding box center [755, 344] width 25 height 9
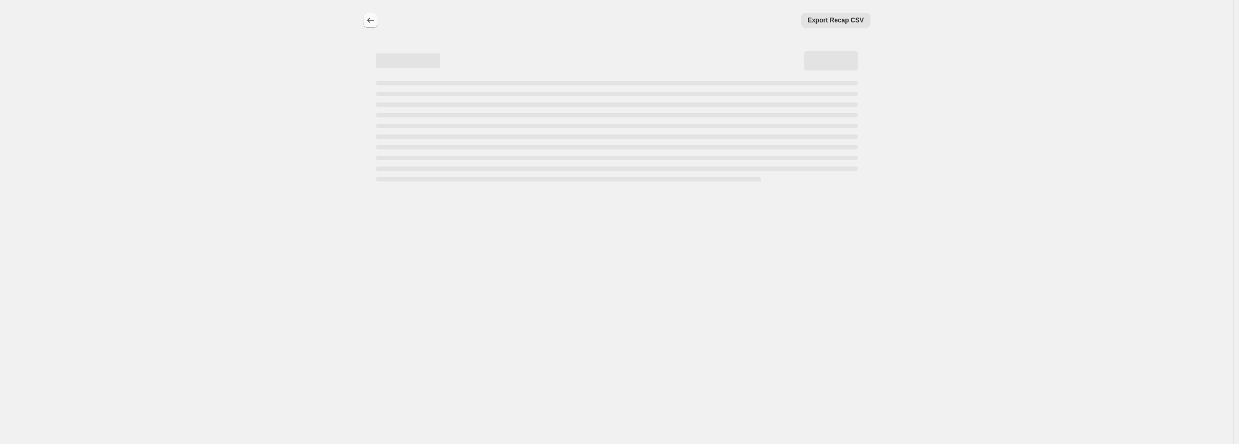
select select "percentage"
select select "pp"
select select "collection"
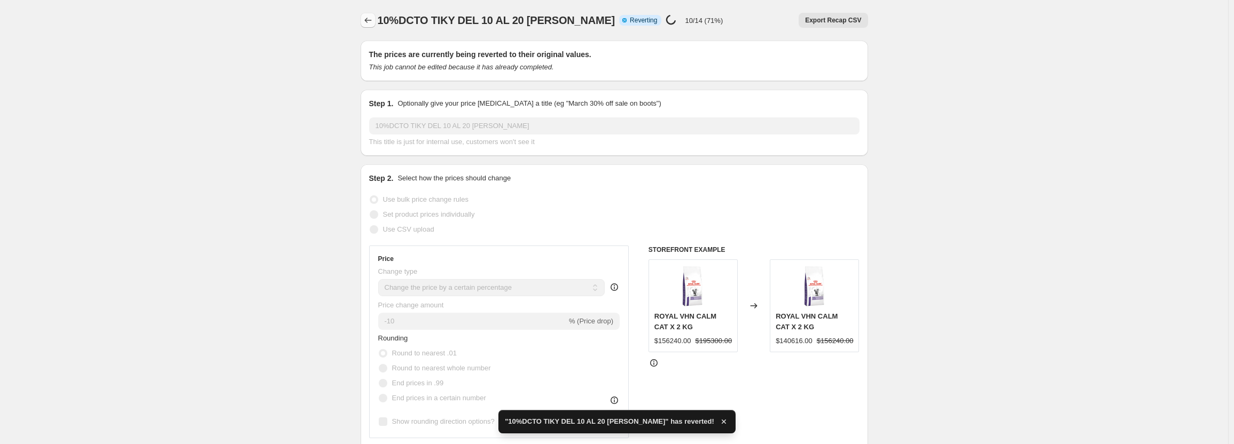
checkbox input "true"
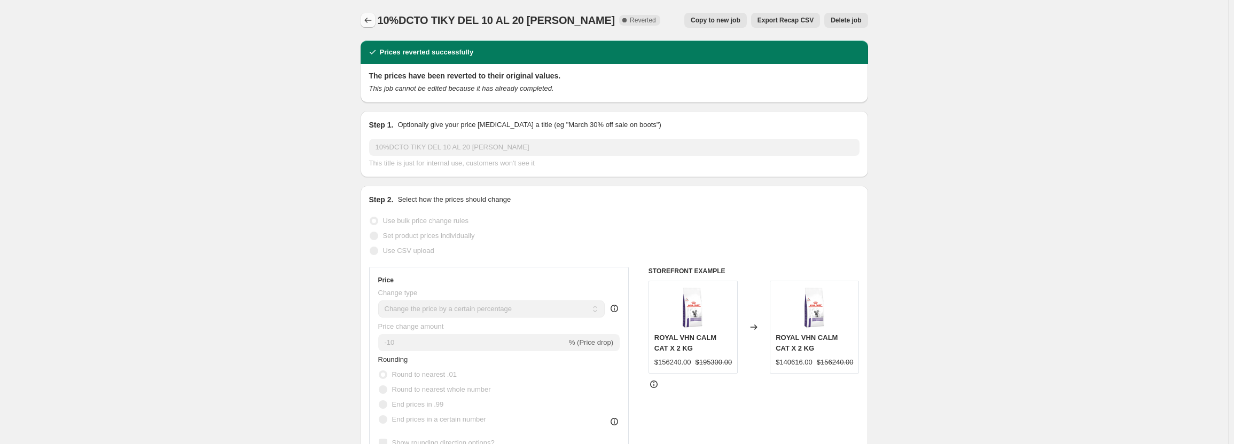
click at [373, 26] on button "Price change jobs" at bounding box center [368, 20] width 15 height 15
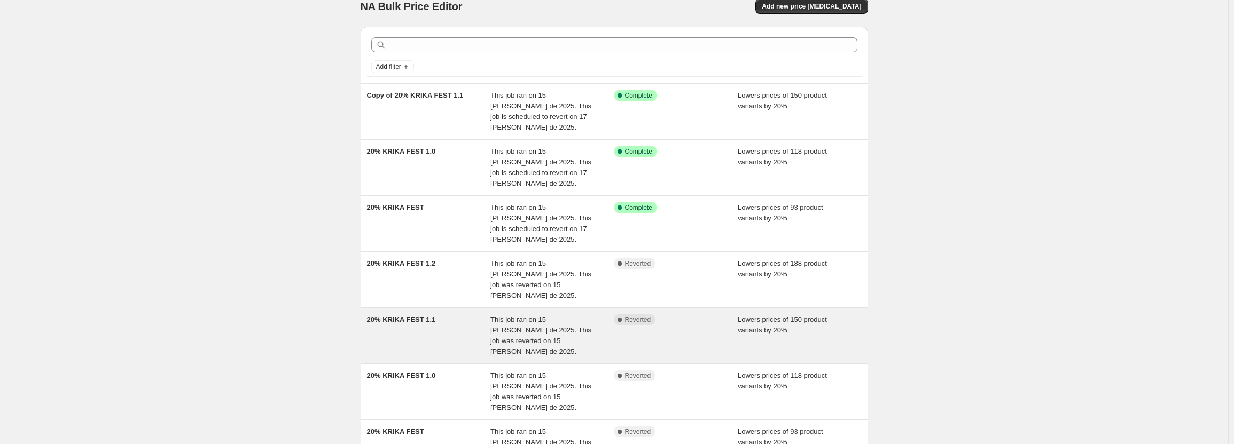
scroll to position [53, 0]
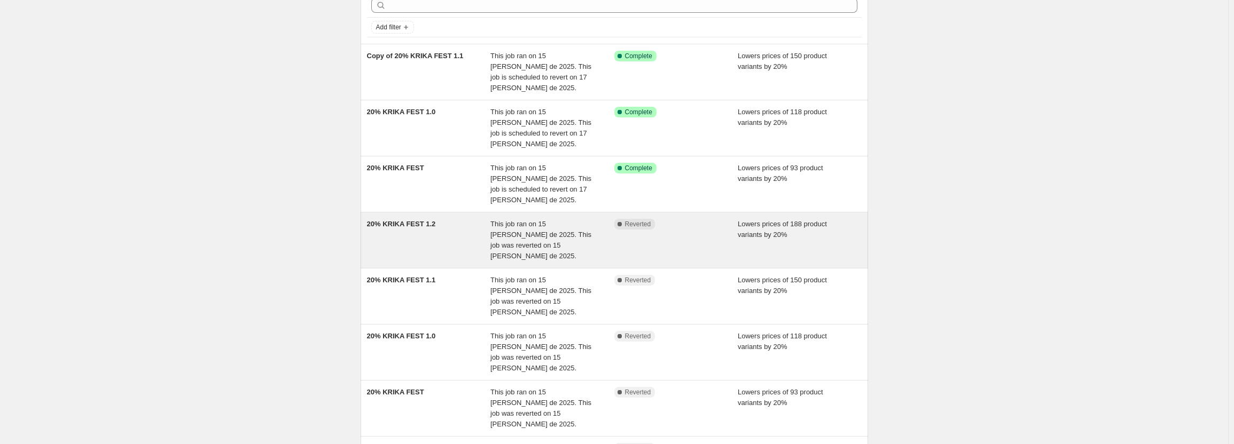
click at [599, 219] on div "This job ran on 15 [PERSON_NAME] de 2025. This job was reverted on 15 [PERSON_N…" at bounding box center [552, 240] width 124 height 43
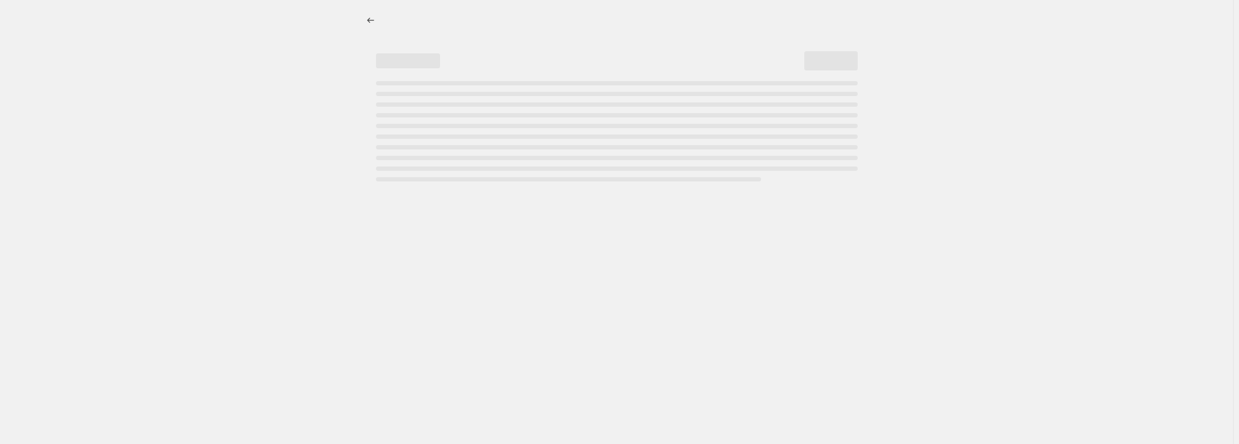
select select "percentage"
select select "pp"
select select "collection"
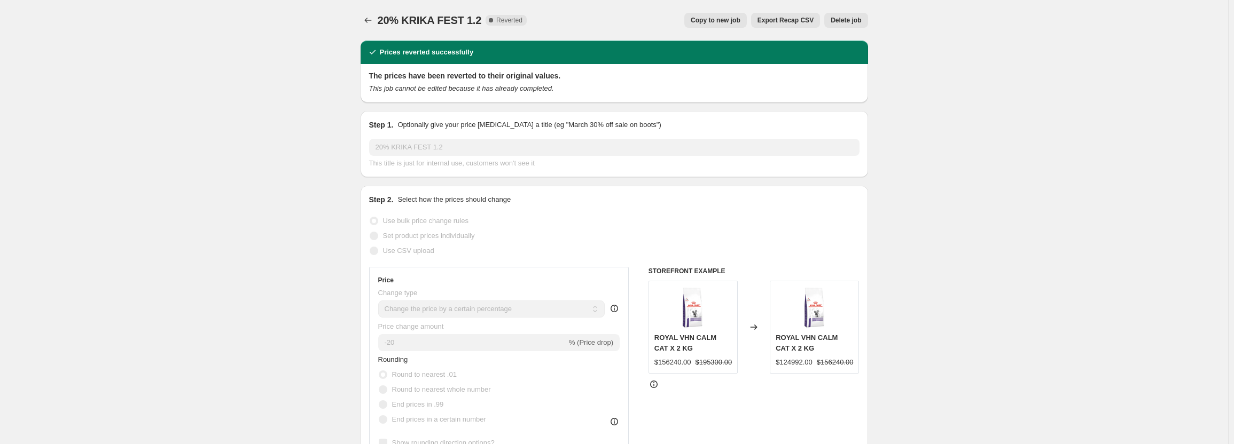
click at [726, 23] on span "Copy to new job" at bounding box center [716, 20] width 50 height 9
select select "percentage"
select select "pp"
select select "collection"
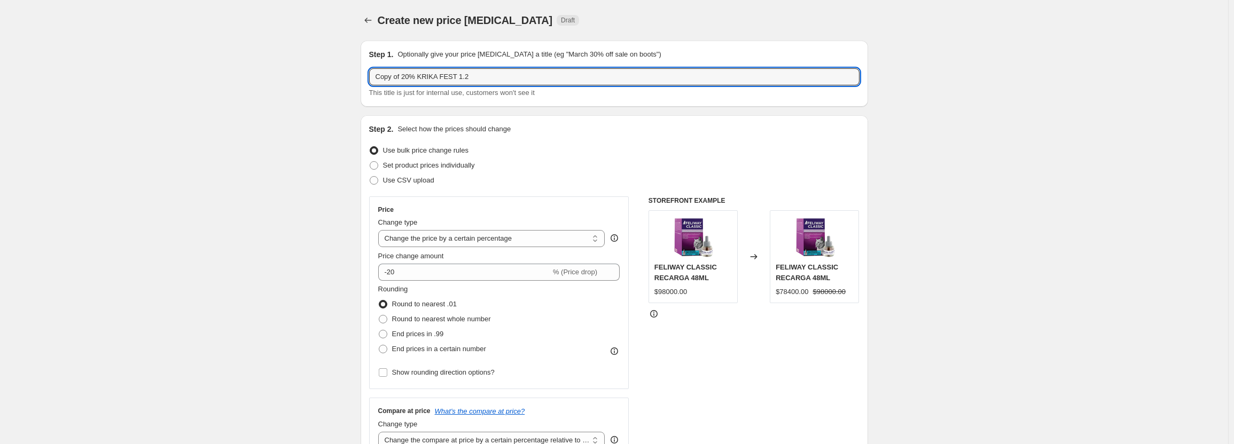
drag, startPoint x: 403, startPoint y: 76, endPoint x: 369, endPoint y: 76, distance: 33.7
click at [369, 76] on div "Step 1. Optionally give your price change job a title (eg "March 30% off sale o…" at bounding box center [615, 74] width 508 height 66
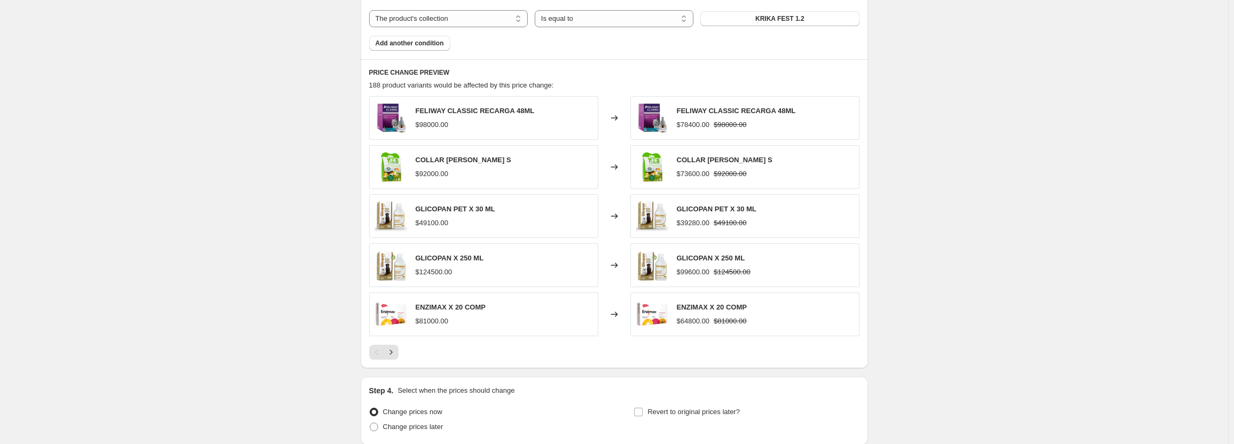
scroll to position [891, 0]
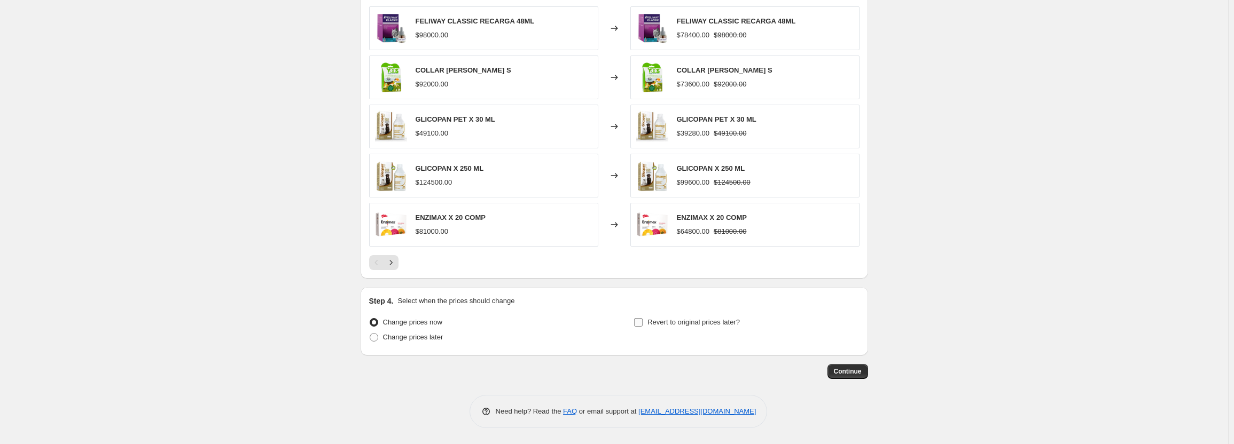
type input "20% KRIKA FEST 1.2"
click at [682, 317] on span "Revert to original prices later?" at bounding box center [694, 322] width 92 height 11
click at [643, 318] on input "Revert to original prices later?" at bounding box center [638, 322] width 9 height 9
checkbox input "true"
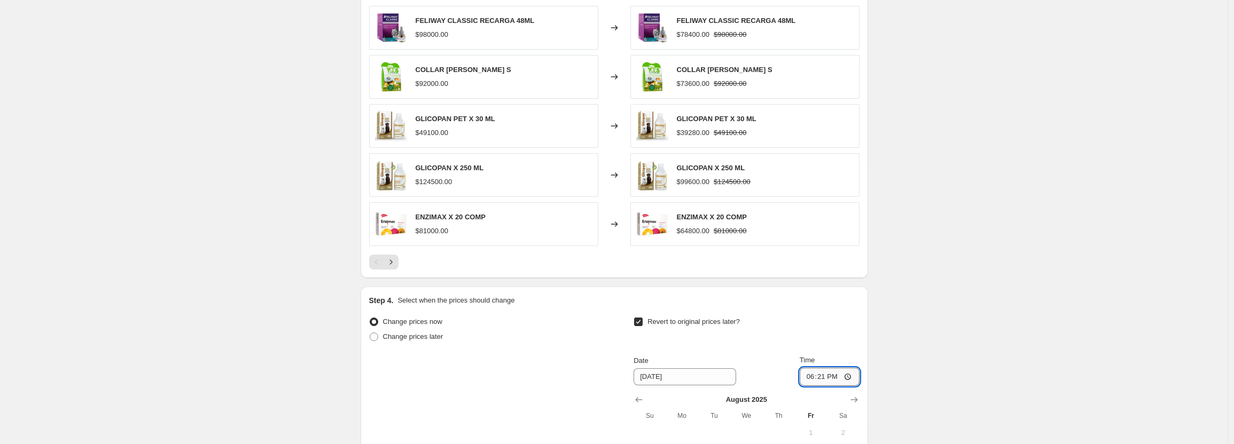
click at [811, 378] on input "18:21" at bounding box center [830, 377] width 60 height 18
type input "23:59"
click at [681, 385] on input "[DATE]" at bounding box center [685, 377] width 103 height 17
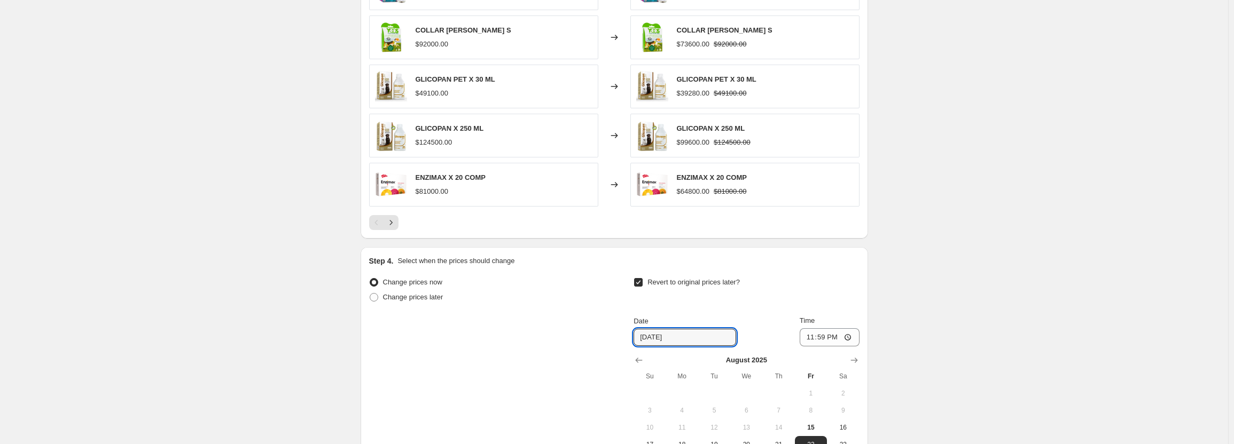
scroll to position [998, 0]
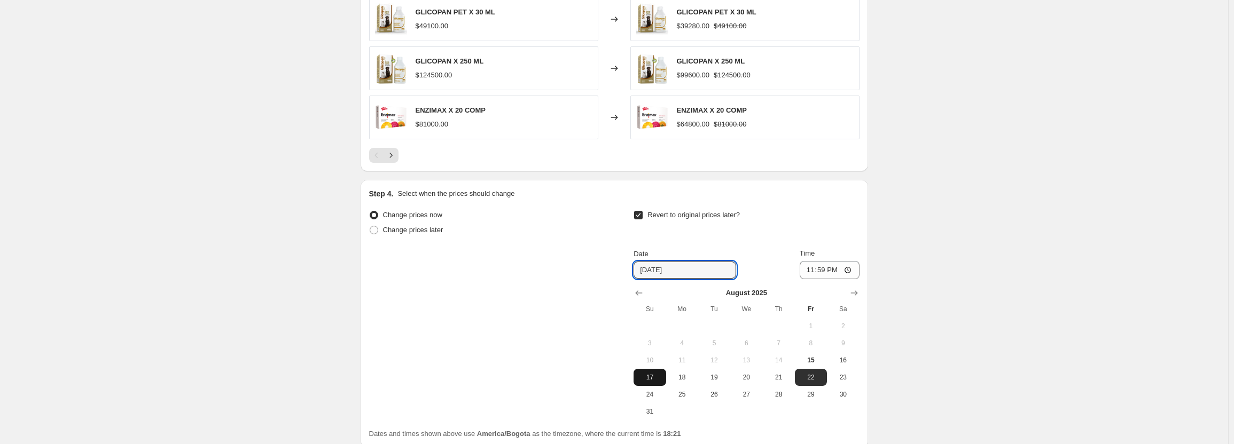
click at [651, 373] on button "17" at bounding box center [650, 377] width 32 height 17
type input "[DATE]"
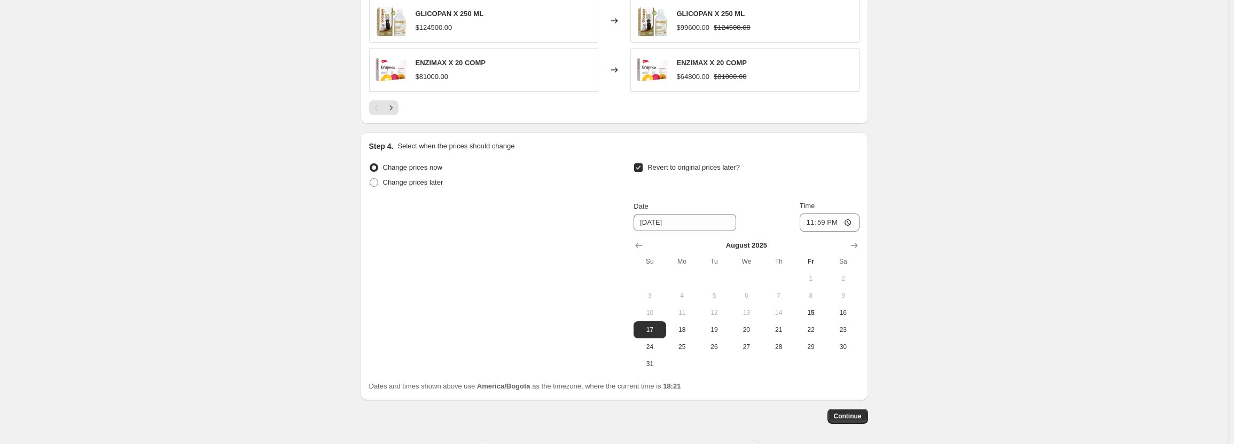
scroll to position [1091, 0]
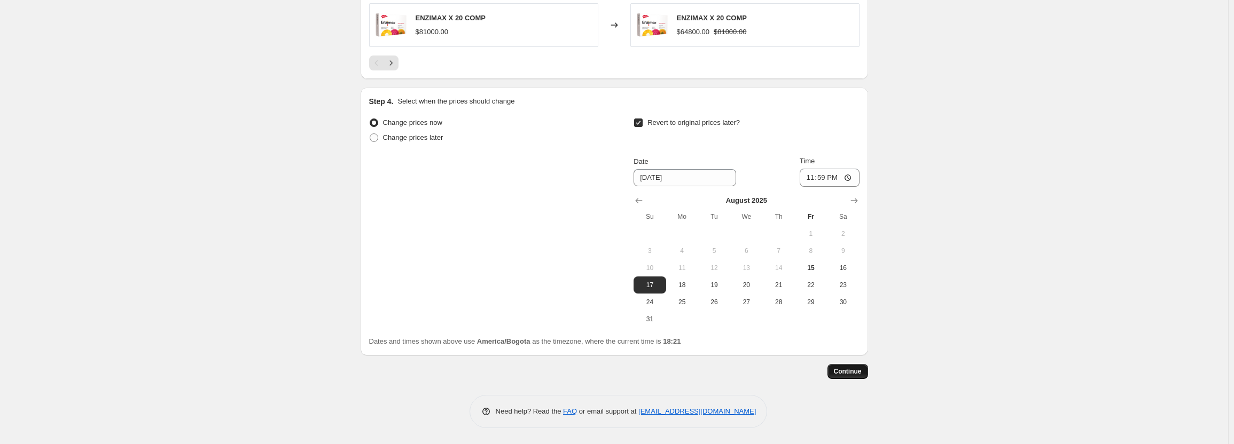
click at [849, 375] on span "Continue" at bounding box center [848, 372] width 28 height 9
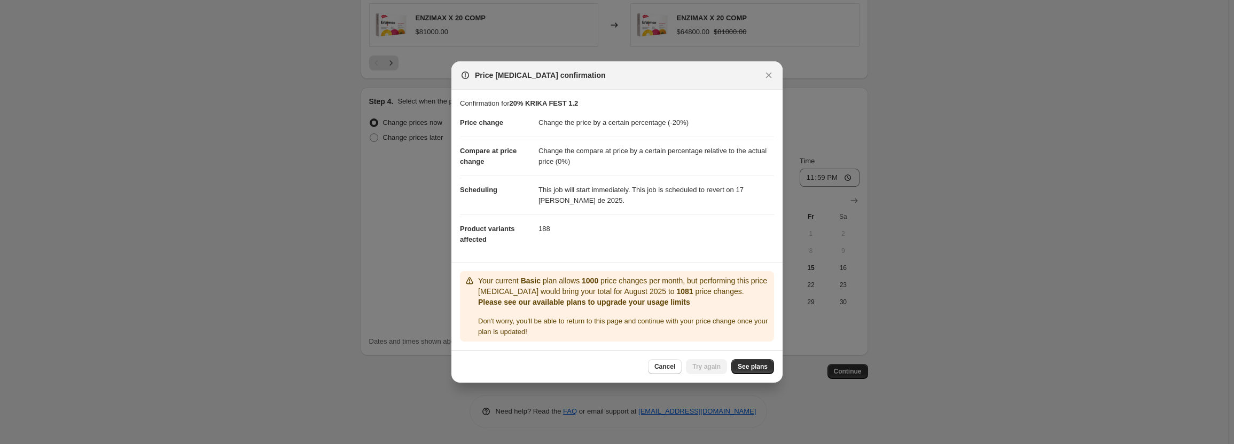
click at [564, 316] on div "Your current Basic plan allows 1000 price changes per month, but performing thi…" at bounding box center [624, 307] width 292 height 62
click at [746, 366] on span "See plans" at bounding box center [753, 367] width 30 height 9
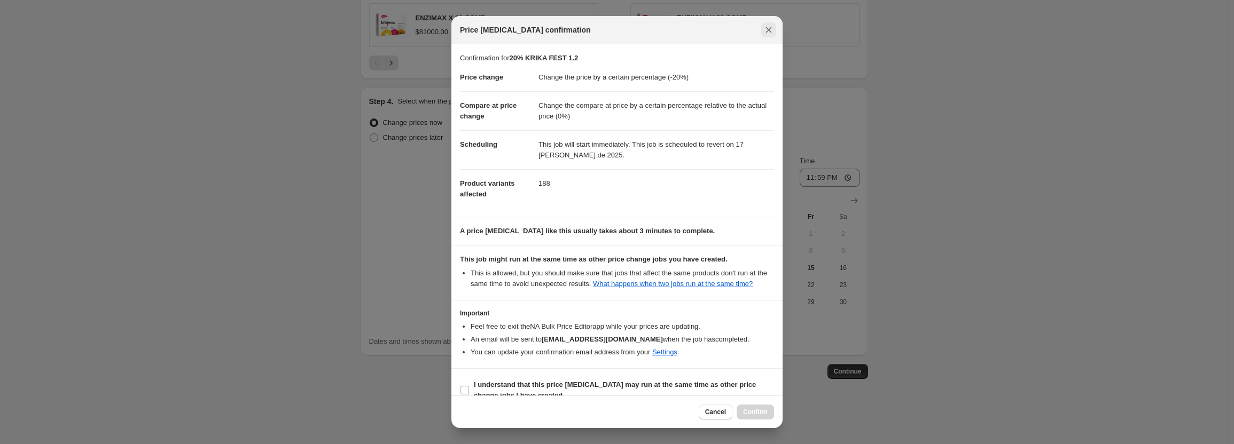
click at [766, 27] on icon "Close" at bounding box center [769, 30] width 6 height 6
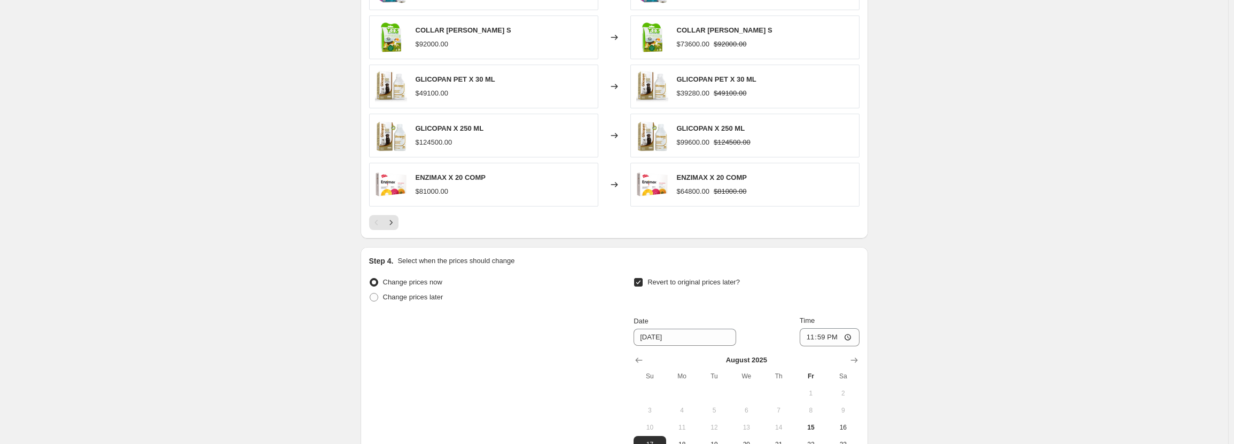
scroll to position [664, 0]
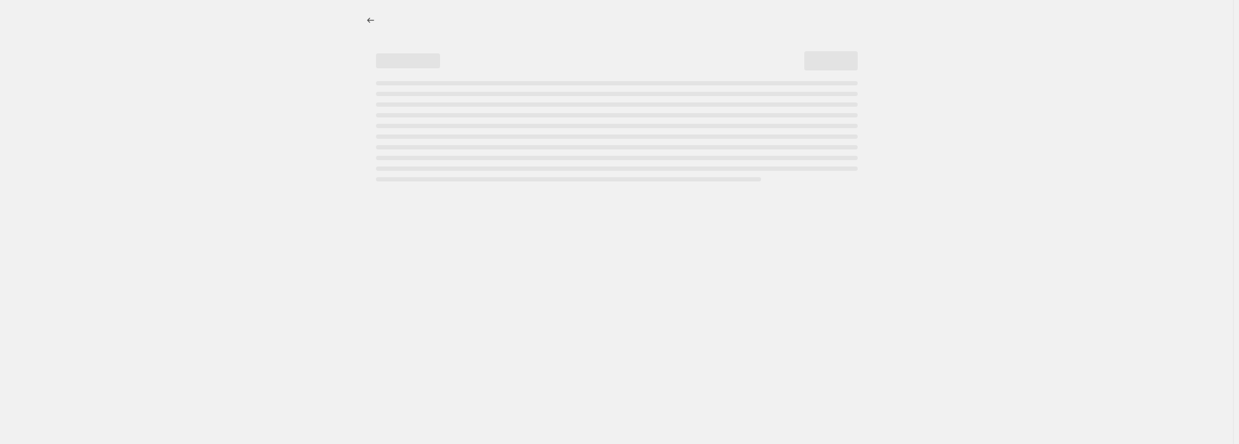
select select "percentage"
select select "pp"
select select "collection"
select select "percentage"
select select "pp"
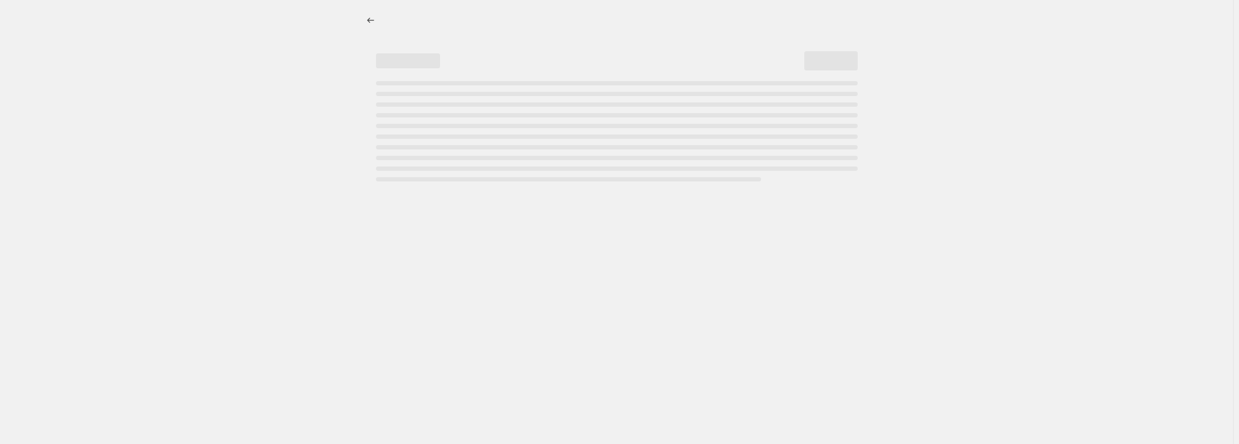
select select "collection"
select select "percentage"
select select "pp"
select select "collection"
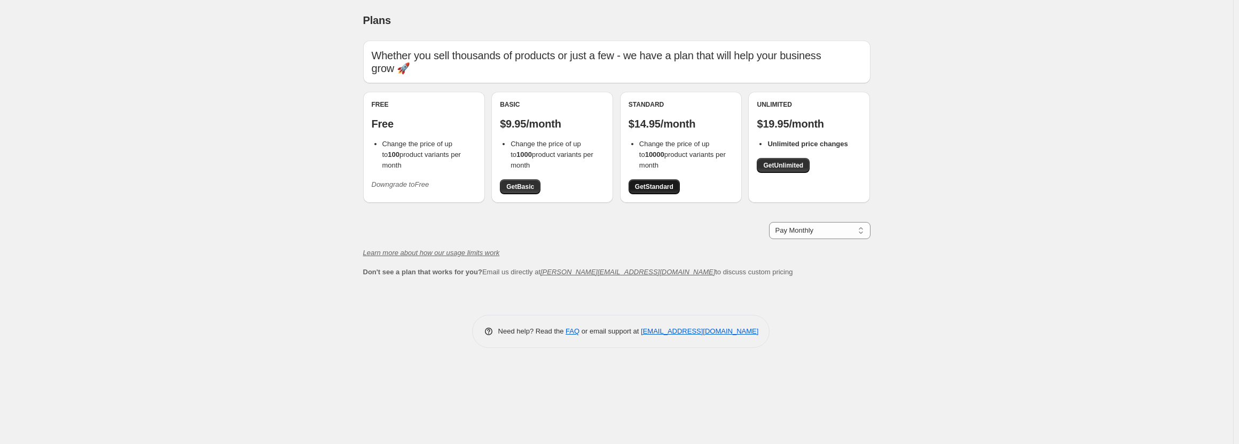
click at [651, 186] on span "Get Standard" at bounding box center [654, 187] width 38 height 9
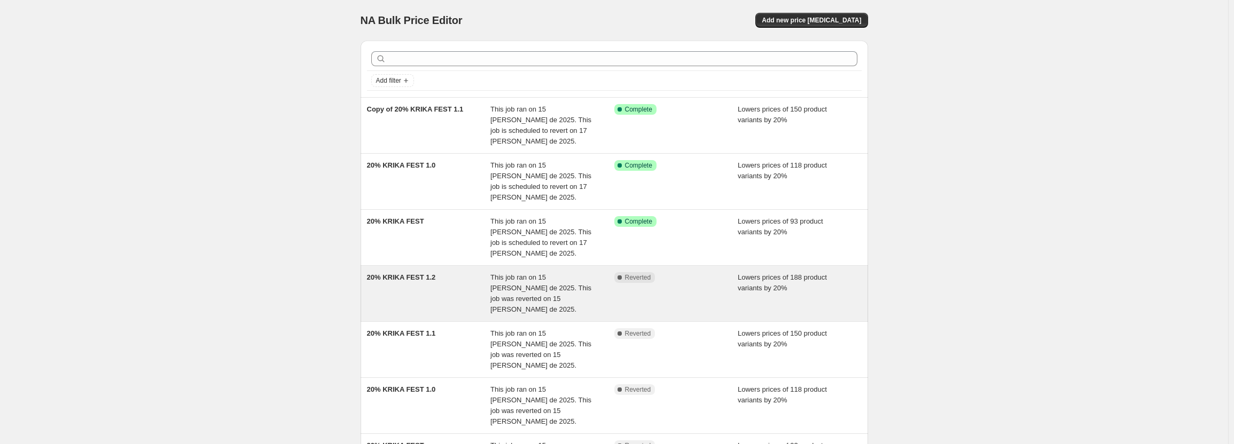
click at [658, 272] on div "Complete Reverted" at bounding box center [676, 293] width 124 height 43
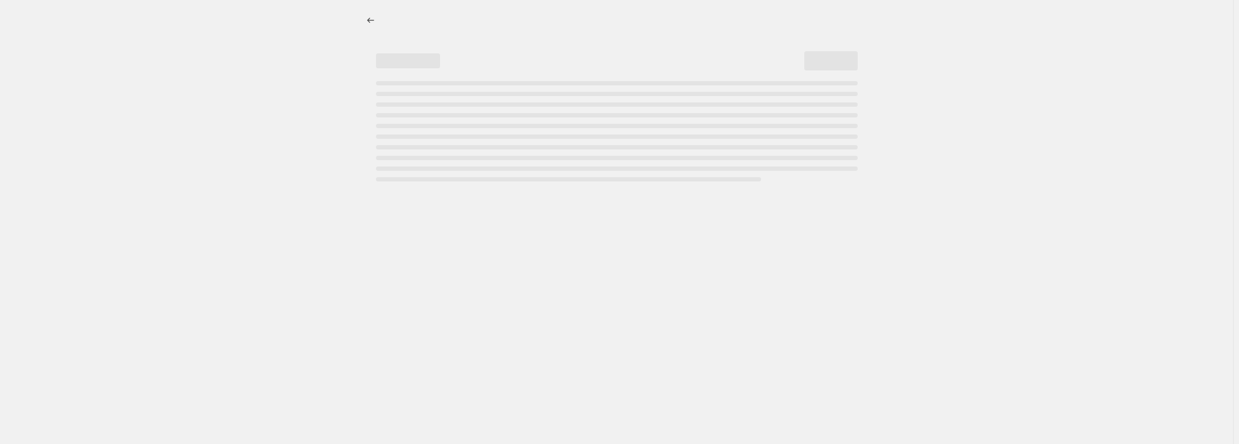
select select "percentage"
select select "pp"
select select "collection"
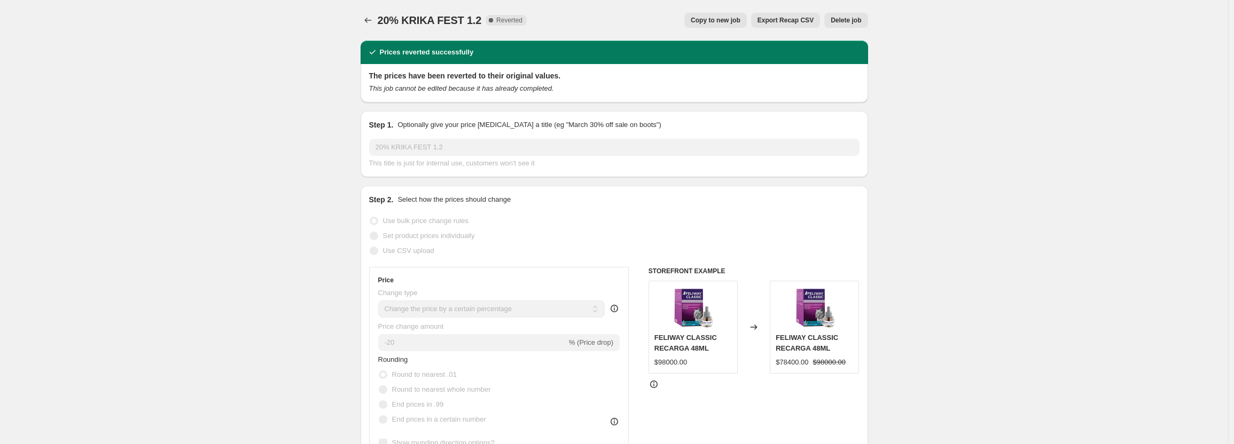
click at [734, 24] on span "Copy to new job" at bounding box center [716, 20] width 50 height 9
select select "percentage"
select select "pp"
select select "collection"
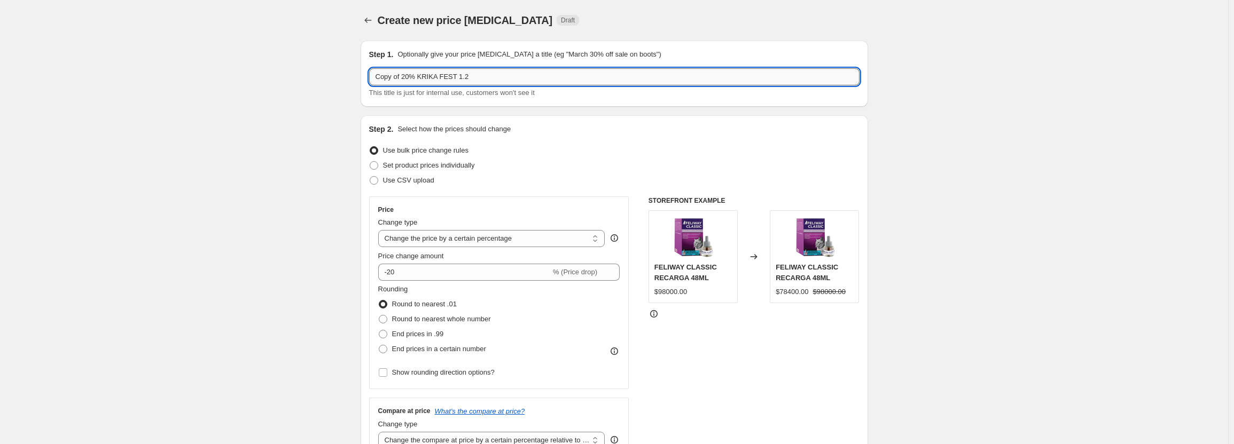
click at [404, 78] on input "Copy of 20% KRIKA FEST 1.2" at bounding box center [614, 76] width 490 height 17
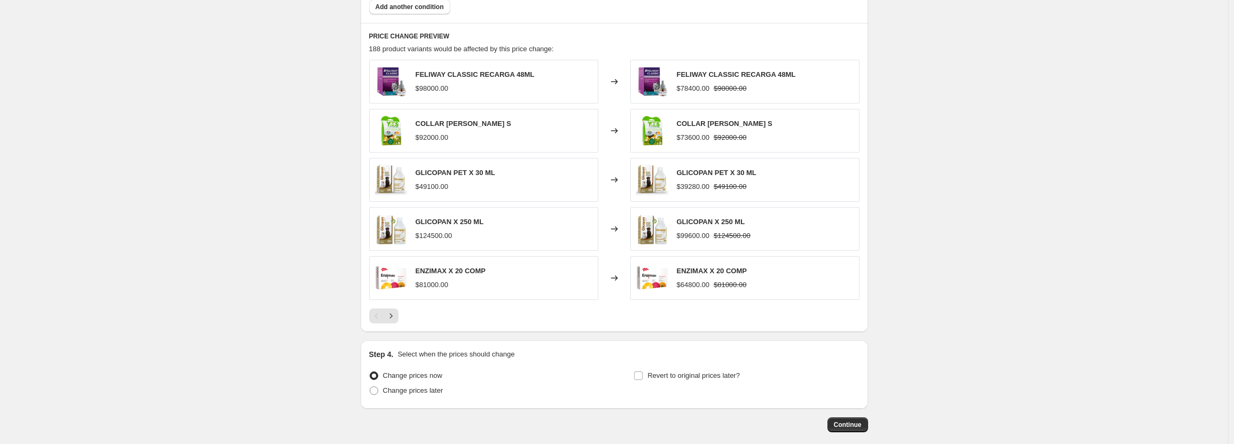
scroll to position [891, 0]
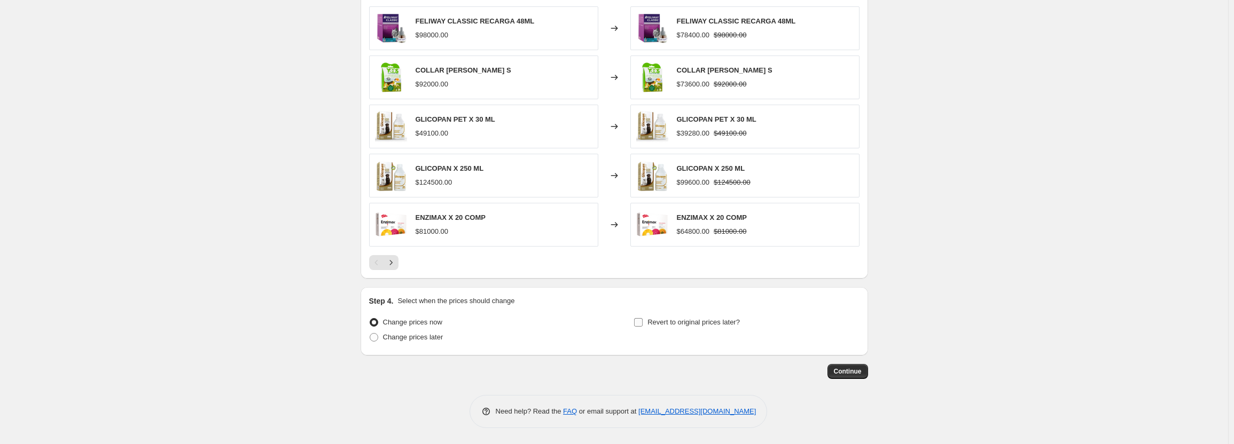
type input "20% KRIKA FEST 1.2"
click at [655, 325] on span "Revert to original prices later?" at bounding box center [694, 322] width 92 height 8
click at [643, 325] on input "Revert to original prices later?" at bounding box center [638, 322] width 9 height 9
checkbox input "true"
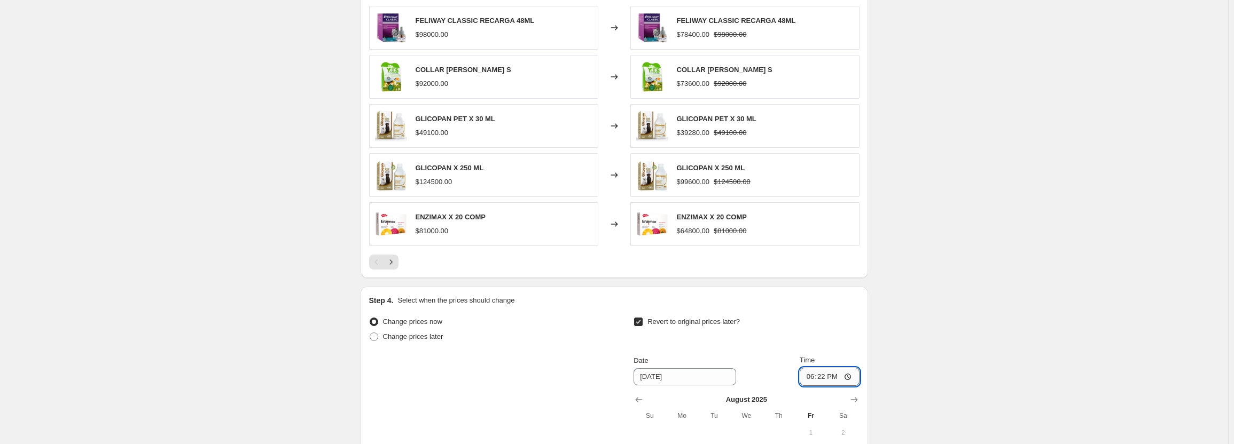
click at [814, 377] on input "18:22" at bounding box center [830, 377] width 60 height 18
click at [824, 380] on input "23:22" at bounding box center [830, 377] width 60 height 18
type input "23:59"
click at [674, 384] on input "[DATE]" at bounding box center [685, 377] width 103 height 17
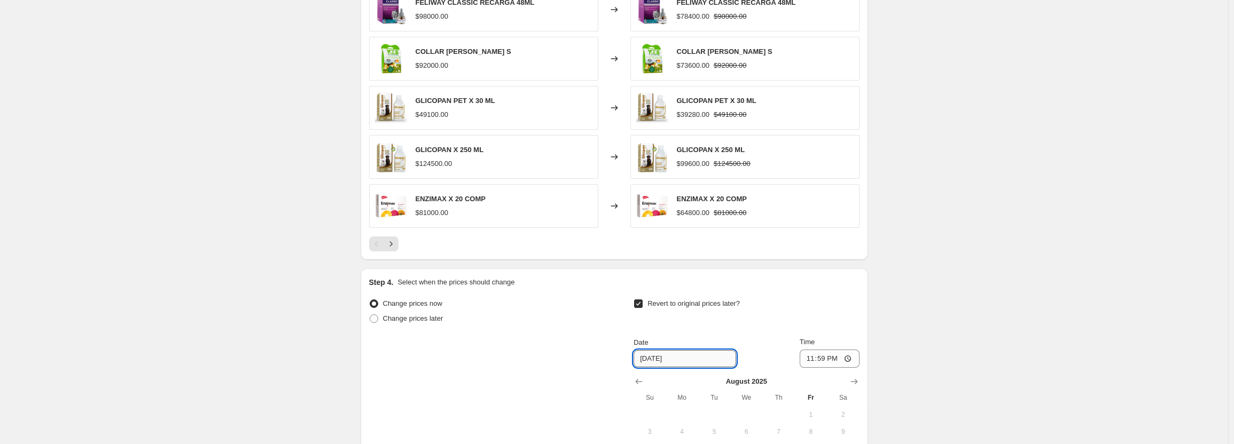
scroll to position [998, 0]
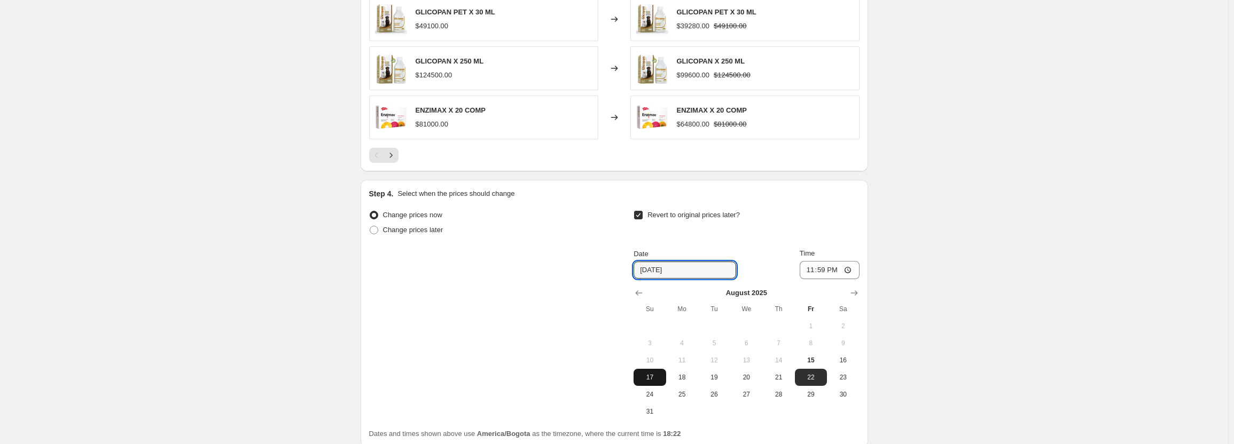
click at [656, 379] on span "17" at bounding box center [650, 377] width 24 height 9
type input "[DATE]"
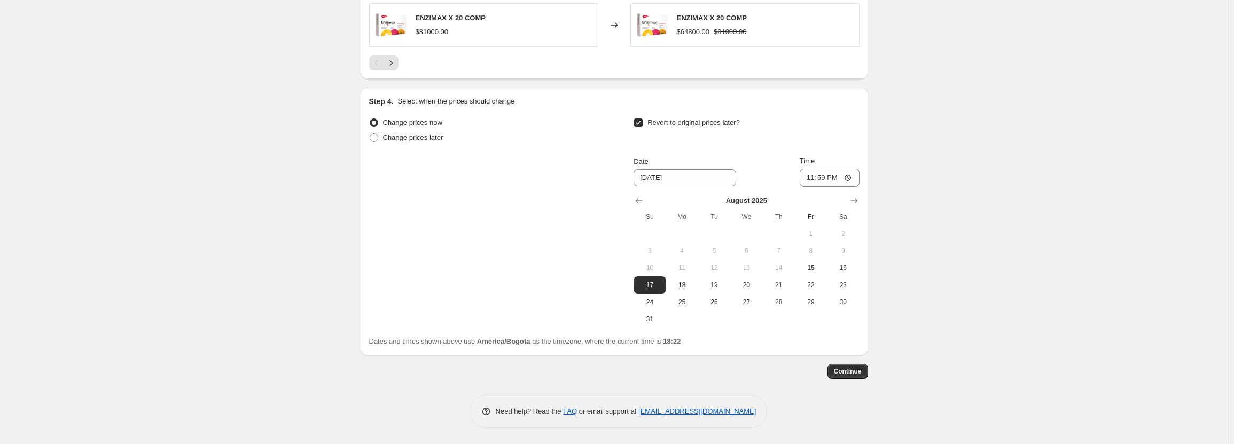
scroll to position [1091, 0]
click at [846, 365] on button "Continue" at bounding box center [848, 371] width 41 height 15
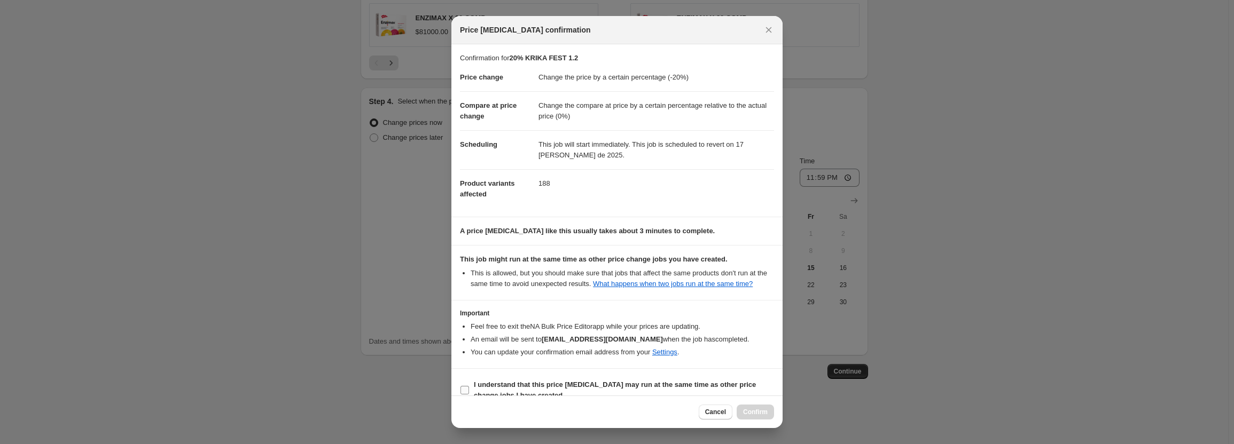
click at [641, 383] on b "I understand that this price [MEDICAL_DATA] may run at the same time as other p…" at bounding box center [615, 390] width 282 height 19
click at [469, 386] on input "I understand that this price [MEDICAL_DATA] may run at the same time as other p…" at bounding box center [465, 390] width 9 height 9
checkbox input "true"
click at [752, 414] on span "Confirm" at bounding box center [755, 412] width 25 height 9
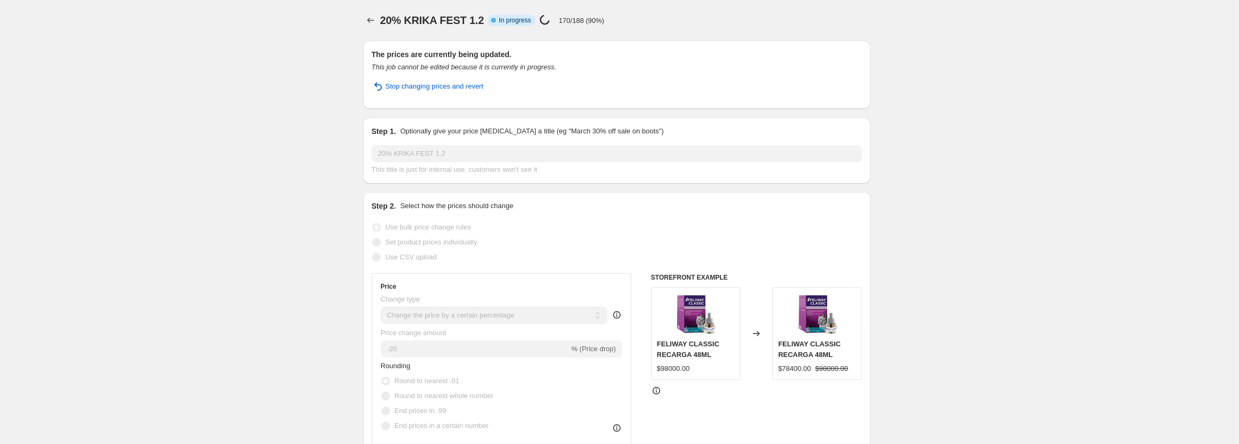
select select "percentage"
select select "pp"
select select "collection"
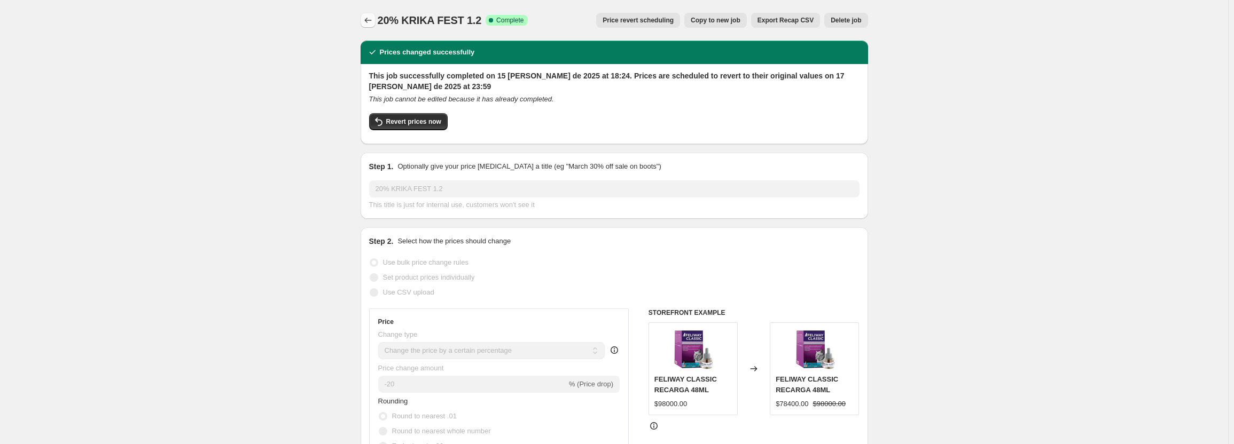
click at [366, 20] on icon "Price change jobs" at bounding box center [368, 20] width 11 height 11
